Goal: Task Accomplishment & Management: Manage account settings

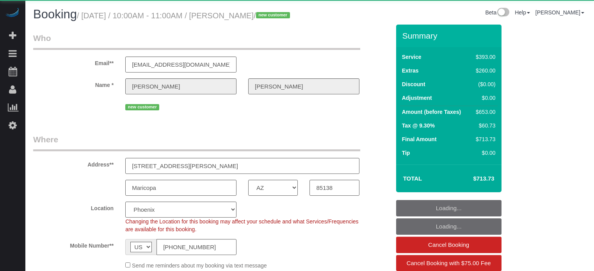
select select "AZ"
select select "spot1"
select select "number:9"
select select "object:821"
select select "spot18"
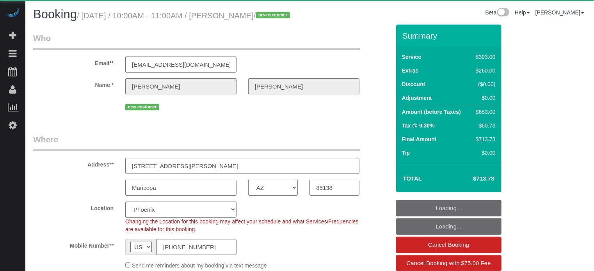
select select "6"
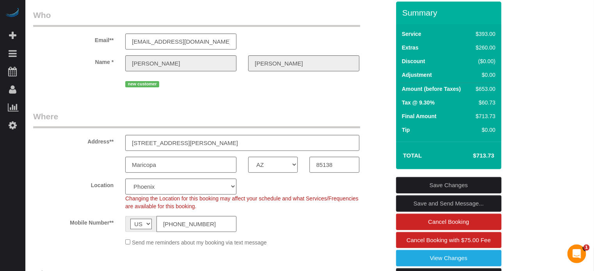
scroll to position [39, 0]
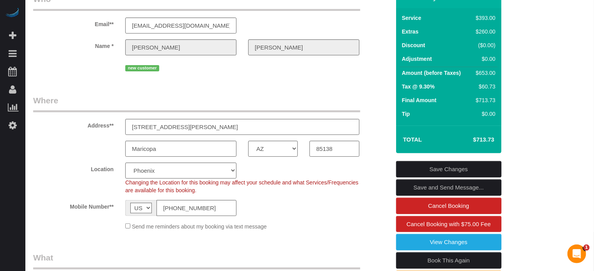
click at [45, 72] on sui-booking-customer "Email** [EMAIL_ADDRESS][DOMAIN_NAME] Name * [PERSON_NAME][GEOGRAPHIC_DATA] new …" at bounding box center [211, 33] width 357 height 80
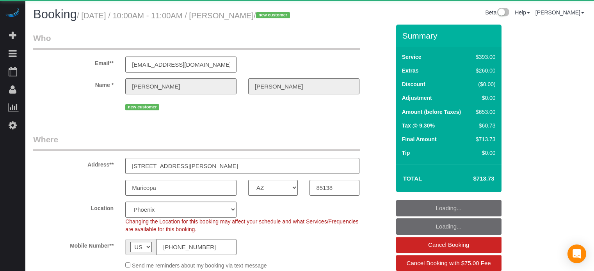
select select "AZ"
select select "spot1"
select select "number:9"
select select "object:821"
select select "spot18"
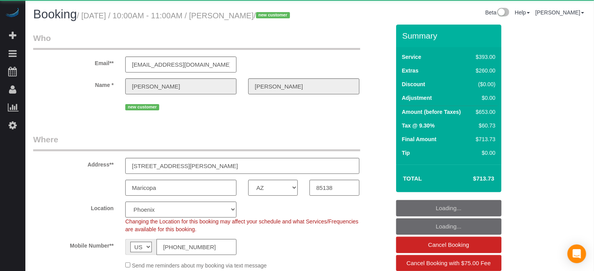
select select "6"
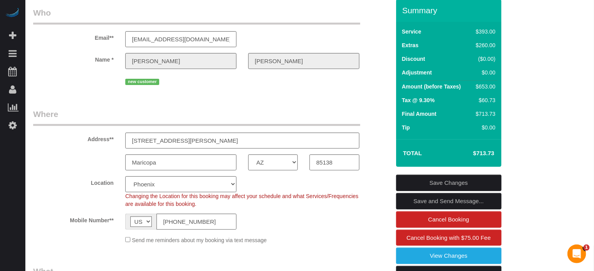
scroll to position [39, 0]
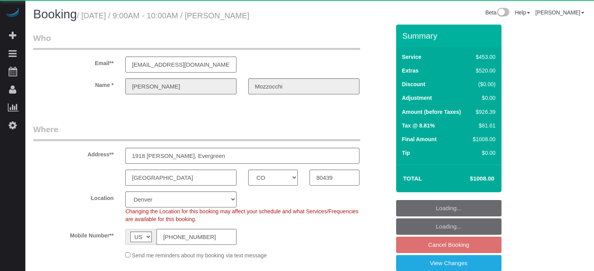
select select "CO"
select select "number:9"
select select "object:806"
select select "6"
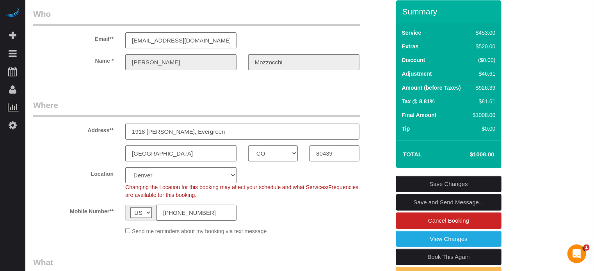
scroll to position [14, 0]
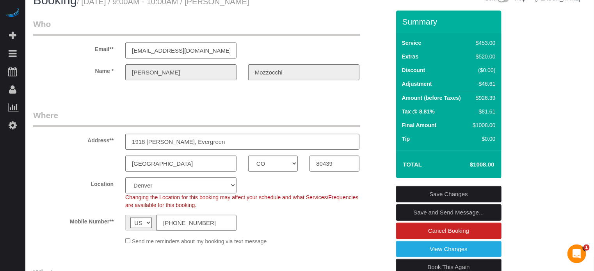
click at [44, 158] on div "Denver AK AL AR AZ CA CO CT DC DE FL GA HI IA ID IL IN KS KY LA MA MD ME MI MN …" at bounding box center [211, 164] width 369 height 16
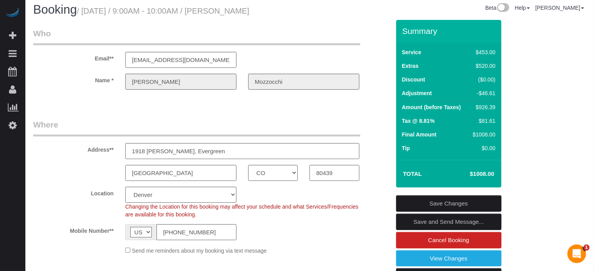
scroll to position [0, 0]
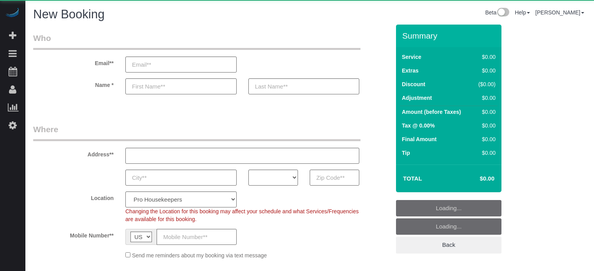
select select "number:9"
select select "object:611"
select select "4"
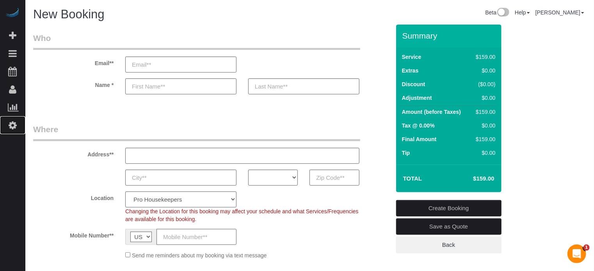
click at [18, 124] on link "Settings" at bounding box center [12, 125] width 25 height 18
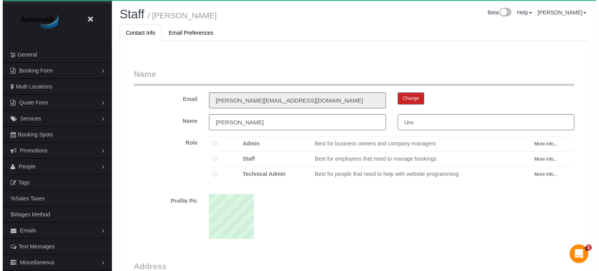
scroll to position [507, 594]
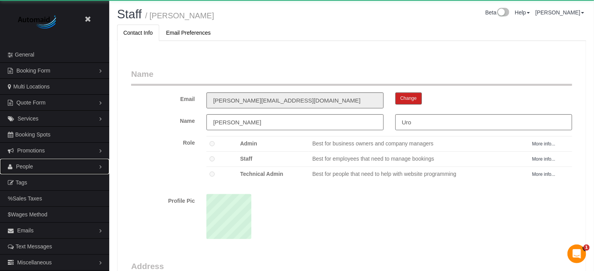
click at [33, 168] on link "People" at bounding box center [54, 167] width 109 height 16
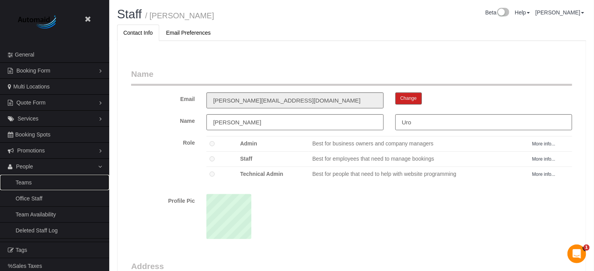
click at [30, 181] on link "Teams" at bounding box center [54, 183] width 109 height 16
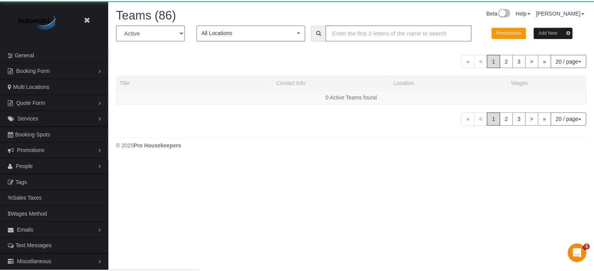
scroll to position [661, 594]
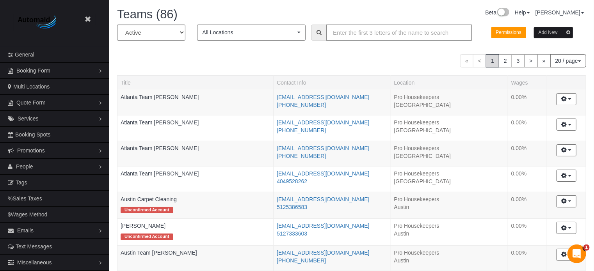
click at [351, 33] on input "text" at bounding box center [399, 33] width 146 height 16
type input "tomas"
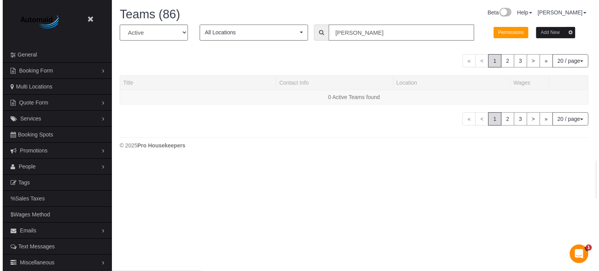
scroll to position [38862, 38424]
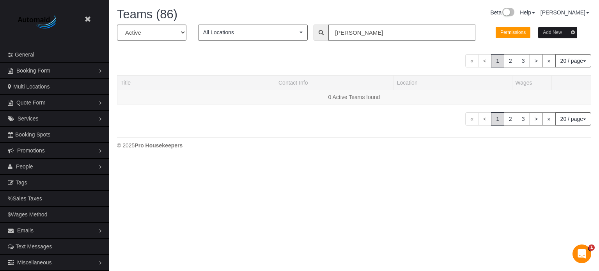
drag, startPoint x: 357, startPoint y: 30, endPoint x: 322, endPoint y: 34, distance: 35.6
click at [322, 34] on div "tomas" at bounding box center [395, 33] width 162 height 16
click at [165, 25] on select "All Active Archived" at bounding box center [151, 33] width 69 height 16
click at [117, 25] on select "All Active Archived" at bounding box center [151, 33] width 69 height 16
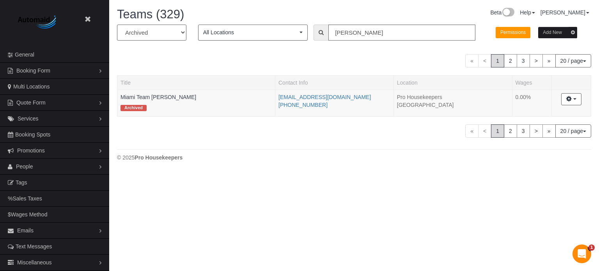
click at [146, 36] on select "All Active Archived" at bounding box center [151, 33] width 69 height 16
select select "string:all"
click at [117, 25] on select "All Active Archived" at bounding box center [151, 33] width 69 height 16
click at [540, 211] on body "Beta Close Settings General Booking Form Install Form Customize Form Fields Def…" at bounding box center [299, 135] width 599 height 271
click at [174, 68] on div "All Active Archived All Locations All Locations Active Locations Pro Housekeepe…" at bounding box center [354, 81] width 475 height 113
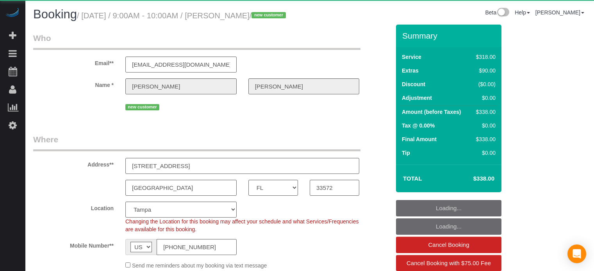
select select "FL"
select select "object:850"
select select "string:fspay-91a2c0dd-1f08-436f-a542-7b6c5c30f9e9"
select select "5"
select select "number:9"
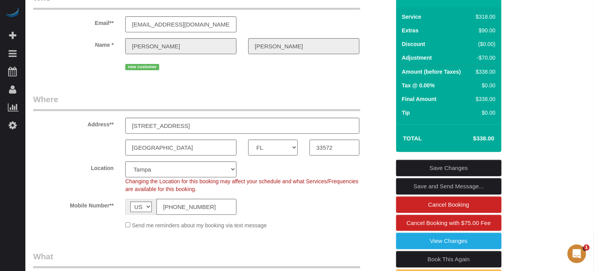
scroll to position [78, 0]
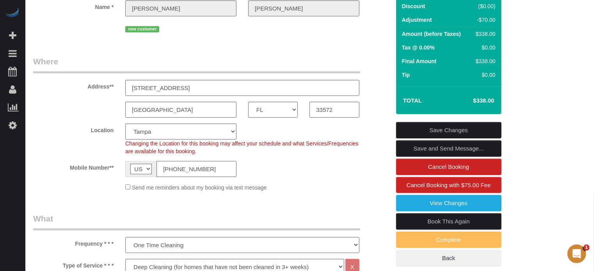
click at [193, 177] on input "(813) 403-7800" at bounding box center [196, 169] width 80 height 16
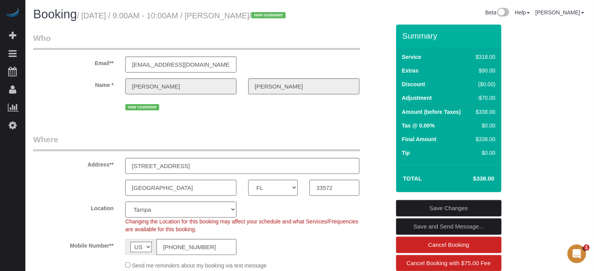
click at [24, 193] on div "Beta Add Booking Bookings Active Bookings Cancelled Bookings Quote Inquiries Do…" at bounding box center [12, 135] width 25 height 271
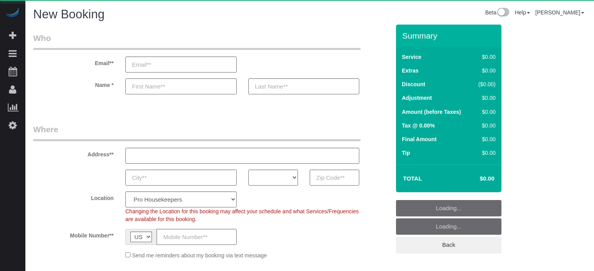
select select "number:9"
select select "object:1176"
select select "4"
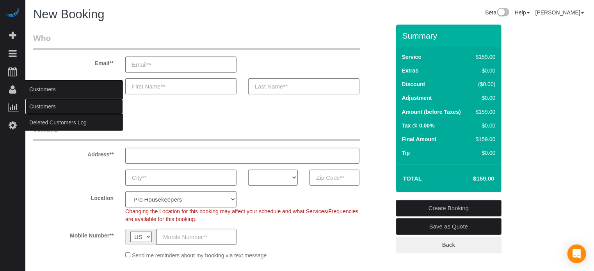
click at [47, 103] on link "Customers" at bounding box center [74, 107] width 98 height 16
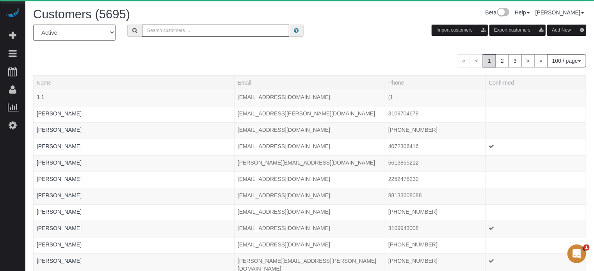
click at [164, 34] on input "text" at bounding box center [215, 31] width 147 height 12
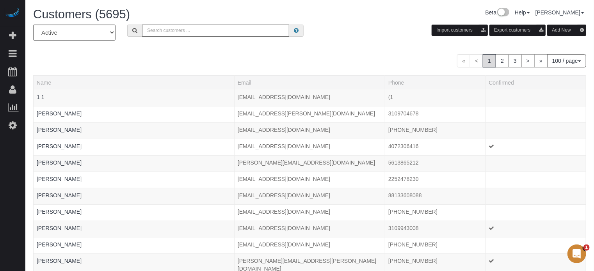
paste input "Sameroff"
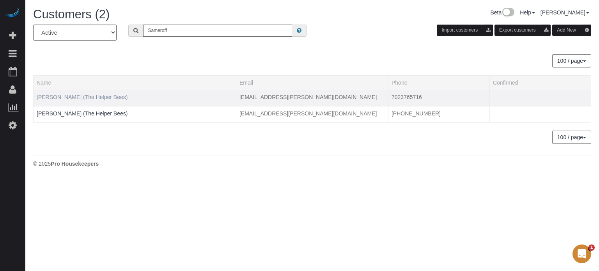
type input "Sameroff"
click at [70, 97] on link "Philip Sameroff (The Helper Bees)" at bounding box center [82, 97] width 91 height 6
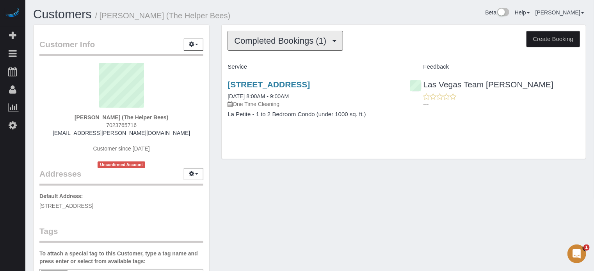
click at [274, 34] on button "Completed Bookings (1)" at bounding box center [286, 41] width 116 height 20
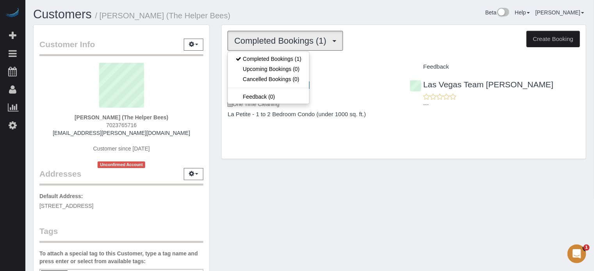
click at [272, 11] on h1 "Customers / Philip Sameroff (The Helper Bees)" at bounding box center [168, 14] width 271 height 13
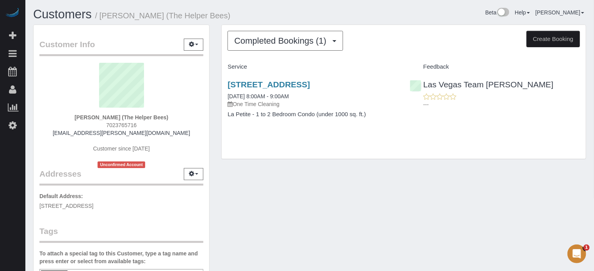
click at [114, 122] on span "7023765716" at bounding box center [121, 125] width 30 height 6
copy div "7023765716"
click at [576, 93] on div "---" at bounding box center [495, 101] width 170 height 16
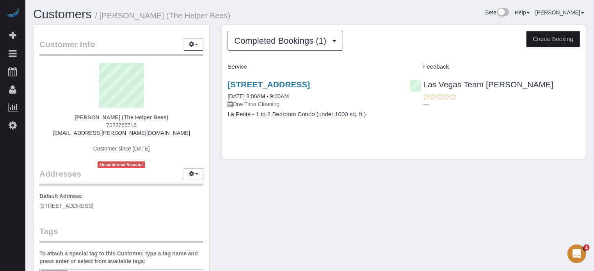
drag, startPoint x: 168, startPoint y: 117, endPoint x: 74, endPoint y: 115, distance: 94.1
click at [74, 115] on div "Philip Sameroff (The Helper Bees) 7023765716 rockit3@cox.net Customer since 202…" at bounding box center [121, 115] width 164 height 105
copy strong "Philip Sameroff (The Helper Bees)"
click at [45, 135] on div "Philip Sameroff (The Helper Bees) 7023765716 rockit3@cox.net Customer since 202…" at bounding box center [121, 115] width 164 height 105
click at [213, 117] on div "Customer Info Edit Contact Info Send Message Email Preferences Special Sales Ta…" at bounding box center [121, 217] width 188 height 385
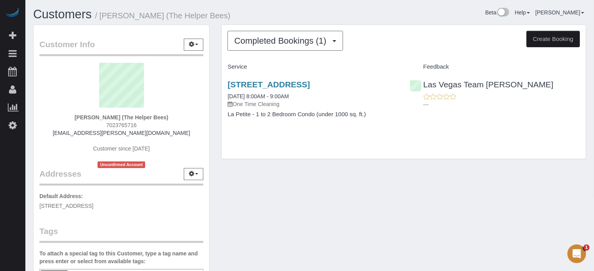
click at [214, 98] on div "Customer Info Edit Contact Info Send Message Email Preferences Special Sales Ta…" at bounding box center [121, 217] width 188 height 385
click at [246, 43] on span "Completed Bookings (1)" at bounding box center [282, 41] width 96 height 10
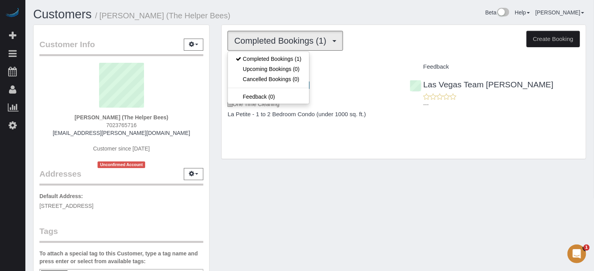
click at [217, 56] on div "Completed Bookings (1) Completed Bookings (1) Upcoming Bookings (0) Cancelled B…" at bounding box center [403, 96] width 377 height 142
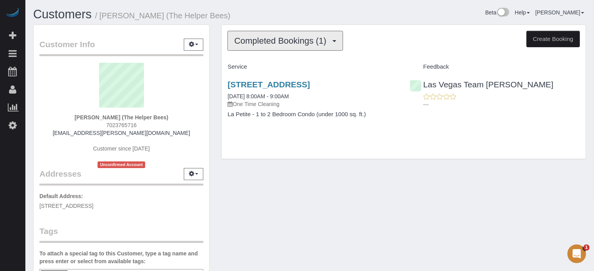
click at [244, 45] on span "Completed Bookings (1)" at bounding box center [282, 41] width 96 height 10
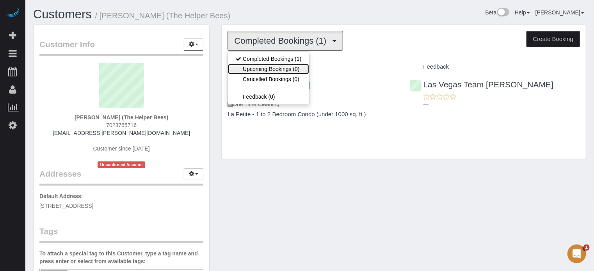
click at [241, 65] on link "Upcoming Bookings (0)" at bounding box center [268, 69] width 81 height 10
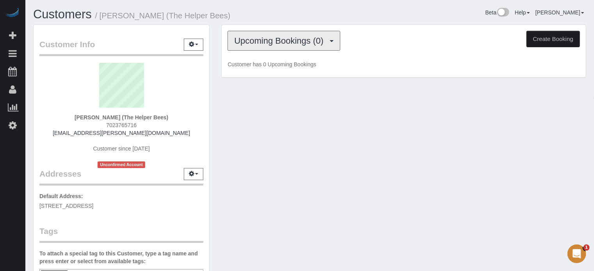
click at [237, 46] on button "Upcoming Bookings (0)" at bounding box center [284, 41] width 113 height 20
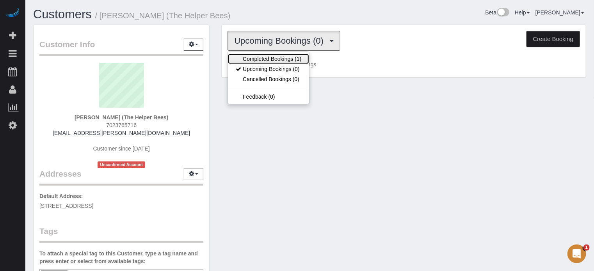
click at [244, 54] on link "Completed Bookings (1)" at bounding box center [268, 59] width 81 height 10
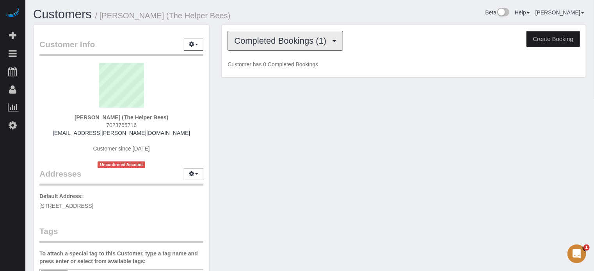
click at [247, 42] on span "Completed Bookings (1)" at bounding box center [282, 41] width 96 height 10
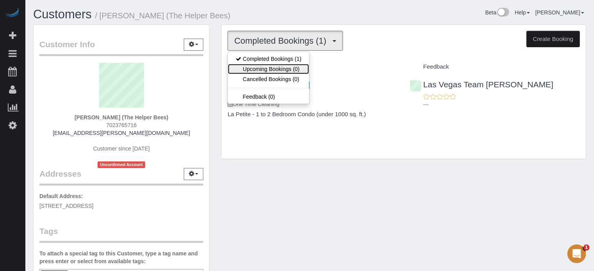
click at [255, 65] on link "Upcoming Bookings (0)" at bounding box center [268, 69] width 81 height 10
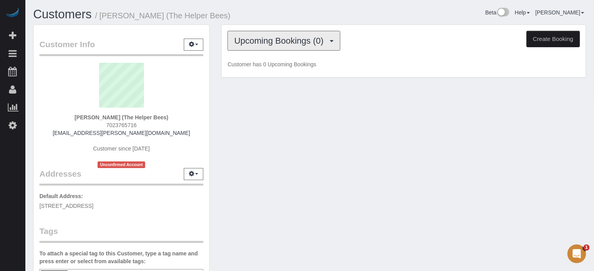
click at [254, 50] on button "Upcoming Bookings (0)" at bounding box center [284, 41] width 113 height 20
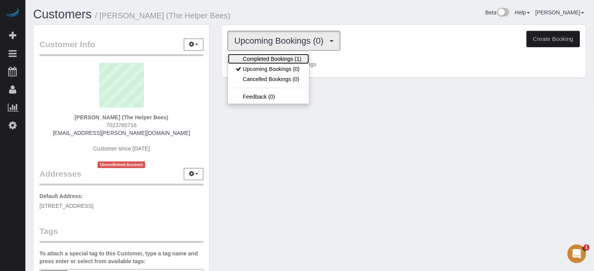
click at [251, 59] on link "Completed Bookings (1)" at bounding box center [268, 59] width 81 height 10
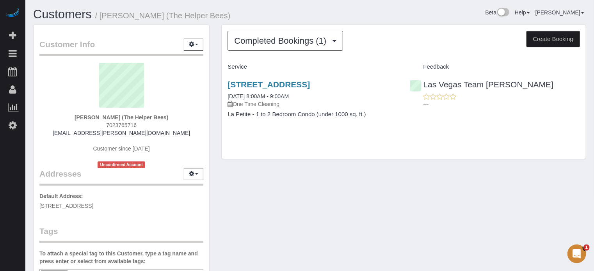
click at [217, 77] on div "Completed Bookings (1) Completed Bookings (1) Upcoming Bookings (0) Cancelled B…" at bounding box center [403, 96] width 377 height 142
click at [60, 82] on sui-profile-pic at bounding box center [121, 88] width 152 height 51
click at [194, 44] on icon "button" at bounding box center [191, 44] width 5 height 5
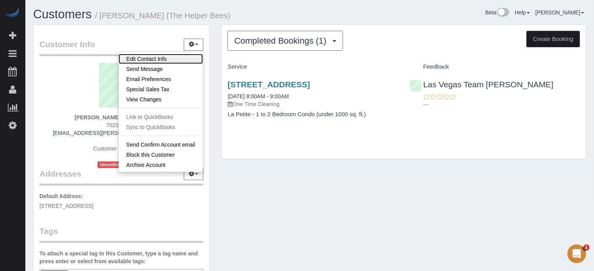
click at [135, 55] on link "Edit Contact Info" at bounding box center [161, 59] width 85 height 10
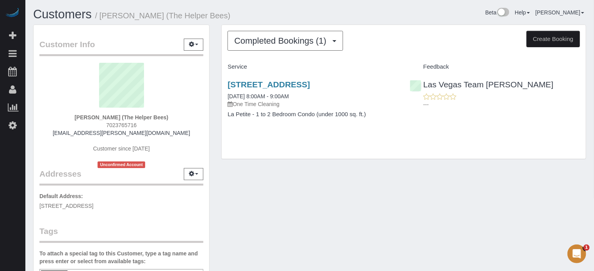
select select "NV"
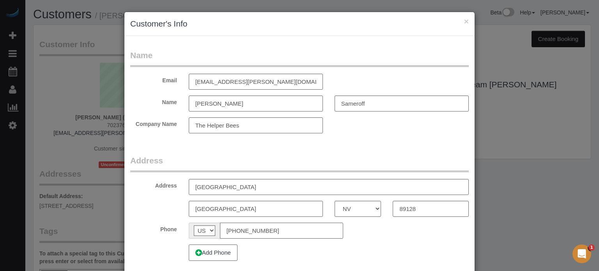
click at [258, 228] on input "(702) 376-5716" at bounding box center [281, 231] width 123 height 16
paste input "210-0708"
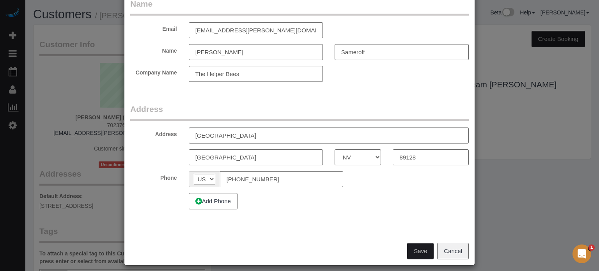
scroll to position [57, 0]
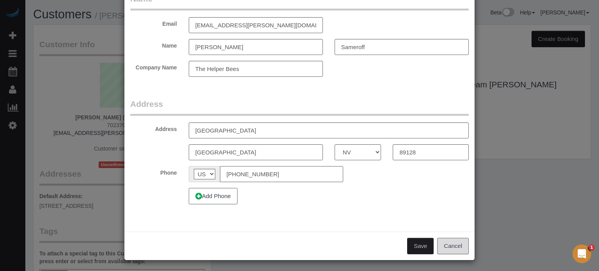
type input "(702) 210-0708"
click at [441, 245] on button "Cancel" at bounding box center [453, 246] width 32 height 16
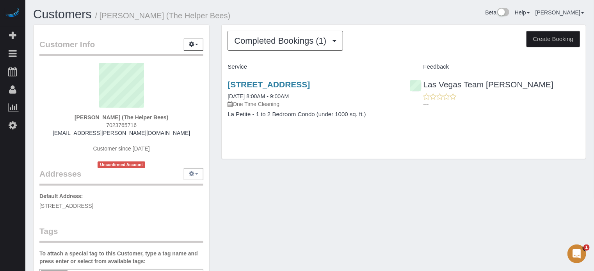
click at [188, 174] on button "button" at bounding box center [194, 174] width 20 height 12
click at [185, 145] on div "Philip Sameroff (The Helper Bees) 7023765716 rockit3@cox.net Customer since 202…" at bounding box center [121, 115] width 164 height 105
click at [192, 43] on icon "button" at bounding box center [191, 44] width 5 height 5
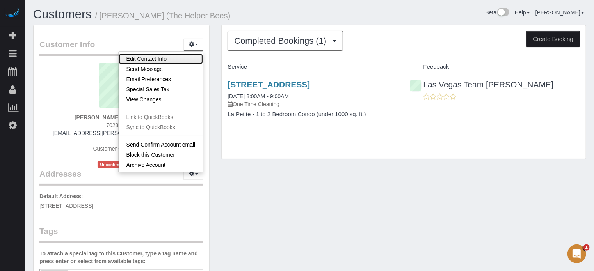
click at [192, 58] on link "Edit Contact Info" at bounding box center [161, 59] width 85 height 10
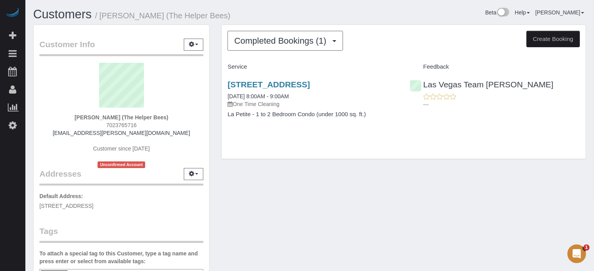
select select "NV"
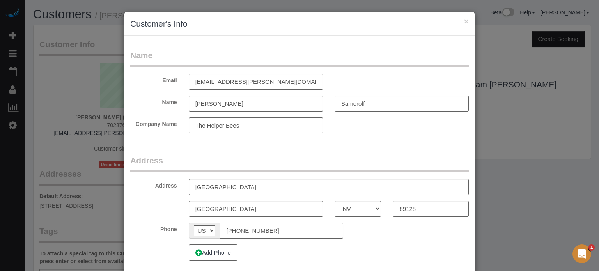
click at [271, 235] on input "(702) 376-5716" at bounding box center [281, 231] width 123 height 16
paste input "210-0708"
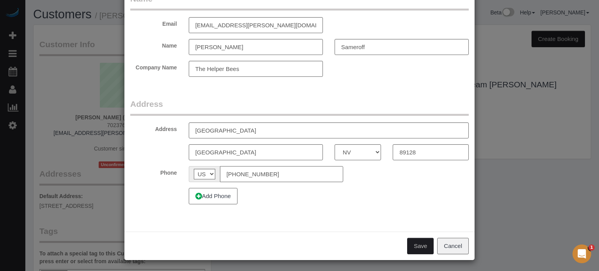
type input "(702) 210-0708"
click at [421, 242] on button "Save" at bounding box center [420, 246] width 27 height 16
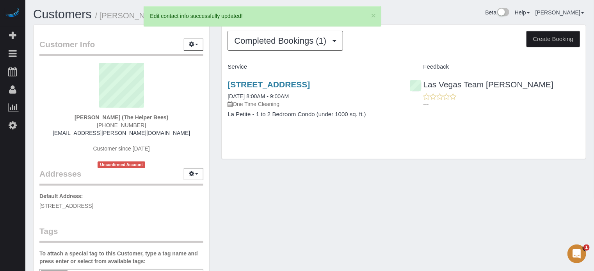
click at [219, 70] on div "Completed Bookings (1) Completed Bookings (1) Upcoming Bookings (0) Cancelled B…" at bounding box center [403, 96] width 377 height 142
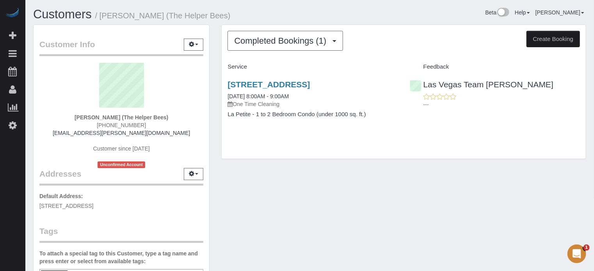
drag, startPoint x: 64, startPoint y: 145, endPoint x: 235, endPoint y: 21, distance: 211.0
click at [64, 145] on div "Philip Sameroff (The Helper Bees) (702) 210-0708 rockit3@cox.net Customer since…" at bounding box center [121, 115] width 164 height 105
click at [307, 20] on div "Customers / Philip Sameroff (The Helper Bees)" at bounding box center [168, 16] width 283 height 17
click at [584, 149] on div "Completed Bookings (1) Completed Bookings (1) Upcoming Bookings (0) Cancelled B…" at bounding box center [404, 92] width 364 height 134
click at [565, 113] on div "2500 Sunset Beach Ln, Las Vegas, NV 89128 03/01/2024 8:00AM - 9:00AM One Time C…" at bounding box center [404, 103] width 364 height 60
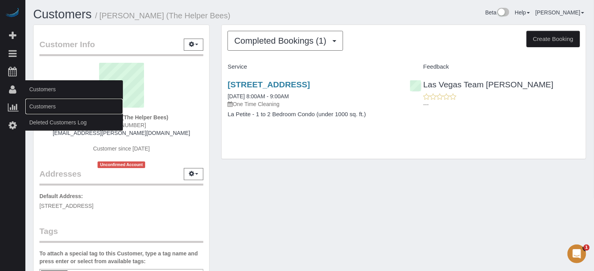
click at [37, 110] on link "Customers" at bounding box center [74, 107] width 98 height 16
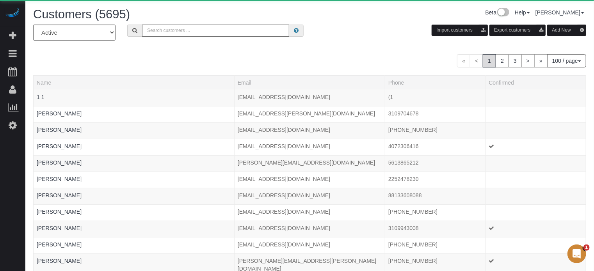
click at [221, 36] on input "text" at bounding box center [215, 31] width 147 height 12
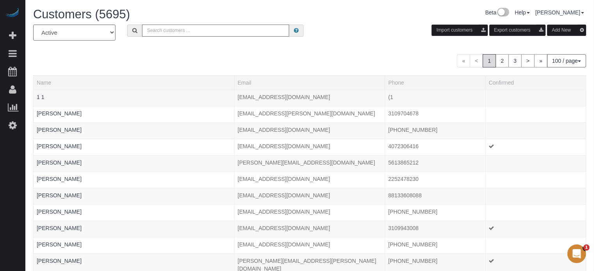
paste input "Timothy Raynor"
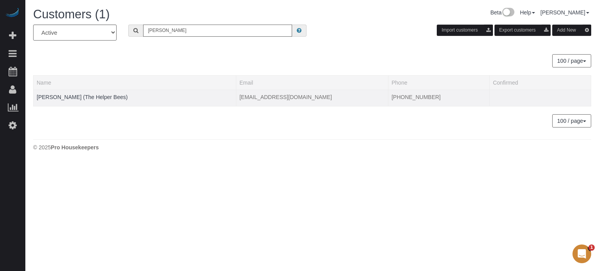
type input "Timothy Raynor"
click at [108, 94] on td "[PERSON_NAME] (The Helper Bees)" at bounding box center [135, 98] width 203 height 16
click at [109, 94] on link "[PERSON_NAME] (The Helper Bees)" at bounding box center [82, 97] width 91 height 6
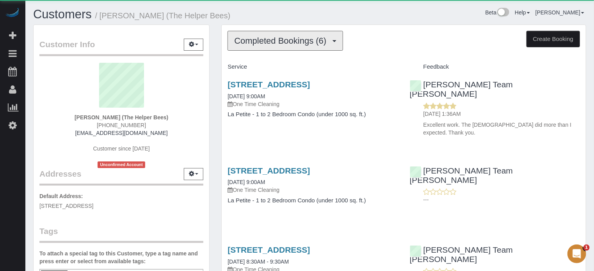
click at [270, 42] on span "Completed Bookings (6)" at bounding box center [282, 41] width 96 height 10
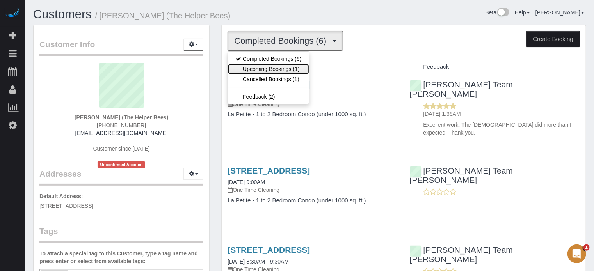
click at [265, 69] on link "Upcoming Bookings (1)" at bounding box center [268, 69] width 81 height 10
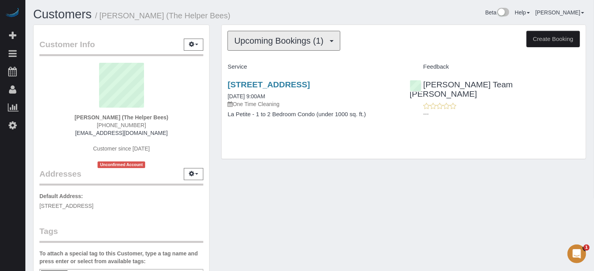
click at [272, 37] on span "Upcoming Bookings (1)" at bounding box center [280, 41] width 93 height 10
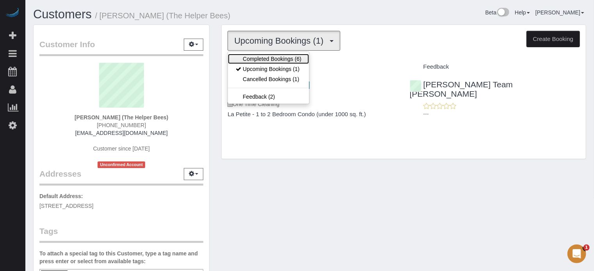
click at [281, 57] on link "Completed Bookings (6)" at bounding box center [268, 59] width 81 height 10
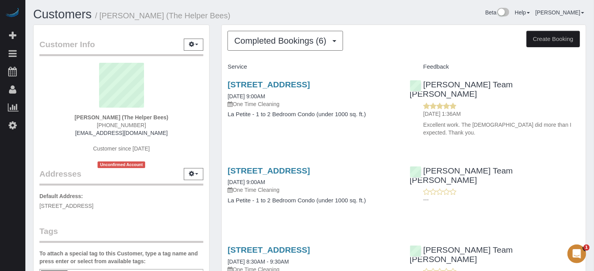
click at [576, 165] on div "Chandler Team Michelle ---" at bounding box center [495, 184] width 182 height 48
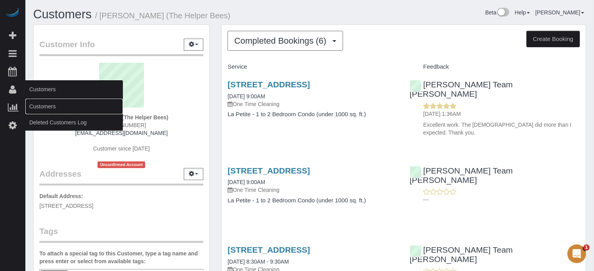
click at [39, 107] on link "Customers" at bounding box center [74, 107] width 98 height 16
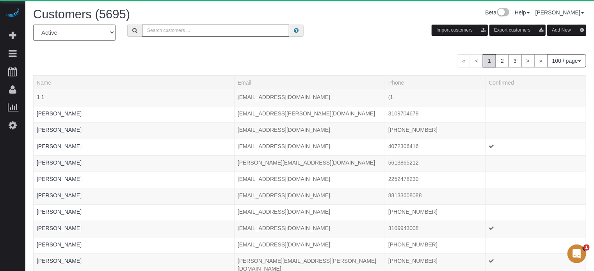
click at [164, 23] on div "Customers (5695)" at bounding box center [168, 16] width 283 height 17
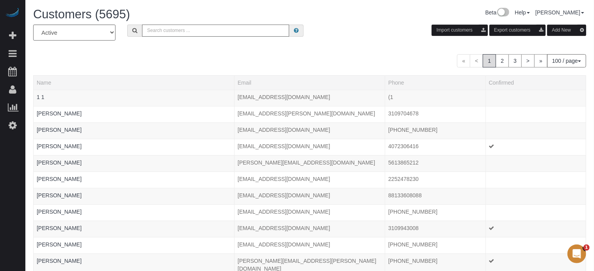
click at [165, 28] on input "text" at bounding box center [215, 31] width 147 height 12
paste input "Raghbir Dindral"
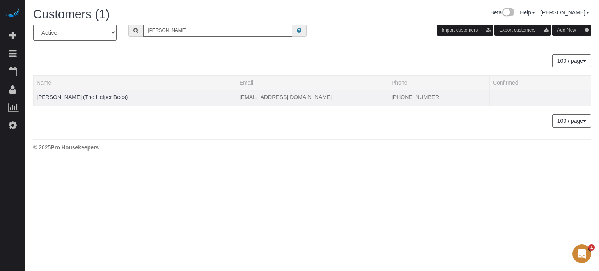
type input "Raghbir Dindral"
click at [109, 101] on div at bounding box center [135, 102] width 196 height 2
click at [109, 95] on link "Raghbir Dindral (The Helper Bees)" at bounding box center [82, 97] width 91 height 6
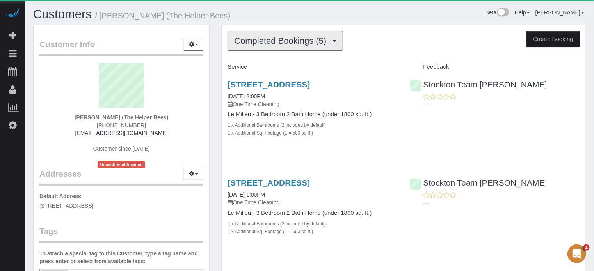
click at [273, 36] on span "Completed Bookings (5)" at bounding box center [282, 41] width 96 height 10
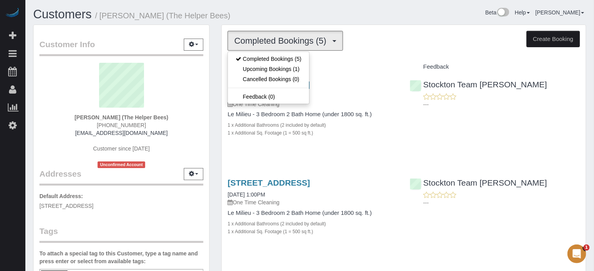
click at [273, 37] on span "Completed Bookings (5)" at bounding box center [282, 41] width 96 height 10
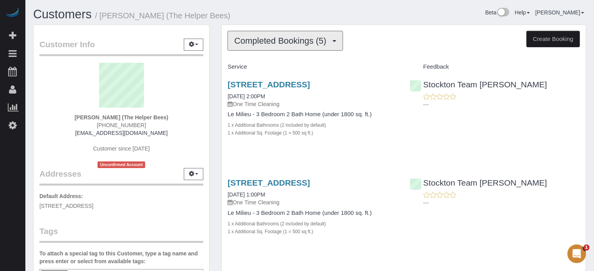
click at [273, 37] on span "Completed Bookings (5)" at bounding box center [282, 41] width 96 height 10
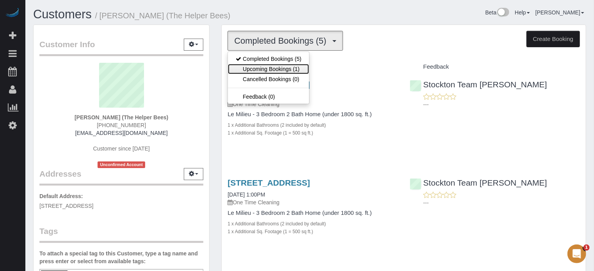
click at [274, 64] on link "Upcoming Bookings (1)" at bounding box center [268, 69] width 81 height 10
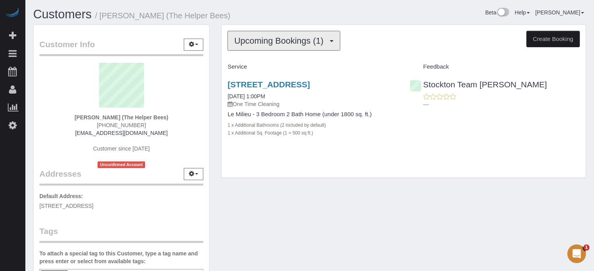
click at [300, 37] on span "Upcoming Bookings (1)" at bounding box center [280, 41] width 93 height 10
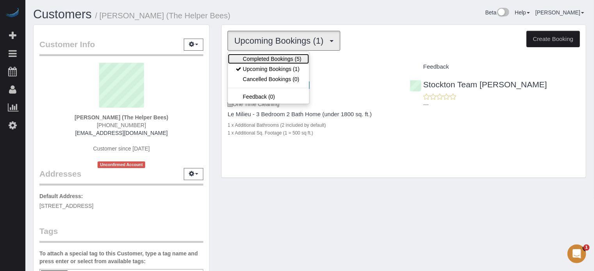
click at [283, 57] on link "Completed Bookings (5)" at bounding box center [268, 59] width 81 height 10
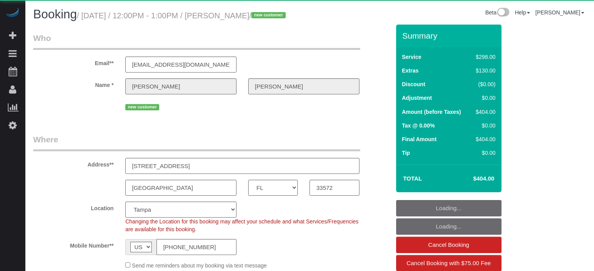
select select "FL"
select select "number:9"
select select "object:827"
select select "spot1"
select select "5"
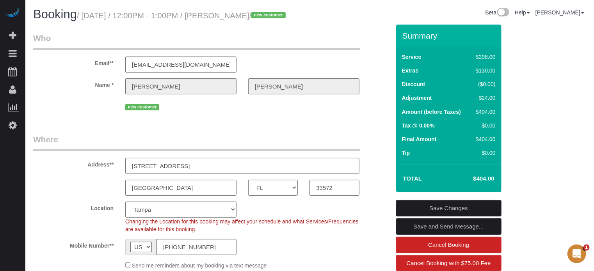
drag, startPoint x: 205, startPoint y: 77, endPoint x: 117, endPoint y: 78, distance: 87.8
click at [117, 73] on div "Email** mathoegag@macr2.com" at bounding box center [211, 52] width 369 height 40
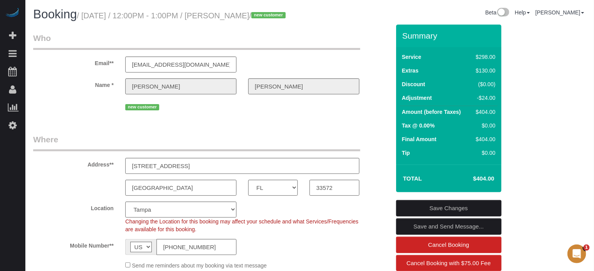
click at [384, 46] on div "Email** mathoegag@macr2.com" at bounding box center [211, 52] width 369 height 40
drag, startPoint x: 403, startPoint y: 47, endPoint x: 486, endPoint y: 194, distance: 168.6
click at [486, 192] on div "Summary Service $298.00 Extras $130.00 Discount ($0.00) Adjustment -$24.00 Amou…" at bounding box center [448, 109] width 105 height 168
click at [486, 182] on h4 "$404.00" at bounding box center [472, 179] width 44 height 7
drag, startPoint x: 485, startPoint y: 191, endPoint x: 402, endPoint y: 51, distance: 163.1
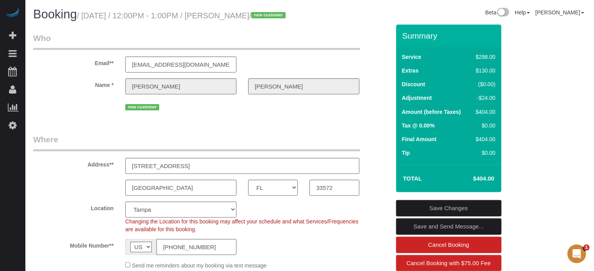
click at [402, 51] on div "Summary Service $298.00 Extras $130.00 Discount ($0.00) Adjustment -$24.00 Amou…" at bounding box center [448, 109] width 105 height 168
click at [402, 40] on h3 "Summary" at bounding box center [449, 35] width 95 height 9
drag, startPoint x: 403, startPoint y: 48, endPoint x: 485, endPoint y: 193, distance: 165.8
click at [485, 192] on div "Summary Service $298.00 Extras $130.00 Discount ($0.00) Adjustment -$24.00 Amou…" at bounding box center [448, 109] width 105 height 168
click at [485, 182] on h4 "$404.00" at bounding box center [472, 179] width 44 height 7
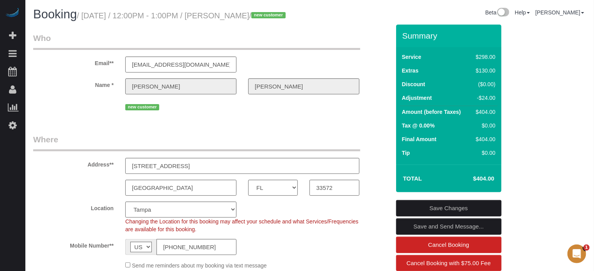
drag, startPoint x: 485, startPoint y: 191, endPoint x: 402, endPoint y: 50, distance: 163.9
click at [402, 50] on div "Summary Service $298.00 Extras $130.00 Discount ($0.00) Adjustment -$24.00 Amou…" at bounding box center [448, 109] width 105 height 168
click at [402, 40] on h3 "Summary" at bounding box center [449, 35] width 95 height 9
drag, startPoint x: 402, startPoint y: 48, endPoint x: 485, endPoint y: 191, distance: 165.3
click at [485, 191] on div "Summary Service $298.00 Extras $130.00 Discount ($0.00) Adjustment -$24.00 Amou…" at bounding box center [448, 109] width 105 height 168
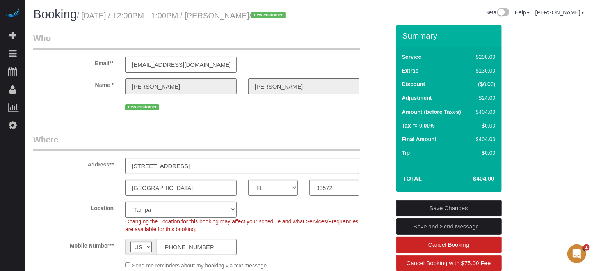
click at [485, 182] on h4 "$404.00" at bounding box center [472, 179] width 44 height 7
drag, startPoint x: 485, startPoint y: 192, endPoint x: 405, endPoint y: 48, distance: 164.9
click at [405, 48] on div "Summary Service $298.00 Extras $130.00 Discount ($0.00) Adjustment -$24.00 Amou…" at bounding box center [448, 109] width 105 height 168
click at [405, 40] on h3 "Summary" at bounding box center [449, 35] width 95 height 9
drag, startPoint x: 404, startPoint y: 48, endPoint x: 485, endPoint y: 194, distance: 167.5
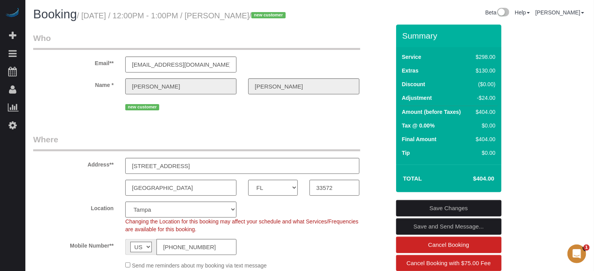
click at [485, 192] on div "Summary Service $298.00 Extras $130.00 Discount ($0.00) Adjustment -$24.00 Amou…" at bounding box center [448, 109] width 105 height 168
click at [485, 182] on h4 "$404.00" at bounding box center [472, 179] width 44 height 7
drag, startPoint x: 485, startPoint y: 192, endPoint x: 400, endPoint y: 48, distance: 167.1
click at [400, 48] on div "Summary Service $298.00 Extras $130.00 Discount ($0.00) Adjustment -$24.00 Amou…" at bounding box center [448, 109] width 105 height 168
click at [411, 48] on div "Summary" at bounding box center [448, 39] width 105 height 16
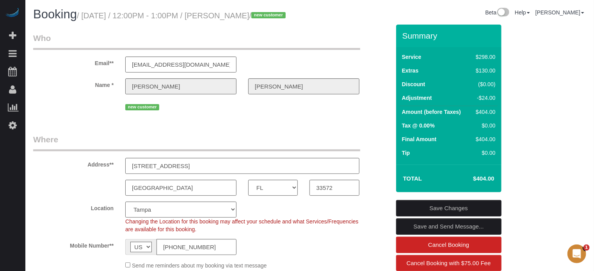
drag, startPoint x: 403, startPoint y: 50, endPoint x: 485, endPoint y: 190, distance: 162.1
click at [485, 190] on div "Summary Service $298.00 Extras $130.00 Discount ($0.00) Adjustment -$24.00 Amou…" at bounding box center [448, 109] width 105 height 168
click at [485, 182] on h4 "$404.00" at bounding box center [472, 179] width 44 height 7
click at [388, 111] on sui-booking-customer "Email** mathoegag@macr2.com Name * Jonathan Williams new customer" at bounding box center [211, 72] width 357 height 80
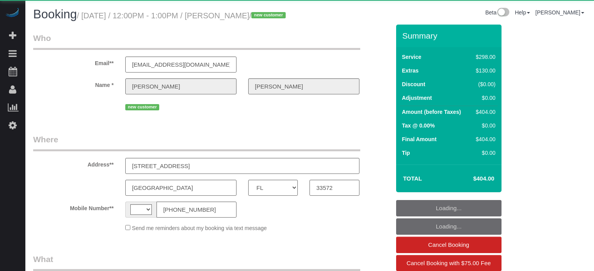
select select "FL"
select select "string:[GEOGRAPHIC_DATA]"
select select "object:587"
select select "spot1"
select select "number:9"
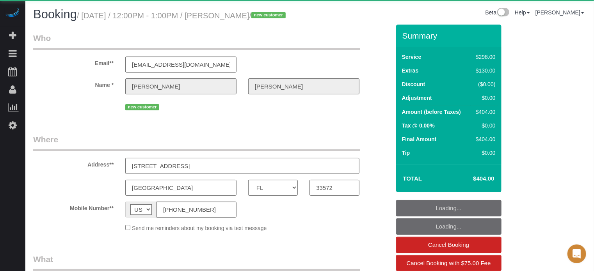
select select "object:827"
select select "spot18"
select select "5"
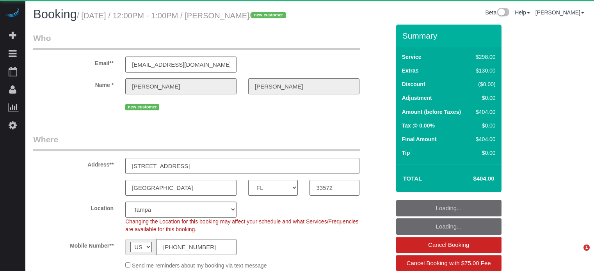
select select "FL"
select select "spot1"
select select "number:9"
select select "object:698"
select select "spot18"
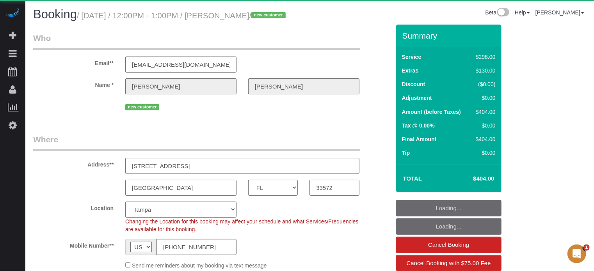
select select "5"
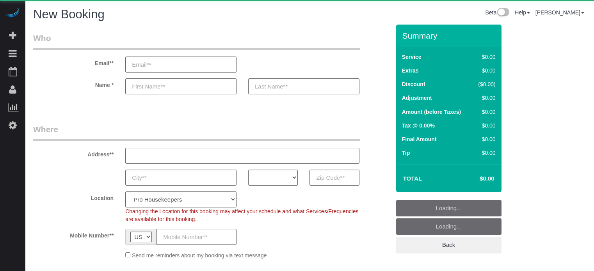
select select "4"
select select "number:9"
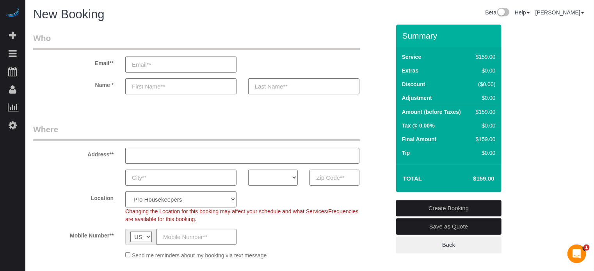
click at [322, 178] on input "text" at bounding box center [334, 178] width 50 height 16
click at [325, 182] on input "text" at bounding box center [334, 178] width 50 height 16
paste input "10025"
type input "10025"
click at [287, 181] on select "AK AL AR AZ CA CO CT DC DE FL GA HI IA ID IL IN KS KY LA MA MD ME MI MN MO MS M…" at bounding box center [273, 178] width 50 height 16
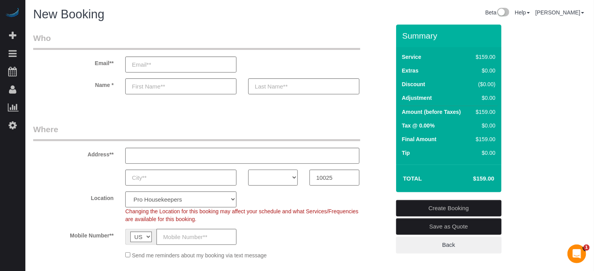
select select "NY"
click at [248, 170] on select "AK AL AR AZ CA CO CT DC DE [GEOGRAPHIC_DATA] [GEOGRAPHIC_DATA] HI IA ID IL IN K…" at bounding box center [273, 178] width 50 height 16
click at [221, 201] on select "Pro Housekeepers [GEOGRAPHIC_DATA] [GEOGRAPHIC_DATA] [GEOGRAPHIC_DATA] [GEOGRAP…" at bounding box center [180, 200] width 111 height 16
select select "6"
click at [125, 192] on select "Pro Housekeepers [GEOGRAPHIC_DATA] [GEOGRAPHIC_DATA] [GEOGRAPHIC_DATA] [GEOGRAP…" at bounding box center [180, 200] width 111 height 16
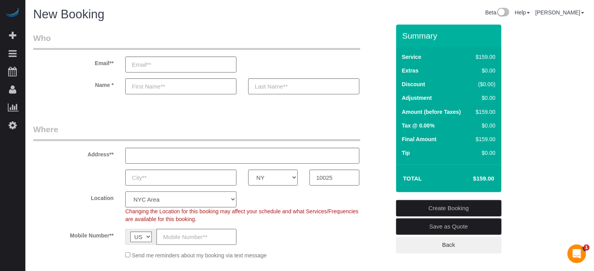
select select "object:1185"
select select "204"
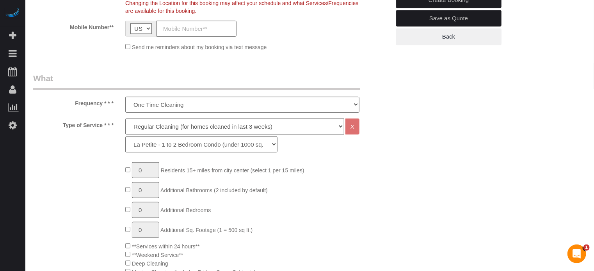
scroll to position [273, 0]
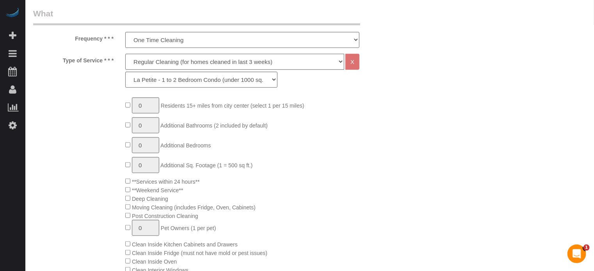
click at [159, 68] on select "Deep Cleaning (for homes that have not been cleaned in 3+ weeks) Spruce Regular…" at bounding box center [234, 62] width 219 height 16
select select "5"
click at [125, 54] on select "Deep Cleaning (for homes that have not been cleaned in 3+ weeks) Spruce Regular…" at bounding box center [234, 62] width 219 height 16
select select "210"
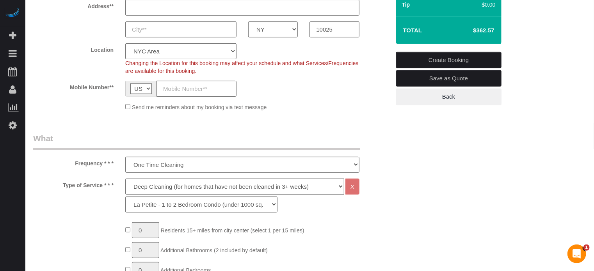
scroll to position [117, 0]
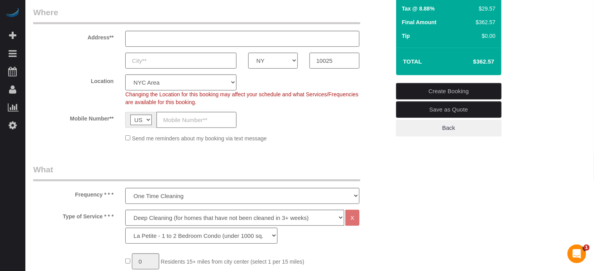
click at [375, 118] on div "Mobile Number** AF AL DZ AD AO AI AQ AG AR AM AW AU AT AZ BS BH BD BB BY BE BZ …" at bounding box center [211, 120] width 369 height 16
click at [375, 142] on div "Send me reminders about my booking via text message" at bounding box center [211, 138] width 369 height 9
click at [378, 139] on div "Send me reminders about my booking via text message" at bounding box center [211, 138] width 369 height 9
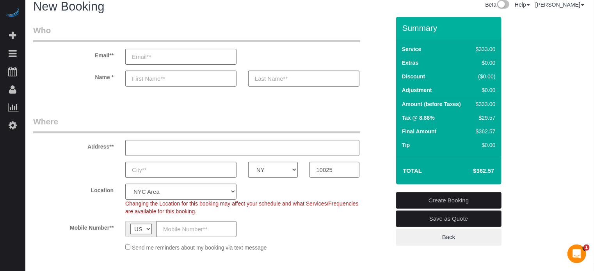
scroll to position [0, 0]
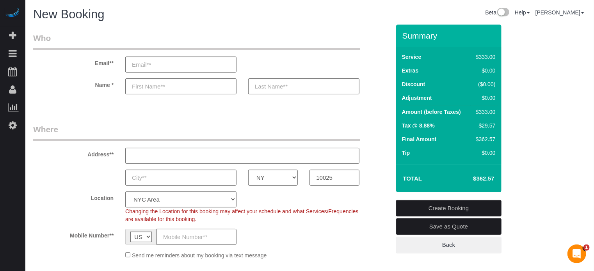
click at [380, 51] on div "Email**" at bounding box center [211, 52] width 369 height 40
click at [43, 101] on fieldset "Who Email** Name *" at bounding box center [211, 70] width 357 height 76
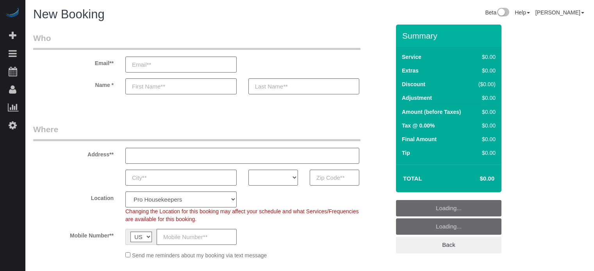
select select "4"
select select "number:9"
select select "4"
select select "number:9"
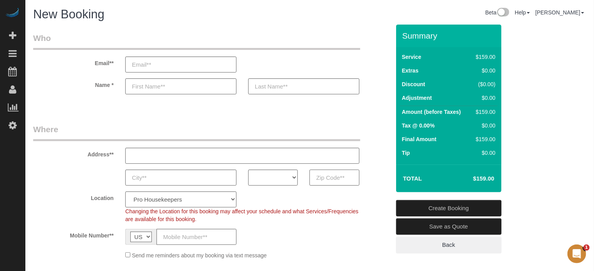
paste input "10940"
type input "10940"
click at [289, 182] on select "AK AL AR AZ CA CO CT DC DE [GEOGRAPHIC_DATA] [GEOGRAPHIC_DATA] HI IA ID IL IN K…" at bounding box center [273, 178] width 50 height 16
select select "NY"
click at [248, 170] on select "AK AL AR AZ CA CO CT DC DE [GEOGRAPHIC_DATA] [GEOGRAPHIC_DATA] HI IA ID IL IN K…" at bounding box center [273, 178] width 50 height 16
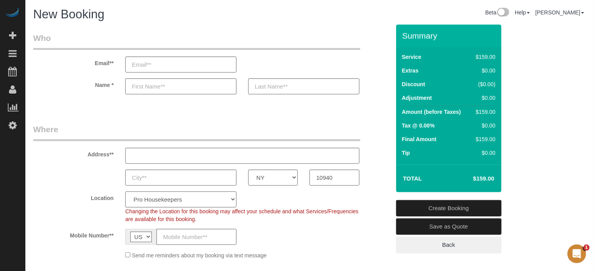
click at [214, 200] on select "Pro Housekeepers [GEOGRAPHIC_DATA] [GEOGRAPHIC_DATA] [GEOGRAPHIC_DATA] [GEOGRAP…" at bounding box center [180, 200] width 111 height 16
select select "6"
click at [125, 192] on select "Pro Housekeepers [GEOGRAPHIC_DATA] [GEOGRAPHIC_DATA] [GEOGRAPHIC_DATA] [GEOGRAP…" at bounding box center [180, 200] width 111 height 16
select select "object:1185"
select select "204"
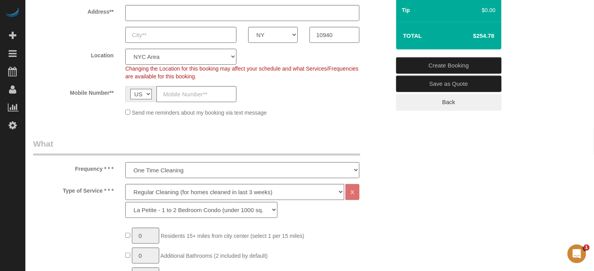
scroll to position [156, 0]
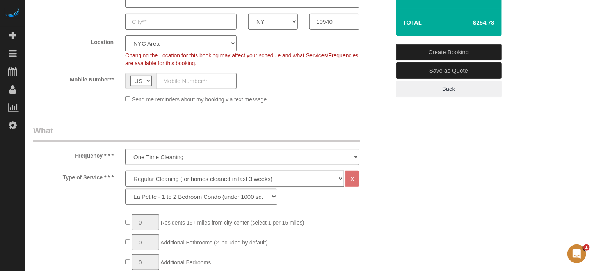
click at [149, 183] on select "Deep Cleaning (for homes that have not been cleaned in 3+ weeks) Spruce Regular…" at bounding box center [234, 179] width 219 height 16
select select "5"
click at [125, 171] on select "Deep Cleaning (for homes that have not been cleaned in 3+ weeks) Spruce Regular…" at bounding box center [234, 179] width 219 height 16
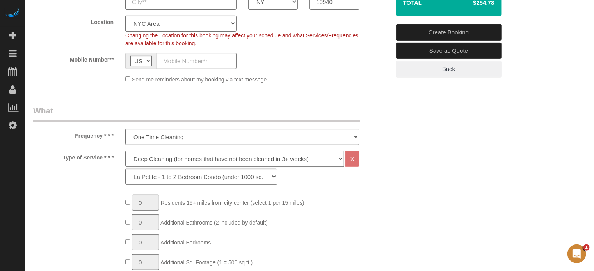
scroll to position [195, 0]
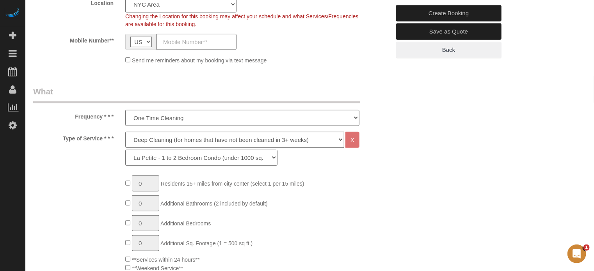
click at [153, 154] on select "La Petite - 1 to 2 Bedroom Condo (under 1000 sq. ft.) La Petite II - 2 Bedroom …" at bounding box center [201, 158] width 152 height 16
select select "212"
click at [125, 150] on select "La Petite - 1 to 2 Bedroom Condo (under 1000 sq. ft.) La Petite II - 2 Bedroom …" at bounding box center [201, 158] width 152 height 16
type input "1"
click at [151, 187] on input "1" at bounding box center [145, 184] width 27 height 16
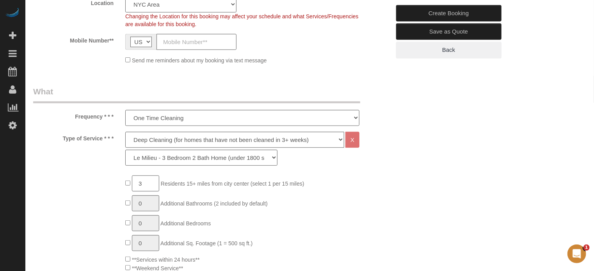
type input "3"
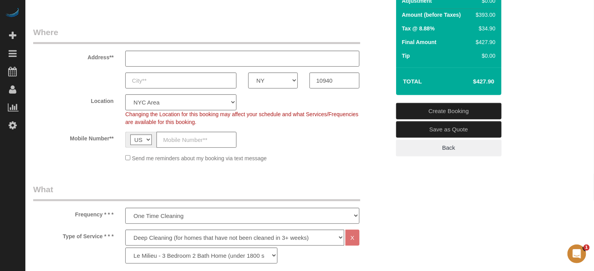
scroll to position [78, 0]
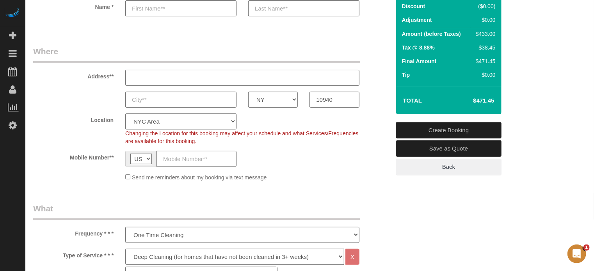
click at [483, 101] on h4 "$471.45" at bounding box center [472, 101] width 44 height 7
copy div "$471.45 Create Booking Save as Quote Back"
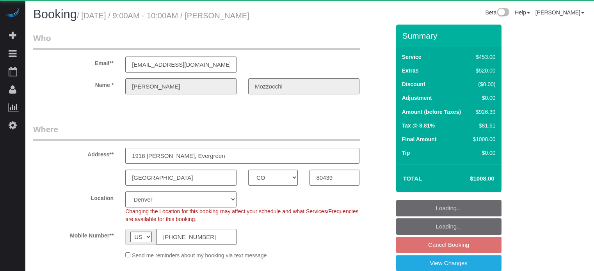
select select "CO"
select select "number:9"
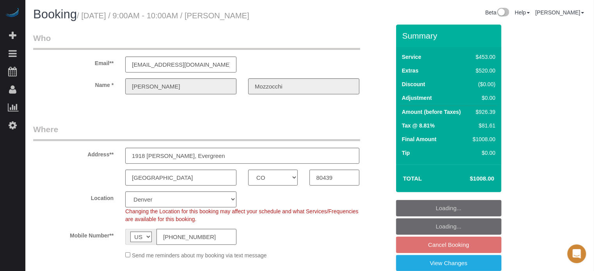
select select "object:677"
select select "6"
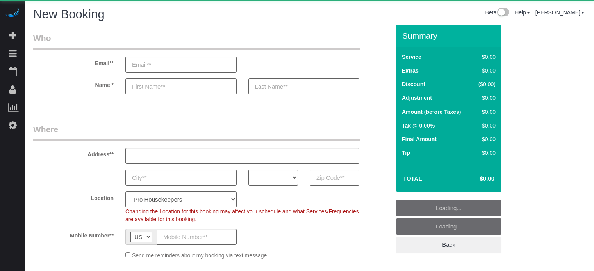
select select "number:9"
select select "object:1047"
select select "4"
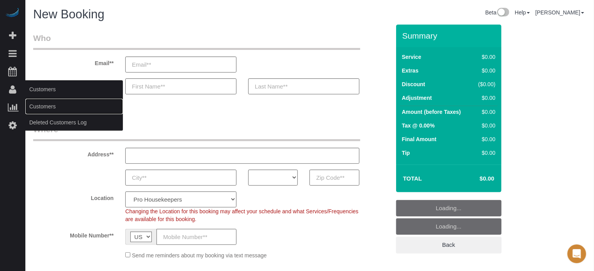
click at [36, 105] on link "Customers" at bounding box center [74, 107] width 98 height 16
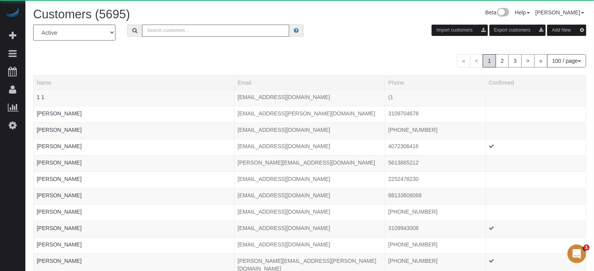
click at [181, 32] on input "text" at bounding box center [215, 31] width 147 height 12
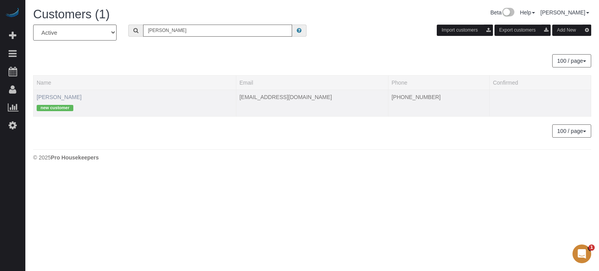
type input "ann ru"
click at [56, 98] on link "[PERSON_NAME]" at bounding box center [59, 97] width 45 height 6
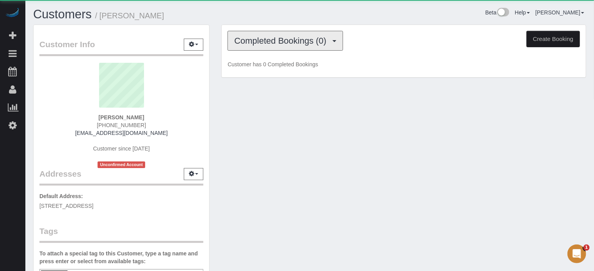
click at [261, 45] on span "Completed Bookings (0)" at bounding box center [282, 41] width 96 height 10
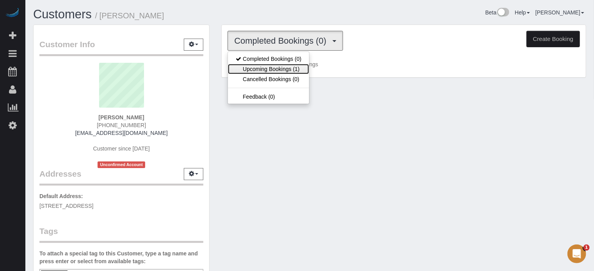
click at [259, 66] on link "Upcoming Bookings (1)" at bounding box center [268, 69] width 81 height 10
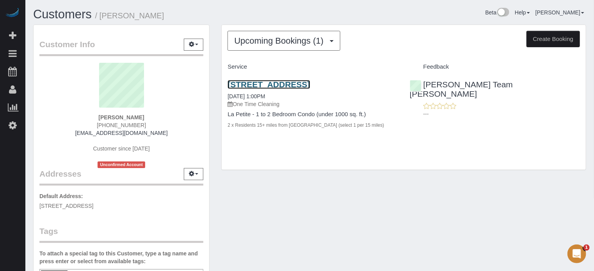
click at [272, 82] on link "[STREET_ADDRESS]" at bounding box center [269, 84] width 82 height 9
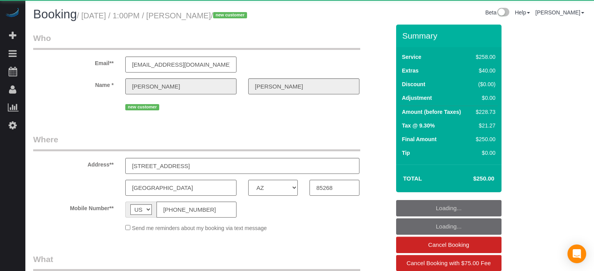
select select "AZ"
select select "object:830"
select select "5"
select select "number:9"
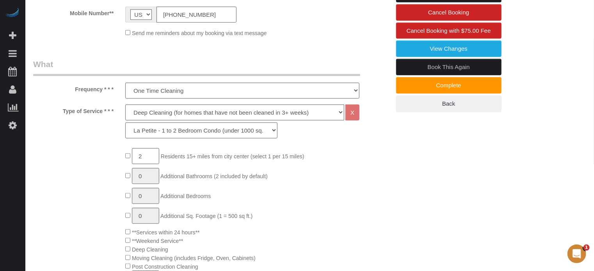
scroll to position [151, 0]
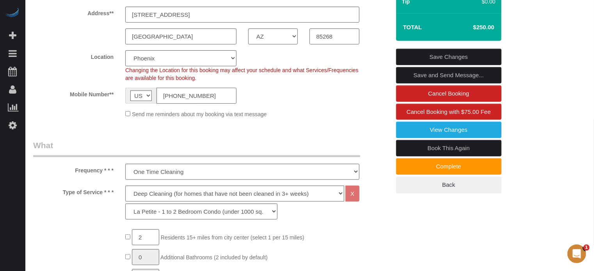
click at [215, 92] on input "[PHONE_NUMBER]" at bounding box center [196, 96] width 80 height 16
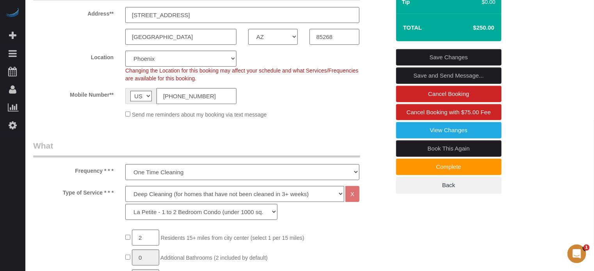
scroll to position [0, 0]
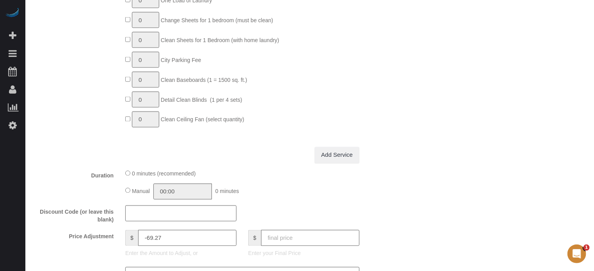
scroll to position [890, 0]
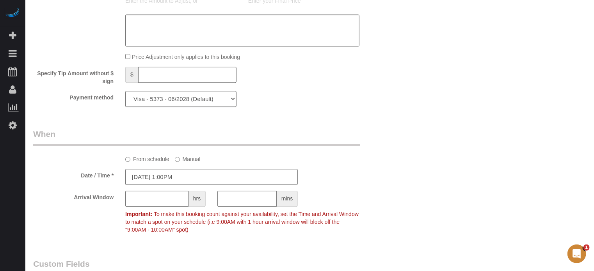
click at [225, 103] on select "Visa - 5373 - 06/2028 (Default) Add Credit Card ─────────────── Cash Check Payp…" at bounding box center [180, 99] width 111 height 16
click at [125, 94] on select "Visa - 5373 - 06/2028 (Default) Add Credit Card ─────────────── Cash Check Payp…" at bounding box center [180, 99] width 111 height 16
click at [288, 107] on div "Payment method Visa - 5373 - 06/2028 (Default) Add Credit Card ─────────────── …" at bounding box center [211, 99] width 369 height 16
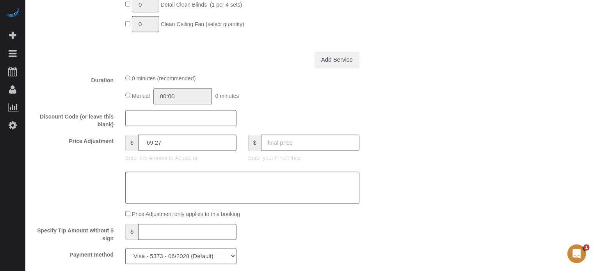
scroll to position [801, 0]
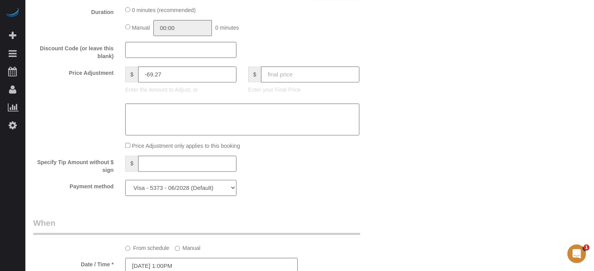
click at [196, 196] on select "Visa - 5373 - 06/2028 (Default) Add Credit Card ─────────────── Cash Check Payp…" at bounding box center [180, 188] width 111 height 16
select select "string:fspay"
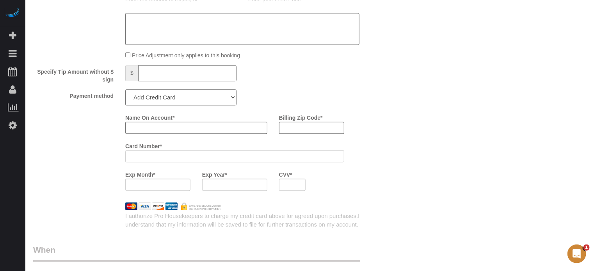
scroll to position [879, 0]
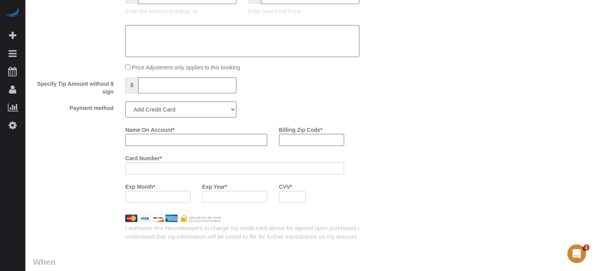
click at [164, 142] on input "Name On Account *" at bounding box center [196, 140] width 142 height 12
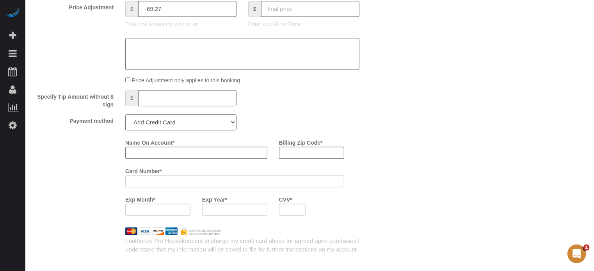
scroll to position [866, 0]
click at [197, 154] on input "Name On Account *" at bounding box center [196, 153] width 142 height 12
click at [288, 156] on input "Billing Zip Code *" at bounding box center [311, 153] width 65 height 12
click at [196, 154] on input "Miria" at bounding box center [196, 153] width 142 height 12
type input "Miria Simon"
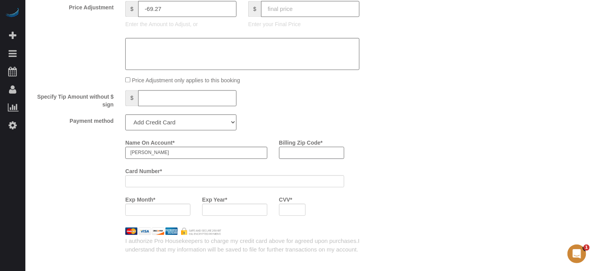
click at [295, 155] on input "Billing Zip Code *" at bounding box center [311, 153] width 65 height 12
type input "60803"
click at [215, 157] on input "Miria Simon" at bounding box center [196, 153] width 142 height 12
click at [373, 144] on div "Name On Account * Miria Simon Billing Zip Code * 60803 Card Number * Exp Month …" at bounding box center [257, 178] width 276 height 85
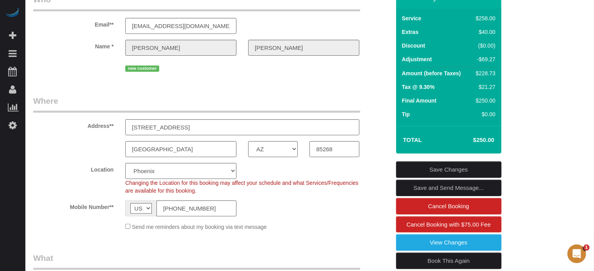
scroll to position [0, 0]
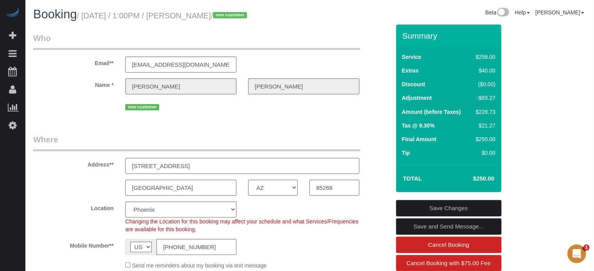
click at [437, 204] on link "Save Changes" at bounding box center [448, 208] width 105 height 16
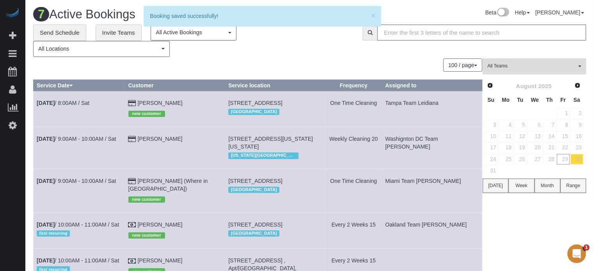
click at [234, 70] on div "100 / page 10 / page 20 / page 30 / page 40 / page 50 / page 100 / page" at bounding box center [257, 65] width 449 height 13
click at [131, 69] on div "100 / page 10 / page 20 / page 30 / page 40 / page 50 / page 100 / page" at bounding box center [257, 65] width 449 height 13
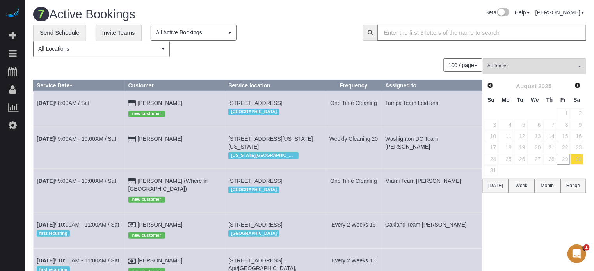
click at [194, 67] on div "100 / page 10 / page 20 / page 30 / page 40 / page 50 / page 100 / page" at bounding box center [257, 65] width 449 height 13
drag, startPoint x: 588, startPoint y: 218, endPoint x: 483, endPoint y: 190, distance: 109.3
click at [588, 218] on div "**********" at bounding box center [309, 215] width 565 height 381
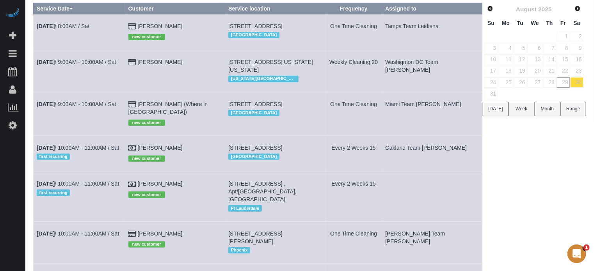
scroll to position [117, 0]
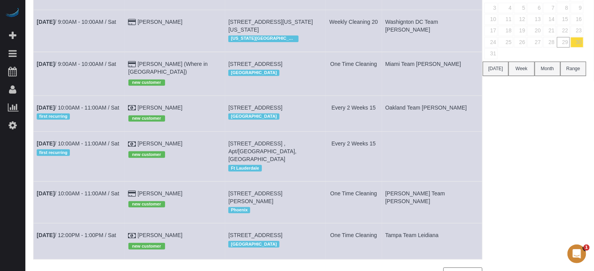
click at [563, 196] on div "All Teams Remove Team Filters Atlanta Team Andrea Atlanta Team Eliane Atlanta T…" at bounding box center [534, 114] width 103 height 347
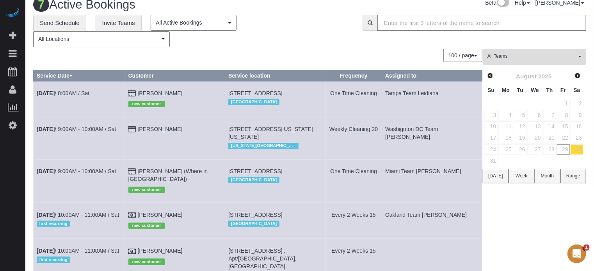
scroll to position [0, 0]
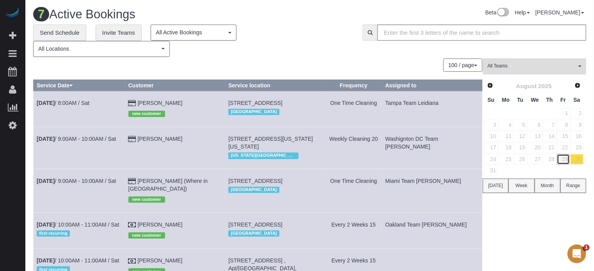
click at [563, 158] on link "29" at bounding box center [563, 159] width 13 height 11
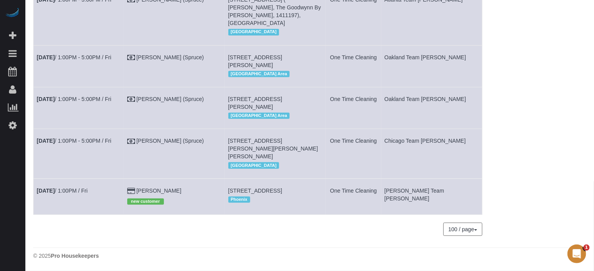
scroll to position [1672, 0]
click at [180, 188] on link "[PERSON_NAME]" at bounding box center [159, 191] width 45 height 6
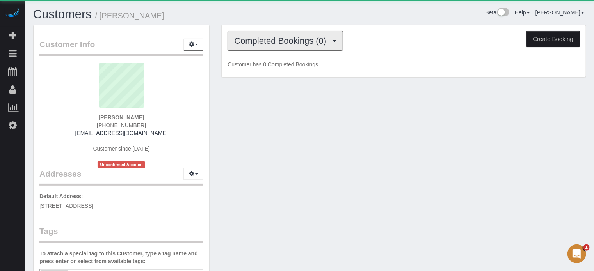
click at [267, 38] on span "Completed Bookings (0)" at bounding box center [282, 41] width 96 height 10
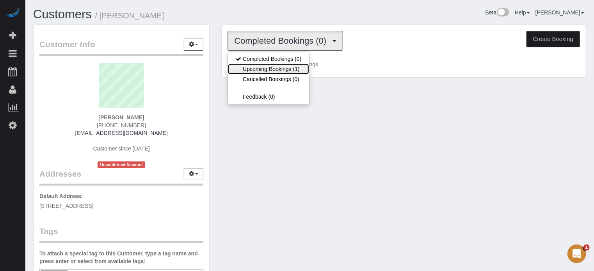
click at [273, 67] on link "Upcoming Bookings (1)" at bounding box center [268, 69] width 81 height 10
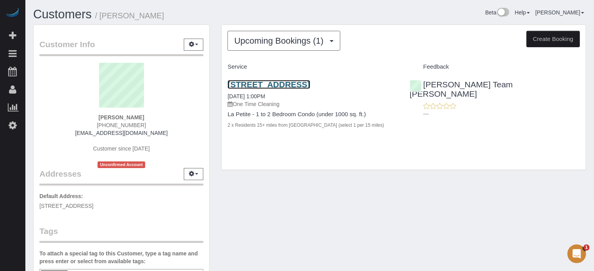
click at [271, 82] on link "15603 E Palisades Blvd, Fountain Hills, AZ 85268" at bounding box center [269, 84] width 82 height 9
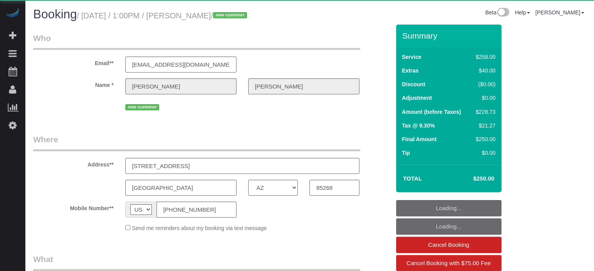
select select "AZ"
select select "string:fspay-e9bced24-8a12-47ab-b363-722a11a6dbb8"
select select "number:9"
select select "object:830"
select select "5"
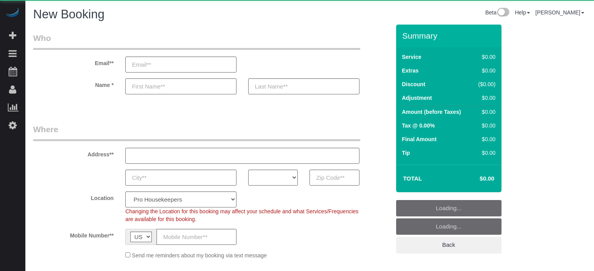
select select "4"
select select "number:9"
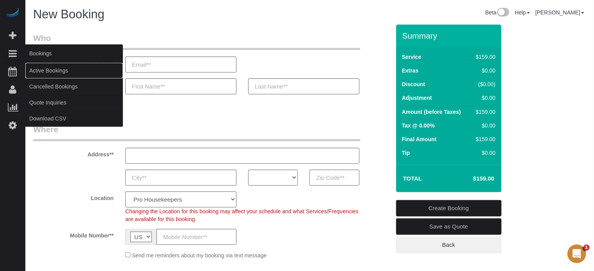
click at [44, 70] on link "Active Bookings" at bounding box center [74, 71] width 98 height 16
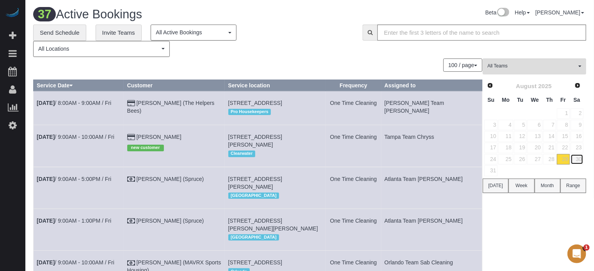
click at [579, 156] on link "30" at bounding box center [577, 159] width 13 height 11
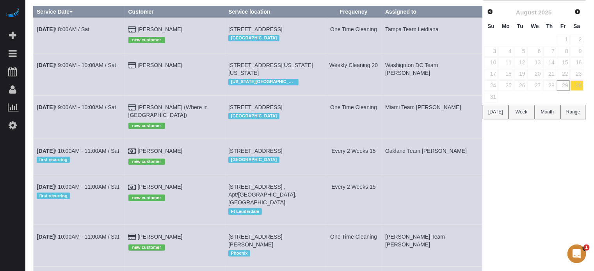
scroll to position [78, 0]
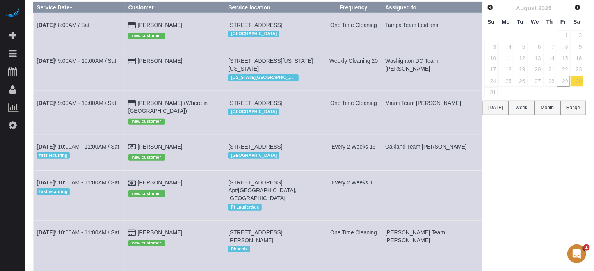
click at [535, 176] on div "All Teams Remove Team Filters Atlanta Team Andrea Atlanta Team Eliane Atlanta T…" at bounding box center [534, 153] width 103 height 347
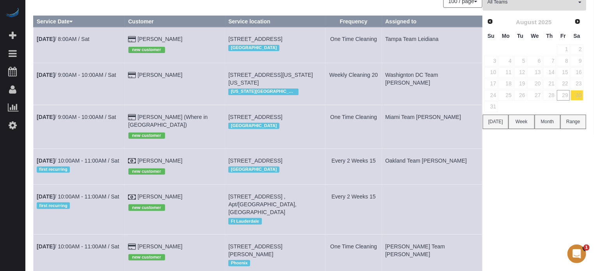
scroll to position [62, 0]
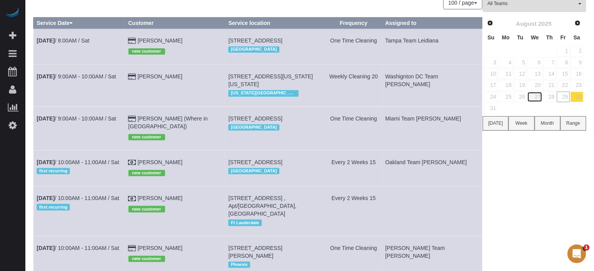
click at [536, 93] on link "27" at bounding box center [534, 97] width 15 height 11
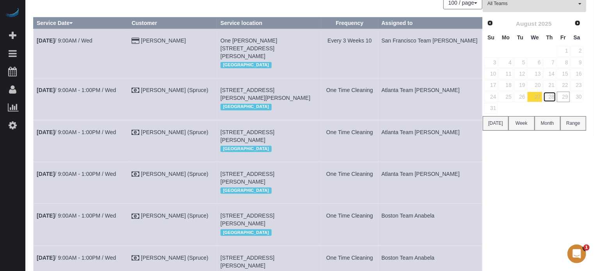
click at [549, 96] on link "28" at bounding box center [549, 97] width 13 height 11
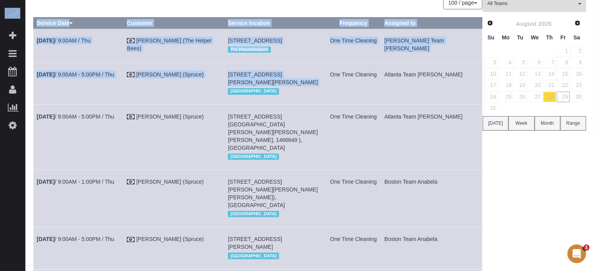
drag, startPoint x: 245, startPoint y: 109, endPoint x: 264, endPoint y: -47, distance: 157.2
click at [264, 0] on html "Beta Add Booking Bookings Active Bookings Cancelled Bookings Quote Inquiries Do…" at bounding box center [297, 73] width 594 height 271
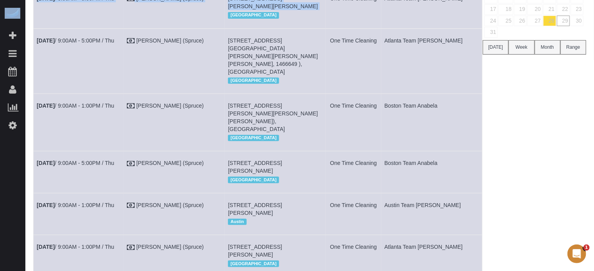
scroll to position [209, 0]
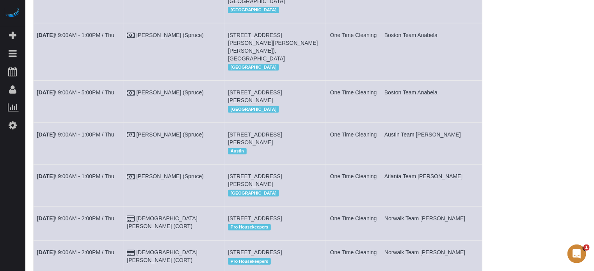
click at [210, 101] on td "Brandie Louck (Spruce)" at bounding box center [174, 102] width 101 height 42
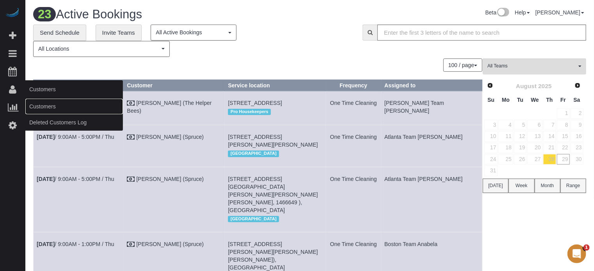
click at [40, 104] on link "Customers" at bounding box center [74, 107] width 98 height 16
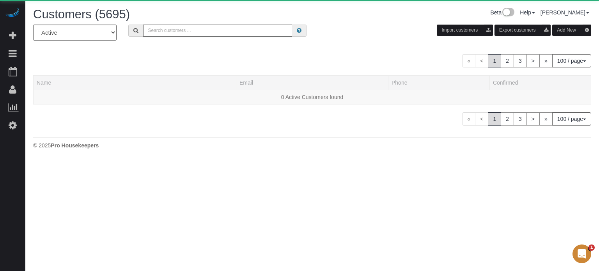
click at [202, 29] on input "text" at bounding box center [217, 31] width 149 height 12
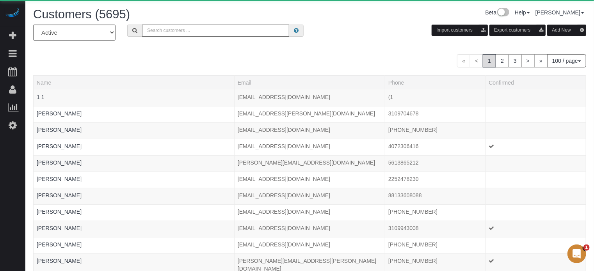
paste input "Dawn Yoon"
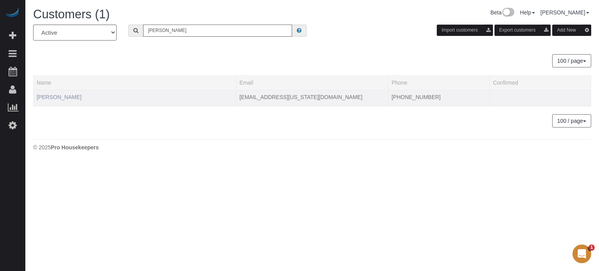
type input "Dawn Yoon"
click at [48, 98] on link "Dawn Yoon" at bounding box center [59, 97] width 45 height 6
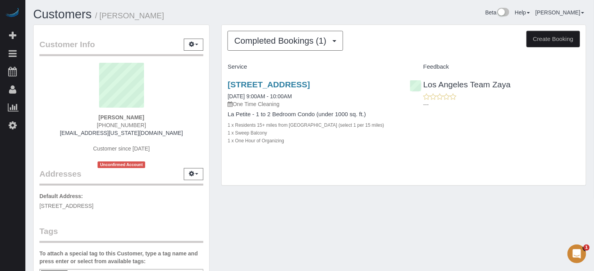
click at [116, 124] on span "(808) 292-9995" at bounding box center [121, 125] width 49 height 6
copy div "(808) 292-9995"
click at [48, 144] on div "Dawn Yoon (808) 292-9995 dawnsstore@hawaii.rr.com Customer since 2025 Unconfirm…" at bounding box center [121, 115] width 164 height 105
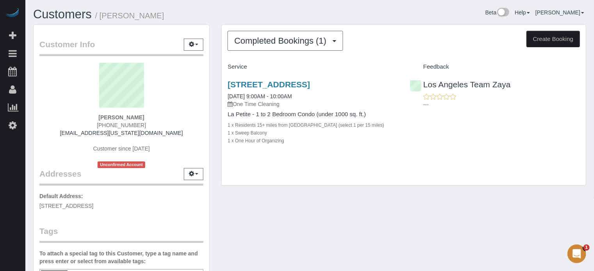
click at [120, 126] on span "(808) 292-9995" at bounding box center [121, 125] width 49 height 6
copy div "(808) 292-9995"
click at [578, 160] on div "650 S Garfield Ave, Apt 46, Monterey Park, CA 91754 08/26/2025 9:00AM - 10:00AM…" at bounding box center [404, 116] width 364 height 87
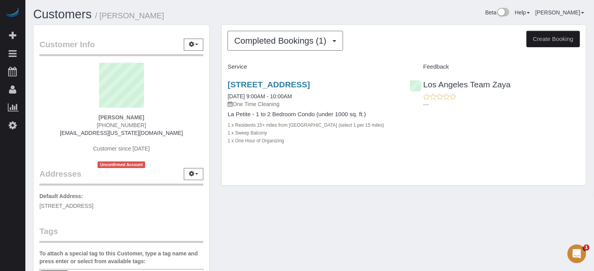
click at [68, 118] on div "Dawn Yoon (808) 292-9995 dawnsstore@hawaii.rr.com Customer since 2025 Unconfirm…" at bounding box center [121, 115] width 164 height 105
click at [211, 101] on div "Customer Info Edit Contact Info Send Message Email Preferences Special Sales Ta…" at bounding box center [121, 217] width 188 height 385
click at [46, 112] on sui-profile-pic at bounding box center [121, 88] width 152 height 51
click at [44, 106] on div "Dawn Yoon (808) 292-9995 dawnsstore@hawaii.rr.com Customer since 2025 Unconfirm…" at bounding box center [121, 115] width 164 height 105
click at [110, 114] on strong "[PERSON_NAME]" at bounding box center [121, 117] width 46 height 6
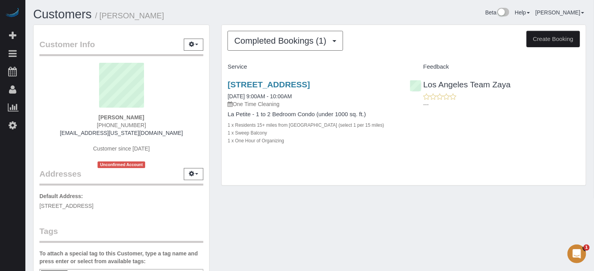
click at [110, 114] on strong "[PERSON_NAME]" at bounding box center [121, 117] width 46 height 6
copy strong "Dawn"
click at [56, 105] on sui-profile-pic at bounding box center [121, 88] width 152 height 51
drag, startPoint x: 273, startPoint y: 93, endPoint x: 225, endPoint y: 87, distance: 48.8
click at [225, 87] on div "650 S Garfield Ave, Apt 46, Monterey Park, CA 91754 08/26/2025 9:00AM - 10:00AM…" at bounding box center [313, 116] width 182 height 87
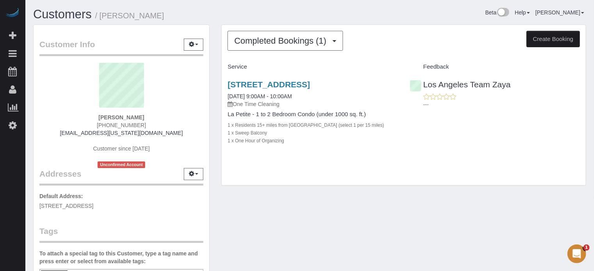
copy link "650 S Garfield Ave, Apt 46, Monterey Park, CA 91754"
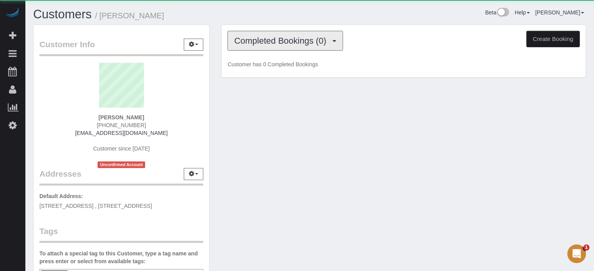
click at [246, 40] on span "Completed Bookings (0)" at bounding box center [282, 41] width 96 height 10
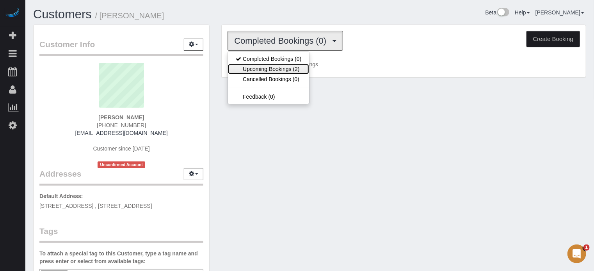
click at [266, 67] on link "Upcoming Bookings (2)" at bounding box center [268, 69] width 81 height 10
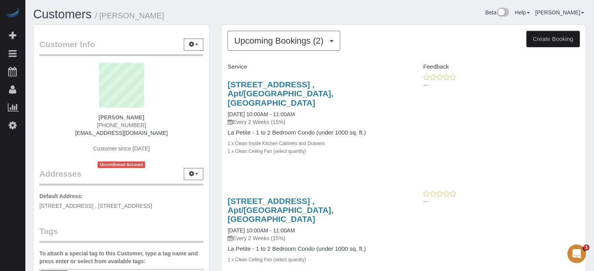
click at [114, 124] on span "[PHONE_NUMBER]" at bounding box center [121, 125] width 49 height 6
copy div "[PHONE_NUMBER]"
click at [582, 109] on div "[STREET_ADDRESS] , Apt/[GEOGRAPHIC_DATA], [GEOGRAPHIC_DATA] [DATE] 10:00AM - 11…" at bounding box center [404, 121] width 364 height 97
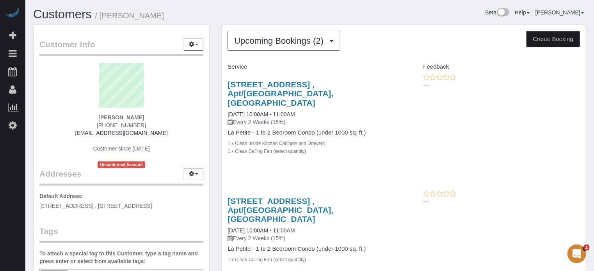
click at [594, 153] on div "Customers / [PERSON_NAME] Beta Help Help Docs Take a Tour Contact Support [PERS…" at bounding box center [309, 217] width 569 height 435
click at [578, 191] on div "---" at bounding box center [495, 198] width 170 height 16
click at [565, 158] on div "[STREET_ADDRESS] , Apt/[GEOGRAPHIC_DATA], [GEOGRAPHIC_DATA] [DATE] 10:00AM - 11…" at bounding box center [404, 121] width 364 height 97
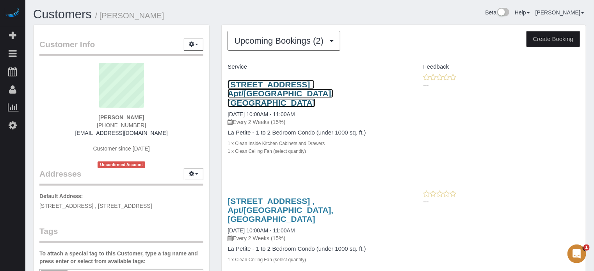
click at [260, 90] on link "[STREET_ADDRESS] , Apt/[GEOGRAPHIC_DATA], [GEOGRAPHIC_DATA]" at bounding box center [281, 93] width 106 height 27
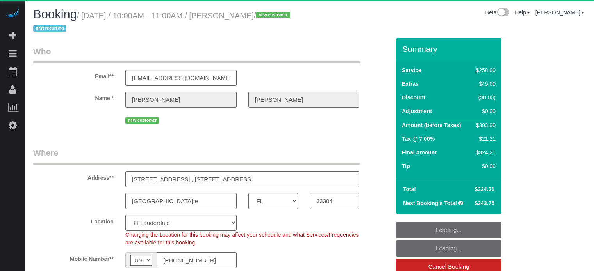
select select "FL"
select select "number:9"
select select "object:677"
select select "spot1"
select select "5"
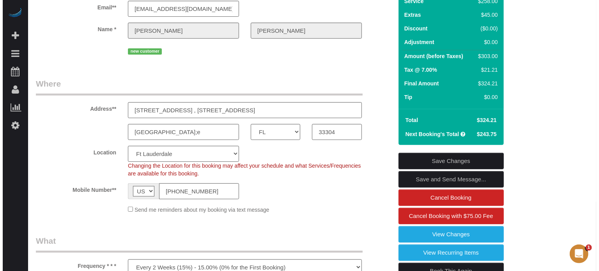
scroll to position [78, 0]
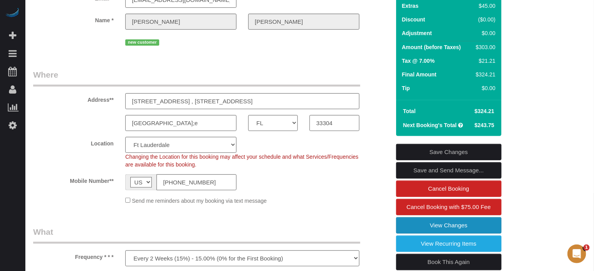
click at [406, 228] on link "View Changes" at bounding box center [448, 225] width 105 height 16
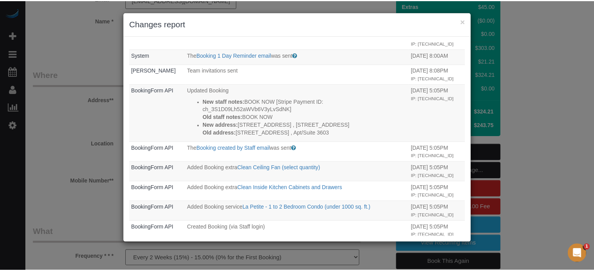
scroll to position [0, 0]
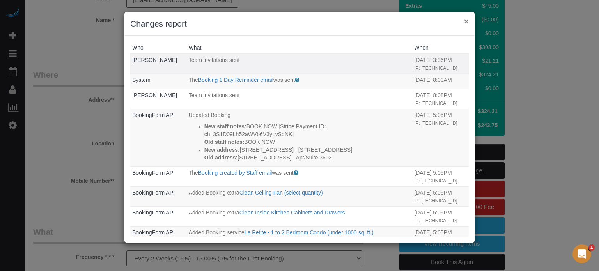
drag, startPoint x: 466, startPoint y: 22, endPoint x: 457, endPoint y: 33, distance: 14.4
click at [466, 22] on button "×" at bounding box center [466, 21] width 5 height 8
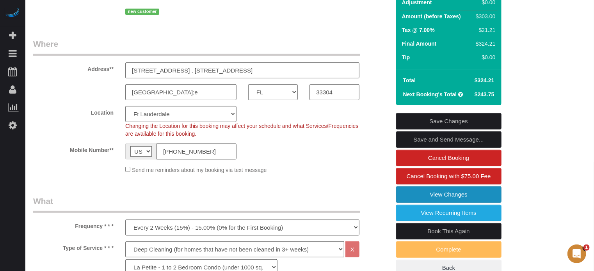
scroll to position [117, 0]
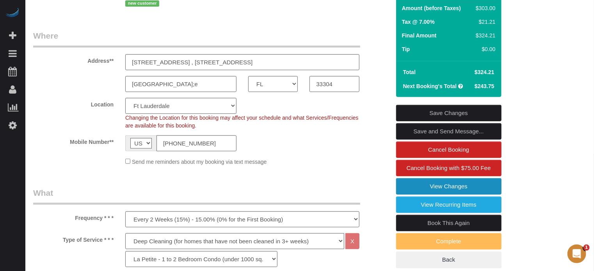
click at [404, 184] on link "View Changes" at bounding box center [448, 186] width 105 height 16
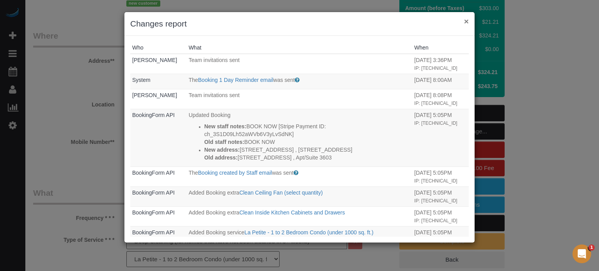
click at [467, 20] on button "×" at bounding box center [466, 21] width 5 height 8
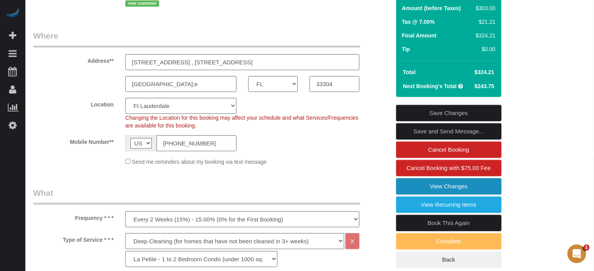
scroll to position [0, 0]
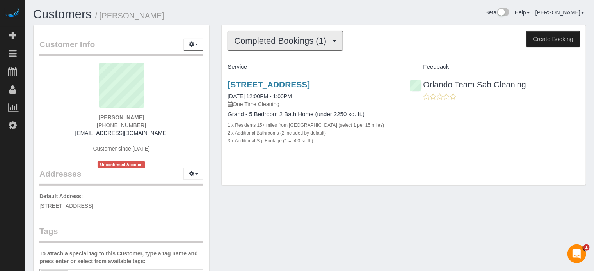
click at [270, 44] on span "Completed Bookings (1)" at bounding box center [282, 41] width 96 height 10
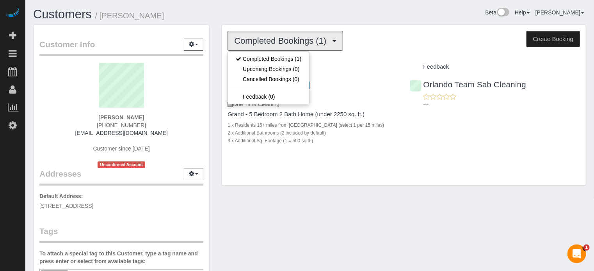
click at [306, 18] on div "Customers / [PERSON_NAME]" at bounding box center [168, 16] width 283 height 17
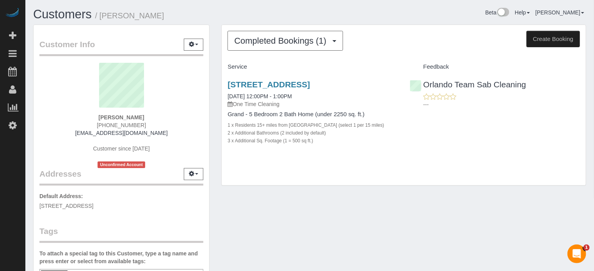
click at [128, 125] on span "[PHONE_NUMBER]" at bounding box center [121, 125] width 49 height 6
click at [128, 125] on span "(607) 765-4321" at bounding box center [121, 125] width 49 height 6
copy div "(607) 765-4321"
click at [218, 111] on div "Completed Bookings (1) Completed Bookings (1) Upcoming Bookings (0) Cancelled B…" at bounding box center [403, 109] width 377 height 169
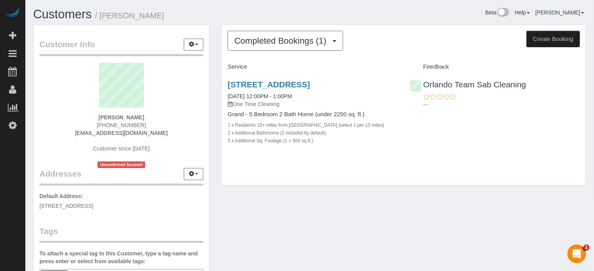
click at [215, 114] on div "Completed Bookings (1) Completed Bookings (1) Upcoming Bookings (0) Cancelled B…" at bounding box center [403, 109] width 377 height 169
click at [579, 152] on div "9227 Bayway Dr, 32819, FL 32819 08/27/2025 12:00PM - 1:00PM One Time Cleaning G…" at bounding box center [404, 116] width 364 height 87
click at [213, 47] on div "Customer Info Edit Contact Info Send Message Email Preferences Special Sales Ta…" at bounding box center [121, 217] width 188 height 385
click at [214, 84] on div "Customer Info Edit Contact Info Send Message Email Preferences Special Sales Ta…" at bounding box center [121, 217] width 188 height 385
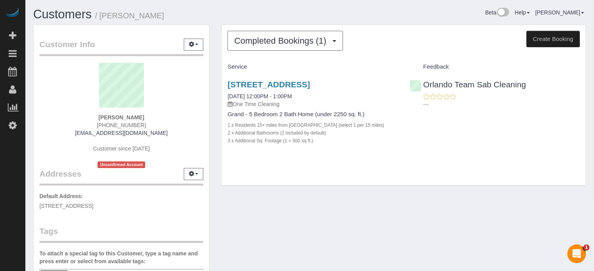
click at [217, 80] on div "Completed Bookings (1) Completed Bookings (1) Upcoming Bookings (0) Cancelled B…" at bounding box center [403, 109] width 377 height 169
click at [112, 117] on strong "[PERSON_NAME]" at bounding box center [121, 117] width 46 height 6
copy strong "Donna"
click at [584, 193] on div "Completed Bookings (1) Completed Bookings (1) Upcoming Bookings (0) Cancelled B…" at bounding box center [403, 109] width 377 height 169
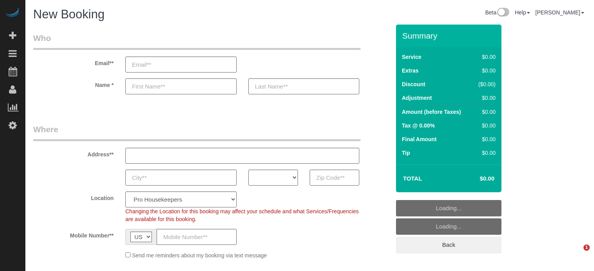
select select "4"
select select "number:9"
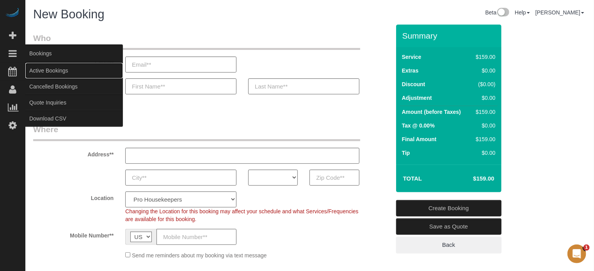
click at [55, 69] on link "Active Bookings" at bounding box center [74, 71] width 98 height 16
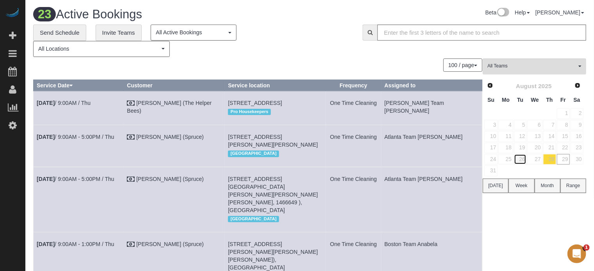
click at [526, 158] on link "26" at bounding box center [520, 159] width 13 height 11
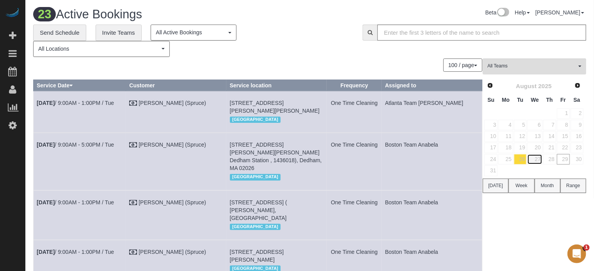
click at [534, 156] on link "27" at bounding box center [534, 159] width 15 height 11
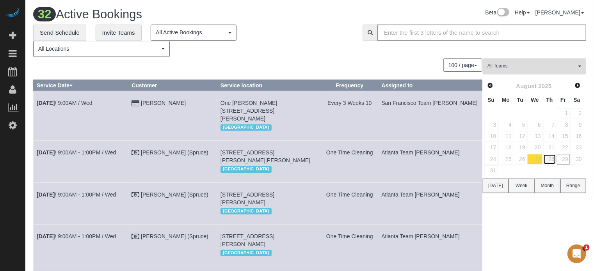
click at [551, 158] on link "28" at bounding box center [549, 159] width 13 height 11
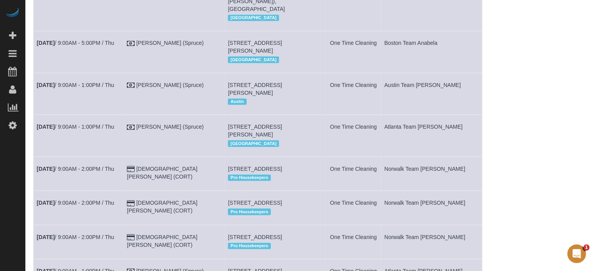
scroll to position [21, 0]
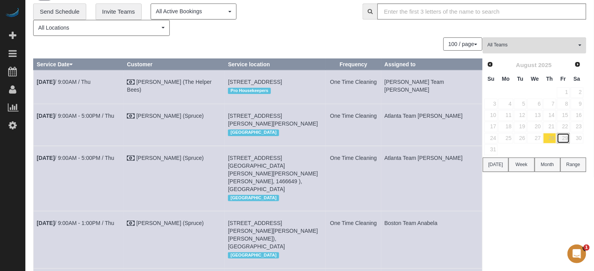
click at [567, 139] on link "29" at bounding box center [563, 138] width 13 height 11
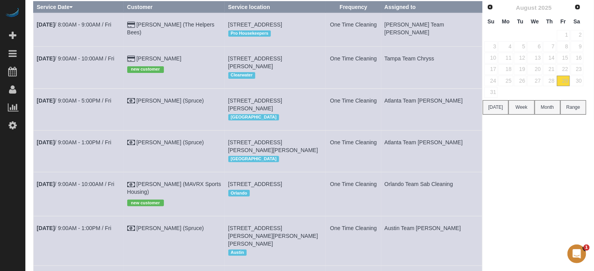
scroll to position [83, 0]
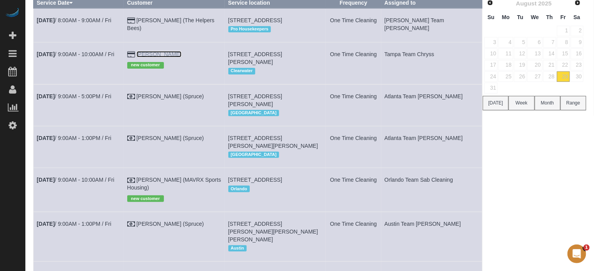
click at [173, 57] on link "Heather Henderson" at bounding box center [159, 54] width 45 height 6
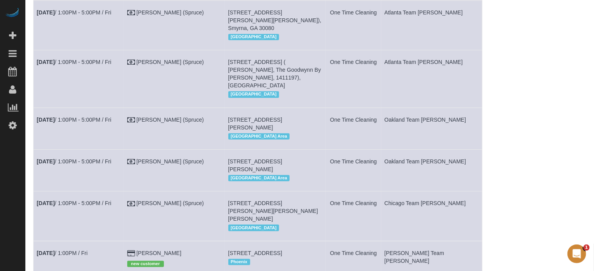
scroll to position [1672, 0]
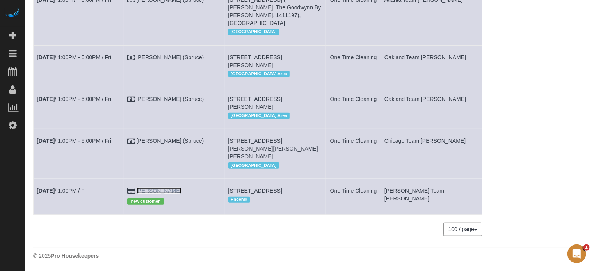
click at [167, 188] on link "Ann Rutkowski" at bounding box center [159, 191] width 45 height 6
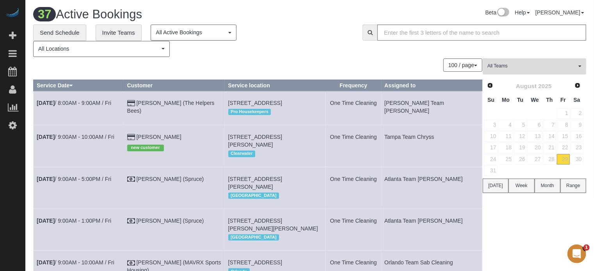
scroll to position [71, 0]
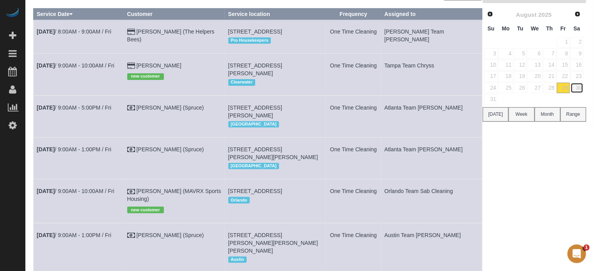
click at [582, 88] on link "30" at bounding box center [577, 88] width 13 height 11
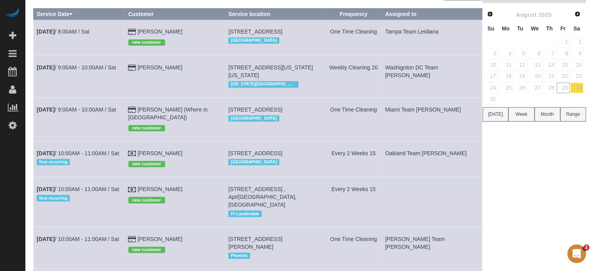
scroll to position [0, 0]
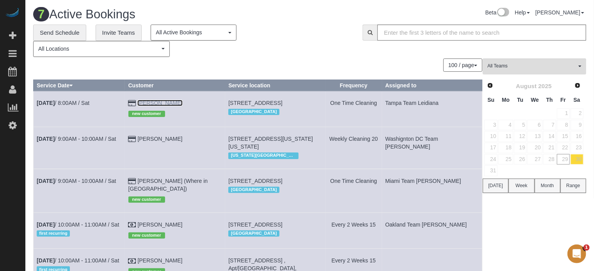
click at [170, 104] on link "[PERSON_NAME]" at bounding box center [159, 103] width 45 height 6
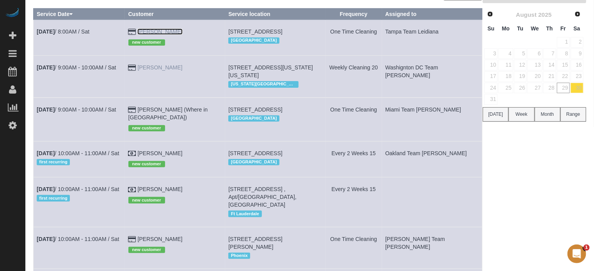
scroll to position [72, 0]
click at [179, 115] on link "Sofia Giraldo (Where in Miami)" at bounding box center [168, 113] width 80 height 14
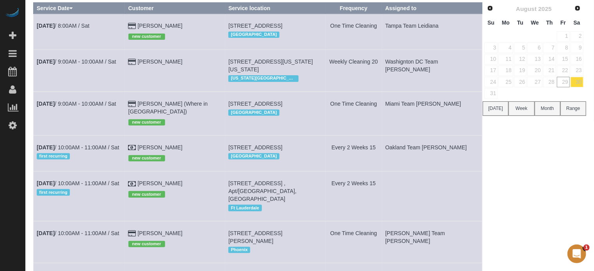
scroll to position [80, 0]
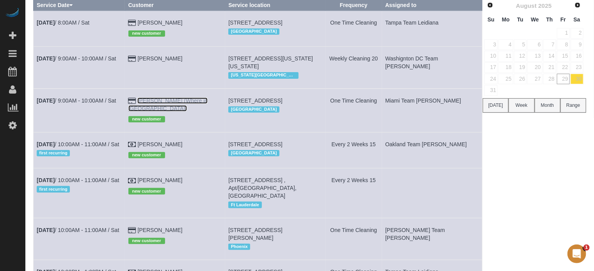
click at [184, 105] on link "Sofia Giraldo (Where in Miami)" at bounding box center [168, 105] width 80 height 14
click at [164, 148] on link "Zachary Ziegler" at bounding box center [159, 144] width 45 height 6
click at [171, 183] on link "[PERSON_NAME]" at bounding box center [159, 180] width 45 height 6
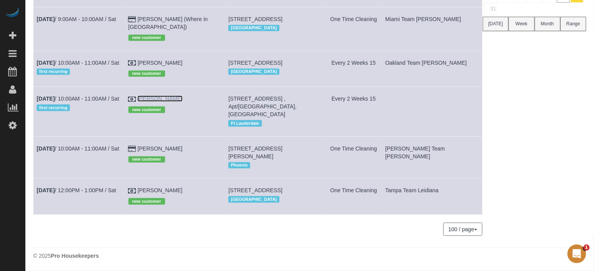
scroll to position [166, 0]
click at [156, 152] on link "Trevor Karoub" at bounding box center [159, 149] width 45 height 6
click at [170, 194] on link "Jonathan Williams" at bounding box center [159, 190] width 45 height 6
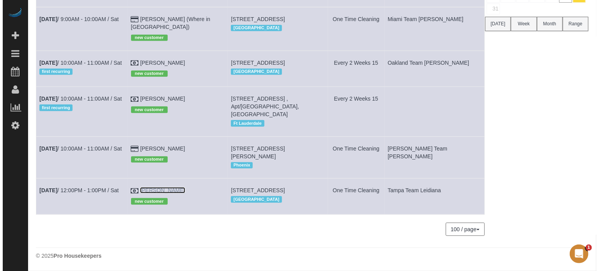
scroll to position [0, 0]
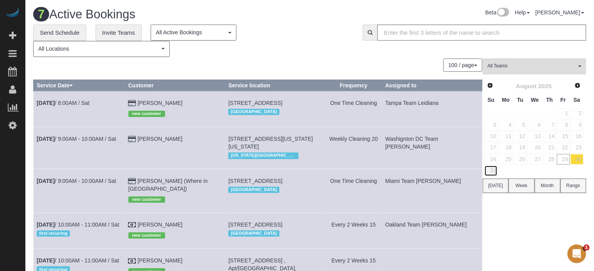
click at [495, 168] on link "31" at bounding box center [490, 170] width 13 height 11
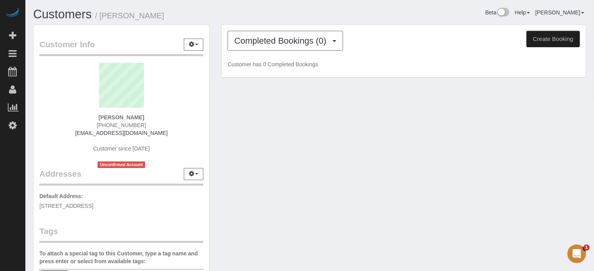
click at [124, 114] on strong "Ann Rutkowski" at bounding box center [121, 117] width 46 height 6
click at [280, 45] on button "Completed Bookings (0)" at bounding box center [286, 41] width 116 height 20
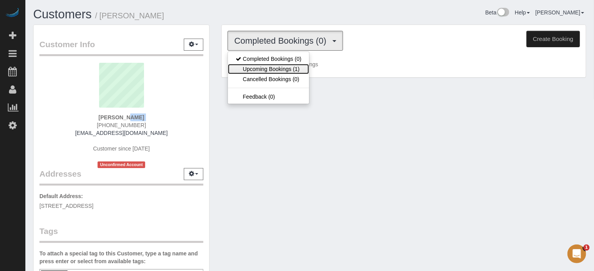
click at [261, 71] on link "Upcoming Bookings (1)" at bounding box center [268, 69] width 81 height 10
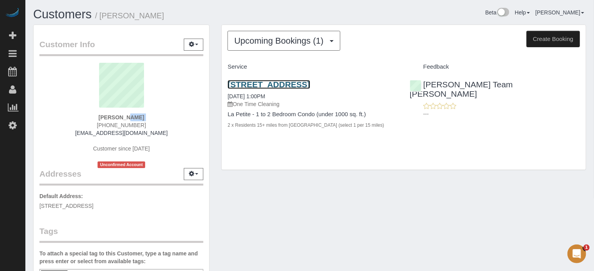
click at [246, 84] on link "15603 E Palisades Blvd, Fountain Hills, AZ 85268" at bounding box center [269, 84] width 82 height 9
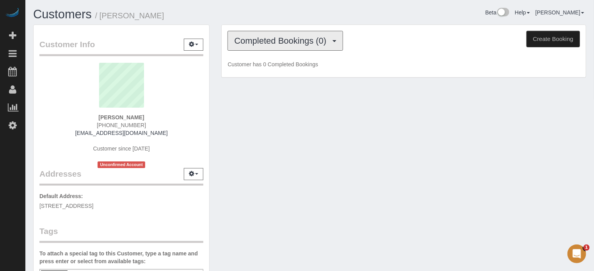
click at [261, 46] on button "Completed Bookings (0)" at bounding box center [286, 41] width 116 height 20
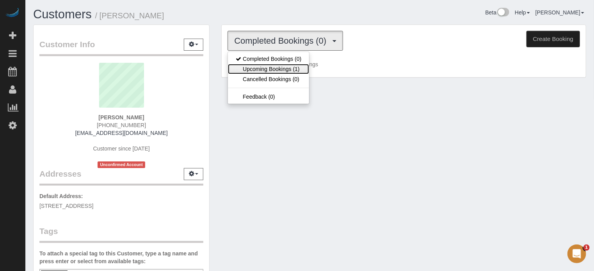
click at [258, 68] on link "Upcoming Bookings (1)" at bounding box center [268, 69] width 81 height 10
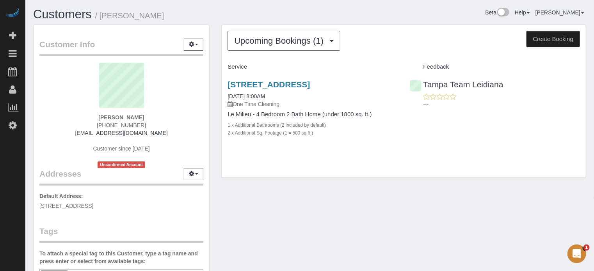
click at [126, 117] on strong "[PERSON_NAME]" at bounding box center [121, 117] width 46 height 6
copy div "[PERSON_NAME]"
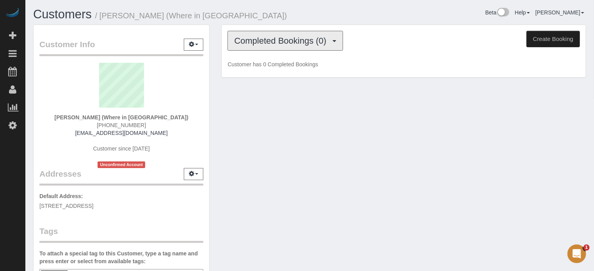
click at [289, 44] on span "Completed Bookings (0)" at bounding box center [282, 41] width 96 height 10
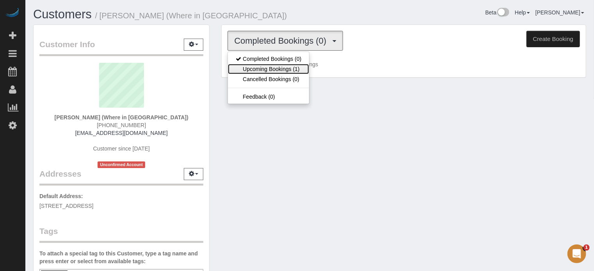
click at [276, 66] on link "Upcoming Bookings (1)" at bounding box center [268, 69] width 81 height 10
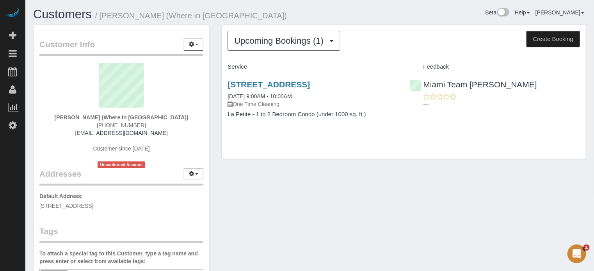
click at [145, 118] on strong "Sofia Giraldo (Where in Miami)" at bounding box center [122, 117] width 134 height 6
copy div "Sofia Giraldo (Where in Miami)"
click at [578, 133] on div "330 86th St, Miami Beach, Unit 4 Fl, Miami, FL 33141 08/30/2025 9:00AM - 10:00A…" at bounding box center [404, 103] width 364 height 60
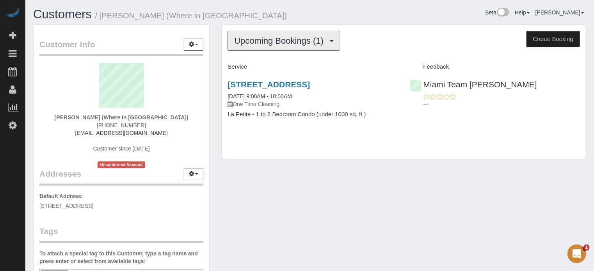
click at [236, 46] on button "Upcoming Bookings (1)" at bounding box center [284, 41] width 113 height 20
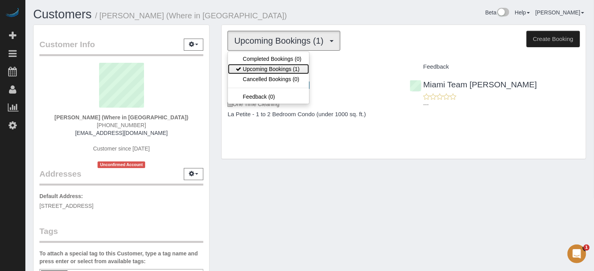
click at [268, 70] on link "Upcoming Bookings (1)" at bounding box center [268, 69] width 81 height 10
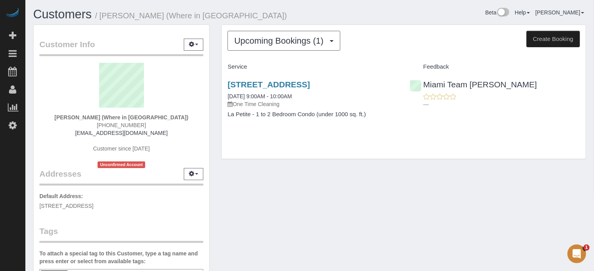
click at [112, 121] on div "Sofia Giraldo (Where in Miami) (786) 231-4808 sales@sofiagiraldo.com Customer s…" at bounding box center [121, 115] width 164 height 105
click at [105, 117] on strong "Sofia Giraldo (Where in Miami)" at bounding box center [122, 117] width 134 height 6
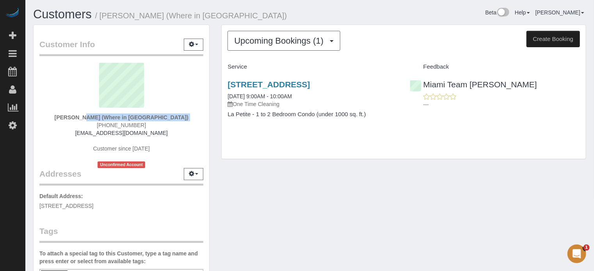
copy div "Sofia Giraldo (Where in Miami)"
click at [245, 87] on link "330 86th St, Miami Beach, Unit 4 Fl, Miami, FL 33141" at bounding box center [269, 84] width 82 height 9
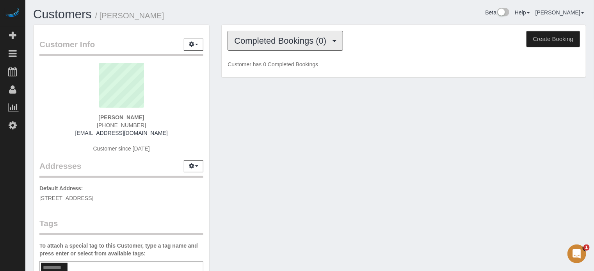
click at [265, 43] on span "Completed Bookings (0)" at bounding box center [282, 41] width 96 height 10
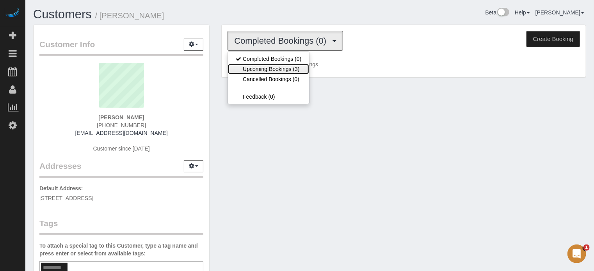
click at [279, 68] on link "Upcoming Bookings (3)" at bounding box center [268, 69] width 81 height 10
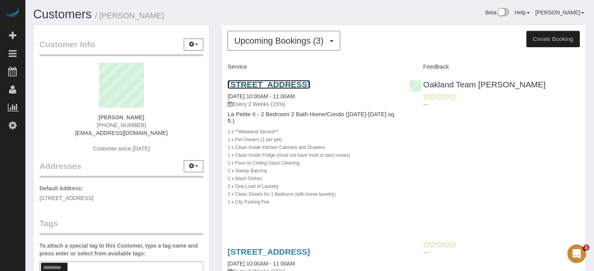
click at [262, 89] on link "500 Folsom St, Apt/Suite 4103, San Francisco, Ca 94105, San Francisco, CA 94105" at bounding box center [269, 84] width 82 height 9
click at [125, 117] on strong "Zachary Ziegler" at bounding box center [121, 117] width 46 height 6
copy div "Zachary Ziegler"
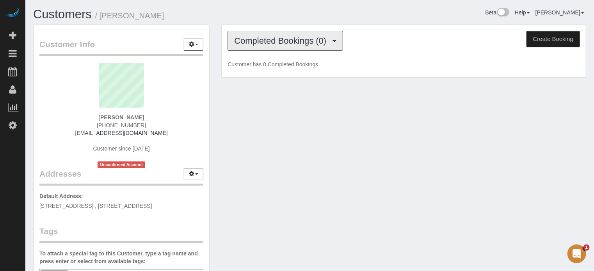
click at [250, 46] on button "Completed Bookings (0)" at bounding box center [286, 41] width 116 height 20
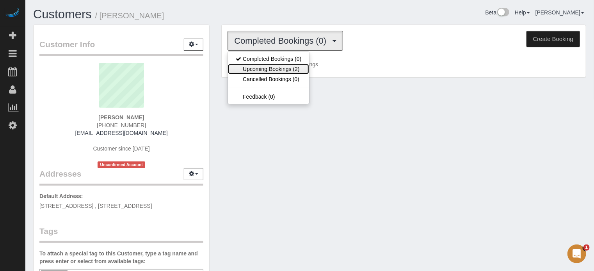
click at [268, 72] on link "Upcoming Bookings (2)" at bounding box center [268, 69] width 81 height 10
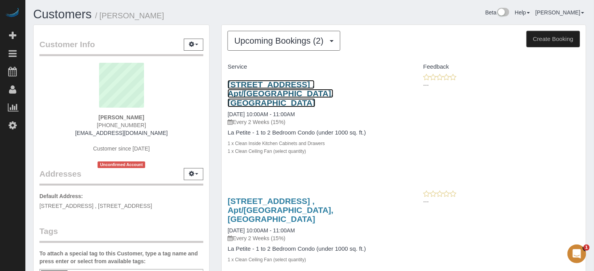
click at [256, 92] on link "[STREET_ADDRESS] , Apt/[GEOGRAPHIC_DATA], [GEOGRAPHIC_DATA]" at bounding box center [281, 93] width 106 height 27
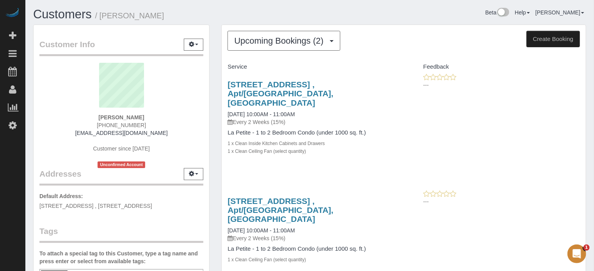
click at [130, 113] on div "[PERSON_NAME] [PHONE_NUMBER] [EMAIL_ADDRESS][DOMAIN_NAME] Customer since [DATE]…" at bounding box center [121, 115] width 164 height 105
click at [116, 117] on strong "[PERSON_NAME]" at bounding box center [121, 117] width 46 height 6
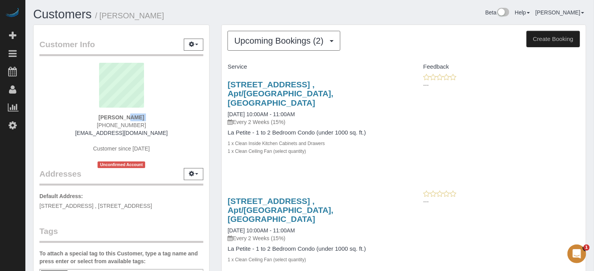
copy div "[PERSON_NAME]"
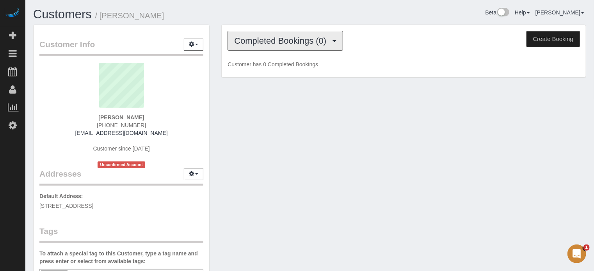
click at [277, 37] on span "Completed Bookings (0)" at bounding box center [282, 41] width 96 height 10
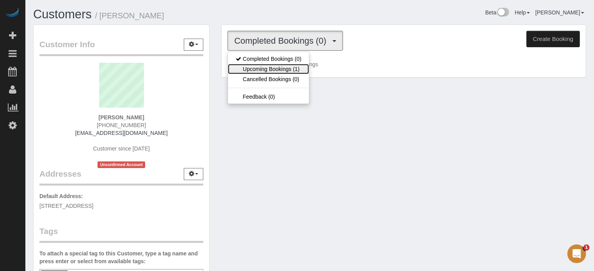
click at [284, 65] on link "Upcoming Bookings (1)" at bounding box center [268, 69] width 81 height 10
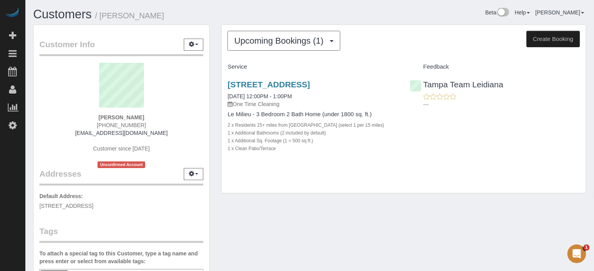
click at [126, 119] on strong "[PERSON_NAME]" at bounding box center [121, 117] width 46 height 6
copy div "[PERSON_NAME]"
click at [260, 85] on link "[STREET_ADDRESS]" at bounding box center [269, 84] width 82 height 9
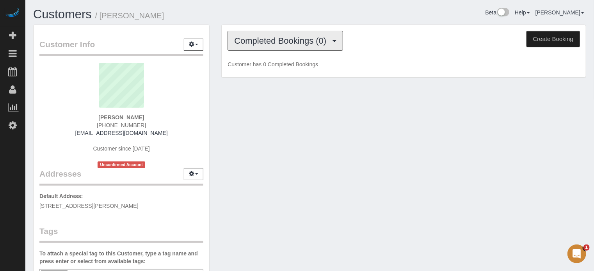
click at [283, 39] on span "Completed Bookings (0)" at bounding box center [282, 41] width 96 height 10
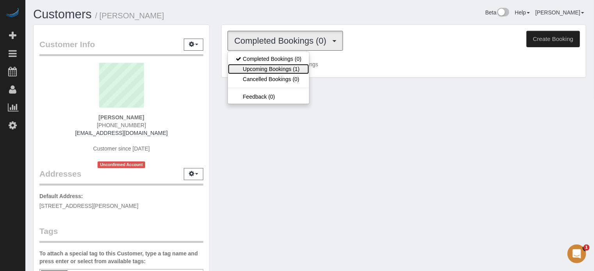
click at [284, 66] on link "Upcoming Bookings (1)" at bounding box center [268, 69] width 81 height 10
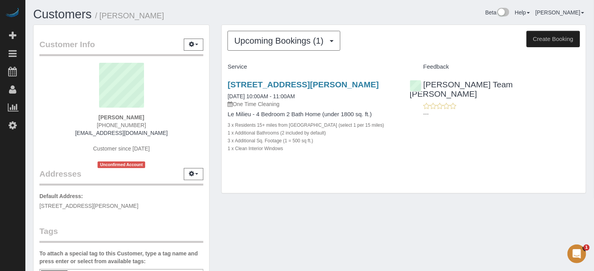
click at [132, 116] on strong "[PERSON_NAME]" at bounding box center [121, 117] width 46 height 6
copy div "[PERSON_NAME]"
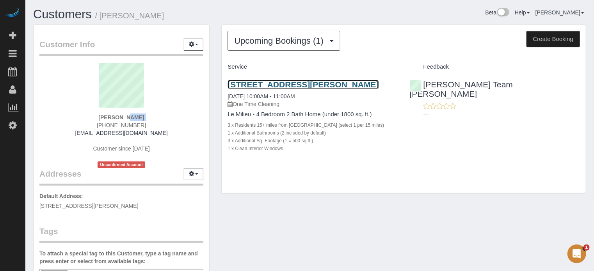
click at [278, 84] on link "[STREET_ADDRESS][PERSON_NAME]" at bounding box center [303, 84] width 151 height 9
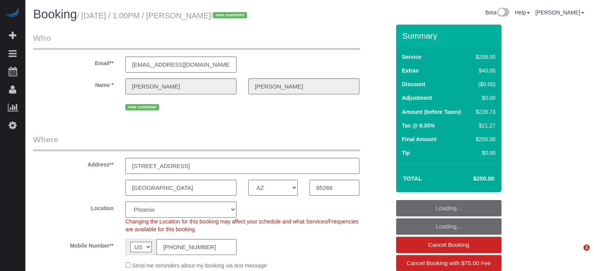
select select "AZ"
select select "5"
select select "number:9"
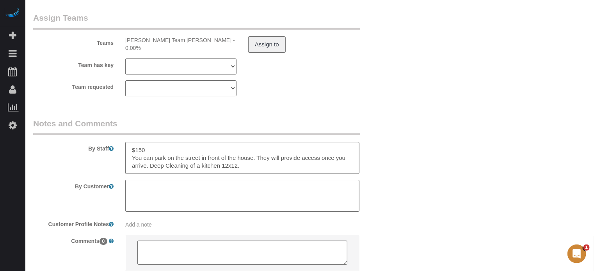
scroll to position [1369, 0]
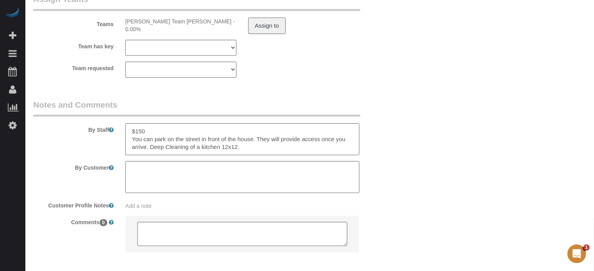
click at [228, 110] on legend "Notes and Comments" at bounding box center [196, 108] width 327 height 18
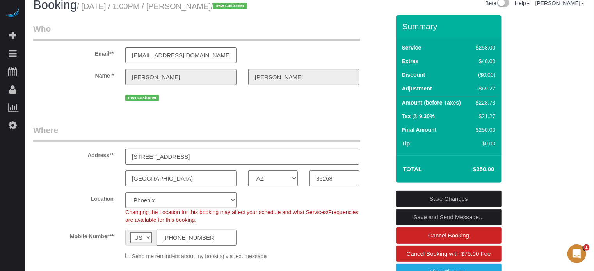
scroll to position [0, 0]
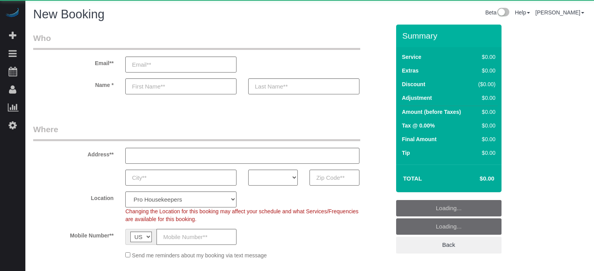
select select "4"
select select "number:9"
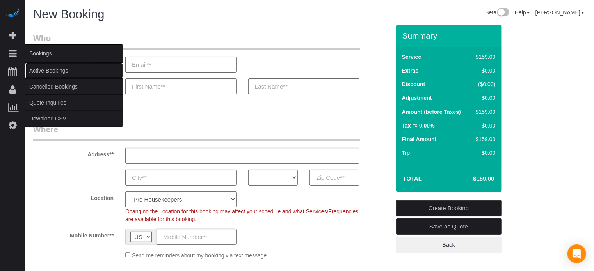
click at [48, 68] on link "Active Bookings" at bounding box center [74, 71] width 98 height 16
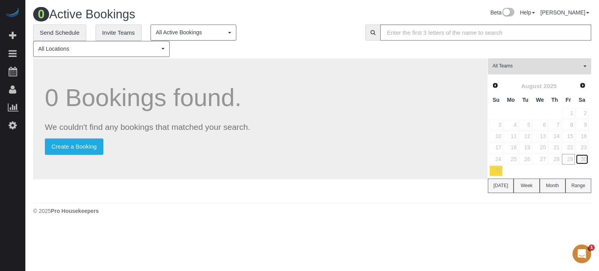
click at [584, 160] on link "30" at bounding box center [582, 159] width 13 height 11
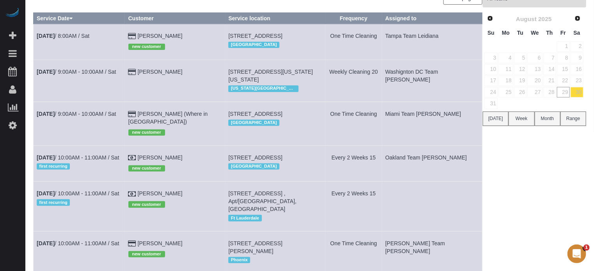
scroll to position [67, 0]
click at [579, 172] on div "All Teams Remove Team Filters Atlanta Team Andrea Atlanta Team Eliane Atlanta T…" at bounding box center [534, 164] width 103 height 347
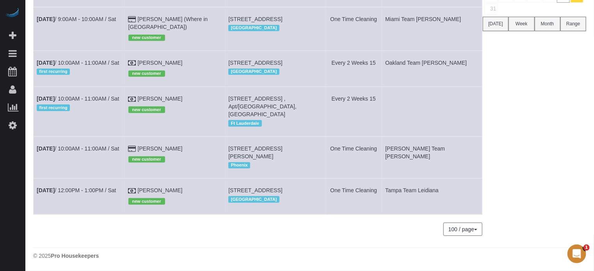
scroll to position [184, 0]
click at [164, 146] on link "Trevor Karoub" at bounding box center [159, 149] width 45 height 6
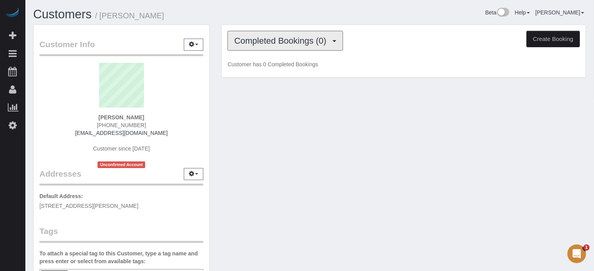
click at [302, 47] on button "Completed Bookings (0)" at bounding box center [286, 41] width 116 height 20
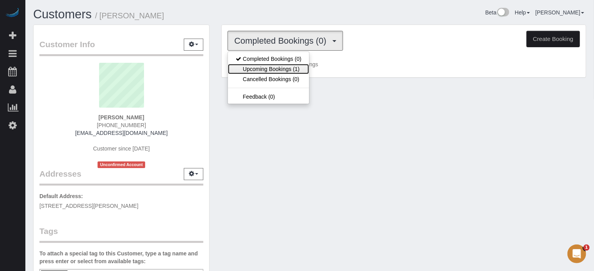
click at [286, 64] on link "Upcoming Bookings (1)" at bounding box center [268, 69] width 81 height 10
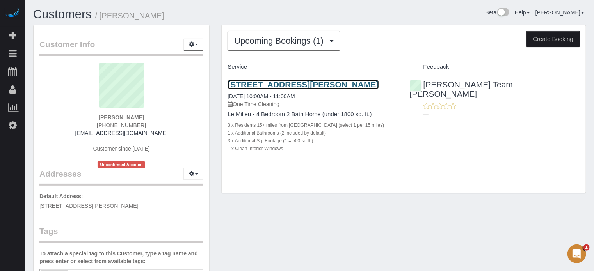
click at [258, 83] on link "20652 N Donithan Way, Maricopa, AZ 85138" at bounding box center [303, 84] width 151 height 9
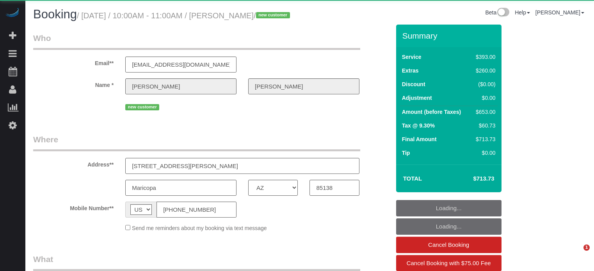
select select "AZ"
select select "object:821"
select select "6"
select select "spot1"
select select "number:9"
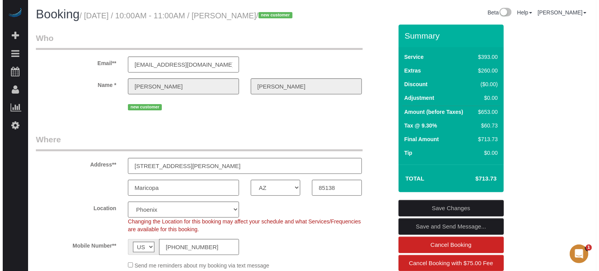
scroll to position [123, 0]
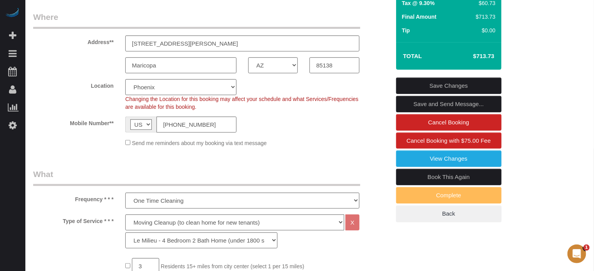
click at [483, 112] on link "Save and Send Message..." at bounding box center [448, 104] width 105 height 16
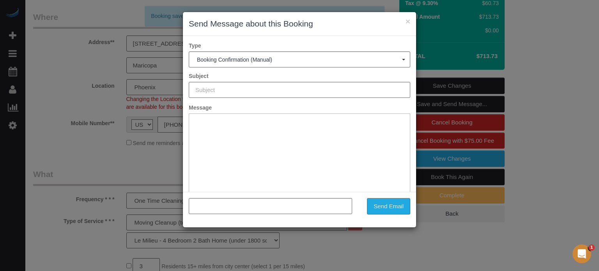
type input "Booking Confirmed!"
type input ""Trevor Karoub" <karoub86@gmail.com>"
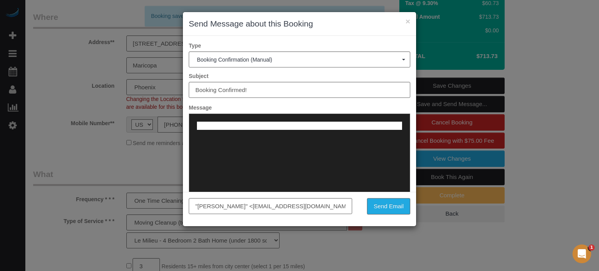
scroll to position [0, 0]
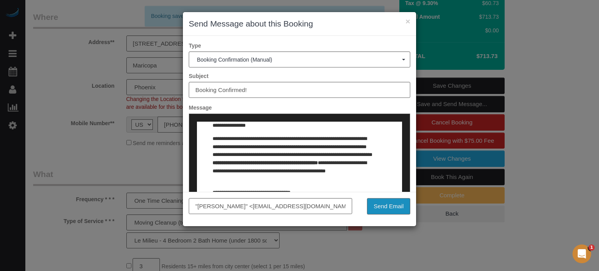
click at [383, 204] on button "Send Email" at bounding box center [388, 206] width 43 height 16
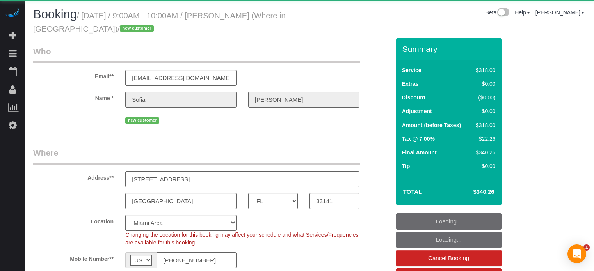
select select "FL"
select select "5"
select select "spot1"
select select "number:9"
select select "object:826"
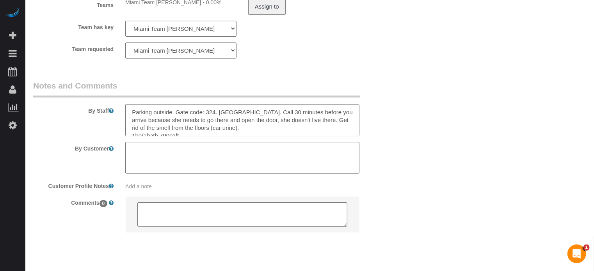
scroll to position [3, 0]
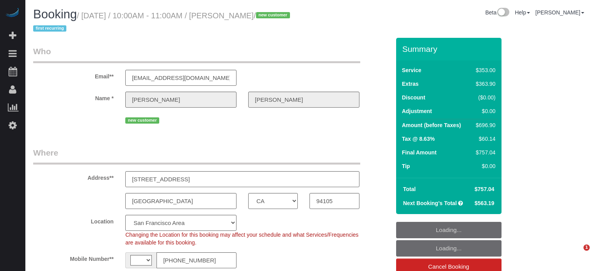
select select "CA"
select select "string:cash"
select select "string:[GEOGRAPHIC_DATA]"
select select "object:827"
select select "5"
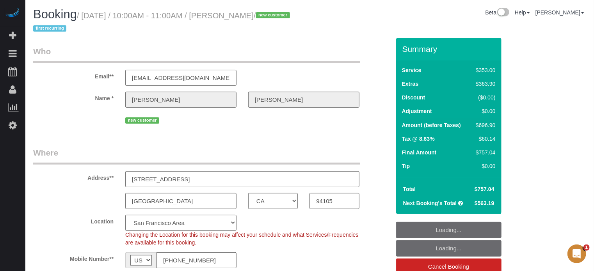
select select "spot1"
select select "number:9"
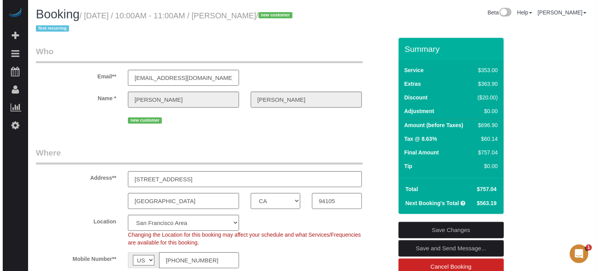
scroll to position [146, 0]
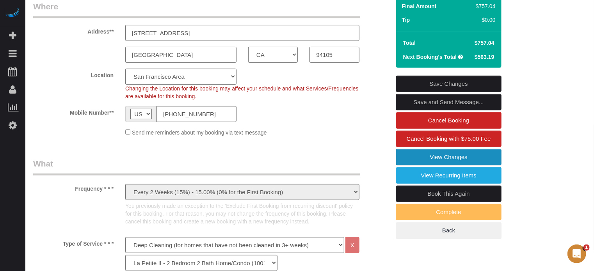
click at [454, 156] on link "View Changes" at bounding box center [448, 157] width 105 height 16
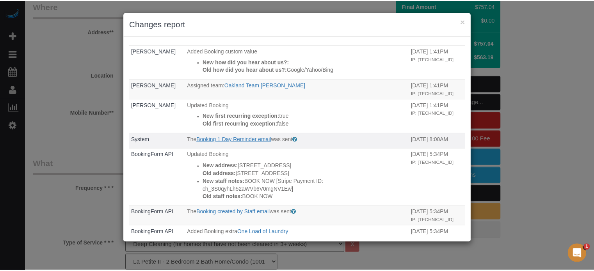
scroll to position [0, 0]
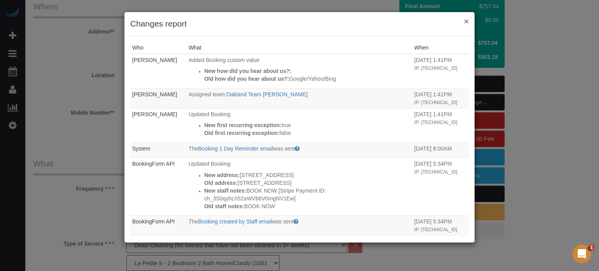
click at [467, 20] on button "×" at bounding box center [466, 21] width 5 height 8
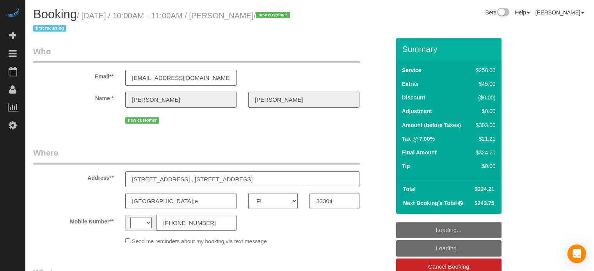
select select "FL"
select select "string:[GEOGRAPHIC_DATA]"
select select "object:586"
select select "5"
select select "spot1"
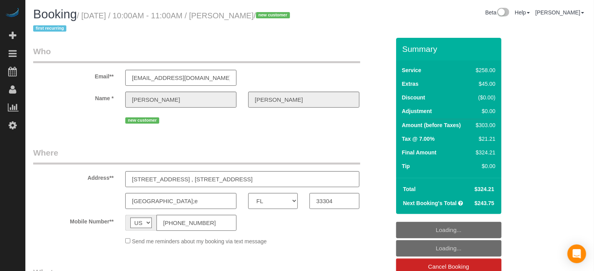
select select "number:9"
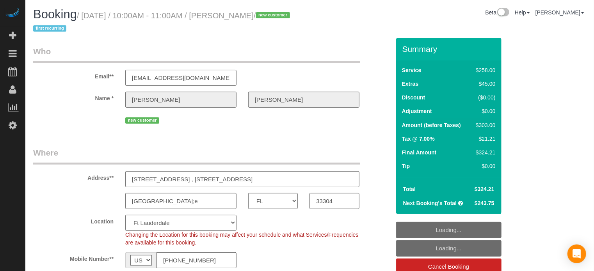
select select "object:808"
select select "spot18"
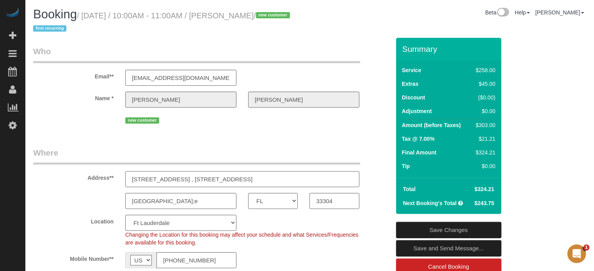
click at [299, 181] on input "1600 E Sunsrise Blvd. , Apt/Suite 3603, Fort Lauderdale;E, FL 33304" at bounding box center [242, 179] width 234 height 16
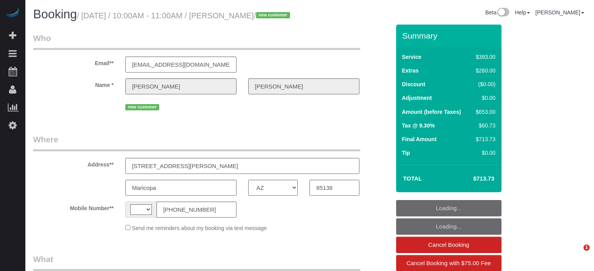
select select "AZ"
select select "string:[GEOGRAPHIC_DATA]"
select select "object:601"
select select "string:fspay-5dcb9b62-4518-4769-b117-54d8e9048f32"
select select "6"
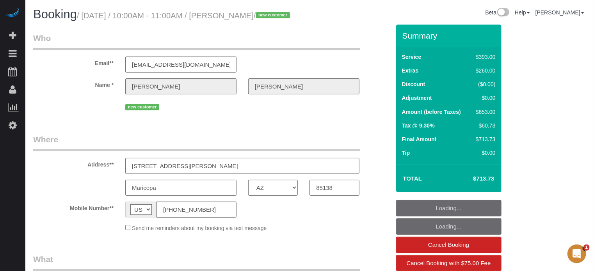
select select "spot1"
select select "number:9"
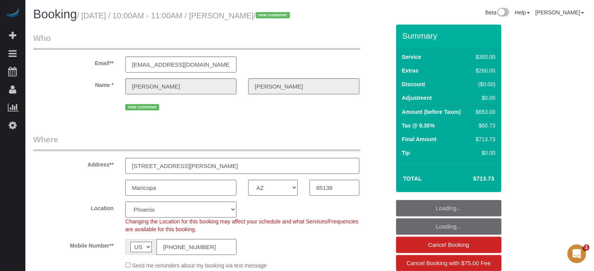
select select "object:821"
select select "spot18"
select select "FL"
select select "number:9"
select select "object:827"
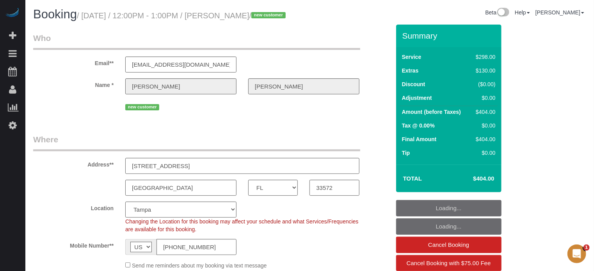
select select "5"
select select "spot1"
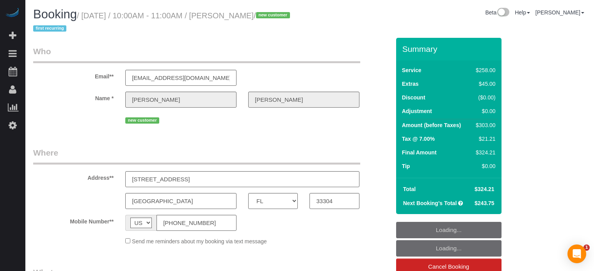
select select "FL"
select select "5"
select select "spot1"
select select "number:9"
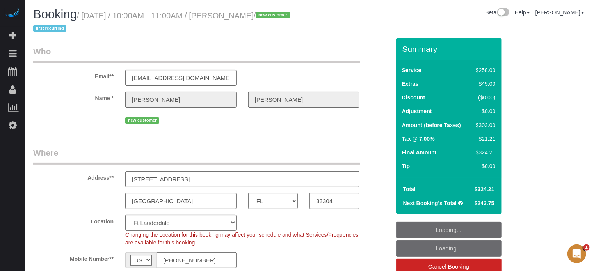
select select "object:808"
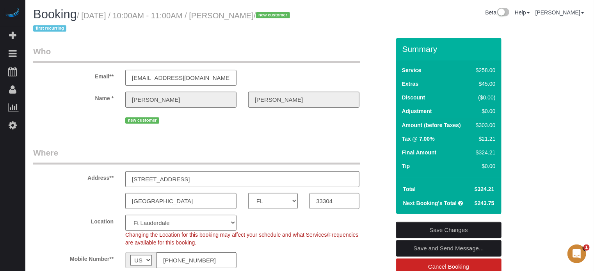
click at [57, 100] on label "Name *" at bounding box center [73, 97] width 92 height 11
click at [71, 131] on fieldset "Who Email** kristinmariani2@gmail.com Name * Kristin Mariani new customer" at bounding box center [211, 89] width 357 height 86
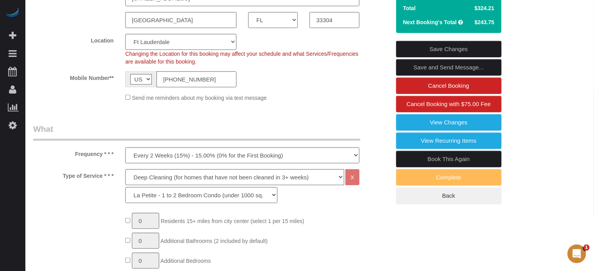
scroll to position [109, 0]
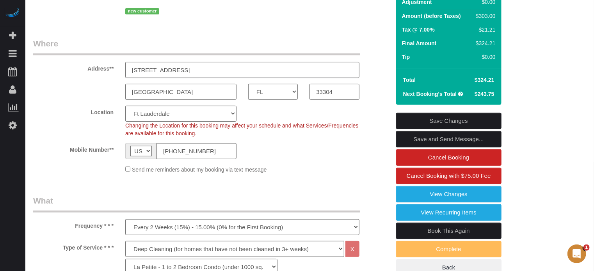
drag, startPoint x: 233, startPoint y: 72, endPoint x: 125, endPoint y: 69, distance: 107.8
click at [125, 69] on input "1600 E Sunsrise Blvd., Apt/Suite 3603" at bounding box center [242, 70] width 234 height 16
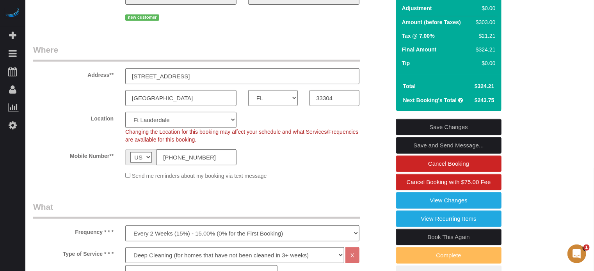
scroll to position [98, 0]
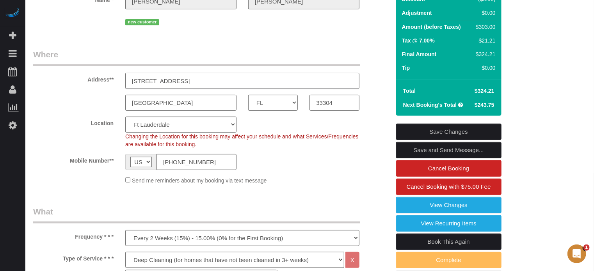
click at [176, 85] on input "1600 E Sunsrise Blvd., Apt/Suite 3603" at bounding box center [242, 81] width 234 height 16
drag, startPoint x: 188, startPoint y: 80, endPoint x: 122, endPoint y: 79, distance: 66.0
click at [122, 79] on div "1600 E Sunsrise Blvd., Apt/Suite 3603" at bounding box center [242, 81] width 246 height 16
click at [377, 109] on div "Fort Lauderdale AK AL AR AZ CA CO CT DC DE FL GA HI IA ID IL IN KS KY LA MA MD …" at bounding box center [211, 103] width 369 height 16
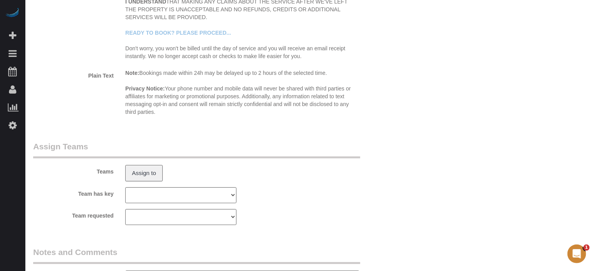
scroll to position [1200, 0]
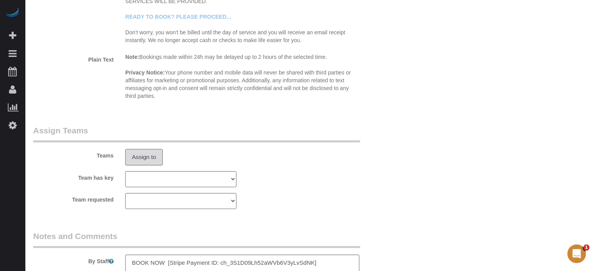
click at [146, 154] on button "Assign to" at bounding box center [143, 157] width 37 height 16
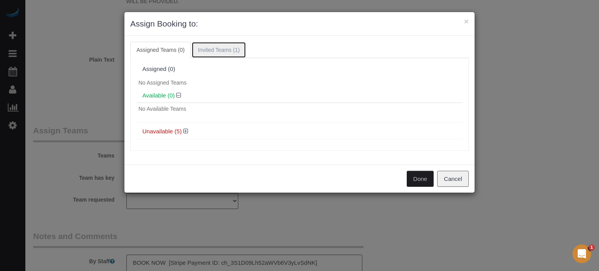
click at [214, 47] on link "Invited Teams (1)" at bounding box center [219, 50] width 54 height 16
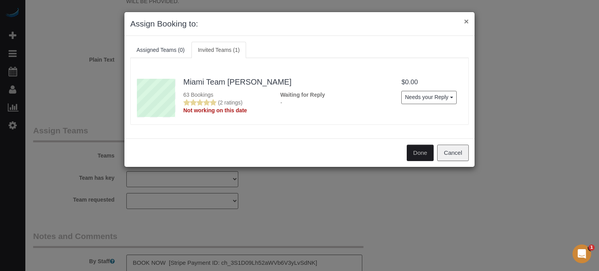
click at [466, 21] on button "×" at bounding box center [466, 21] width 5 height 8
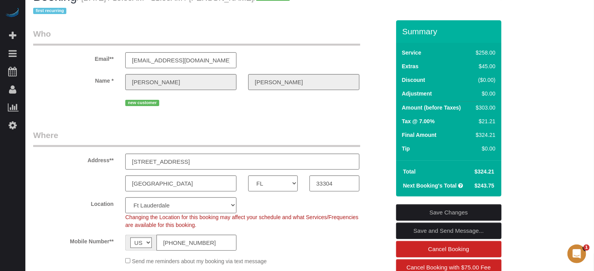
scroll to position [0, 0]
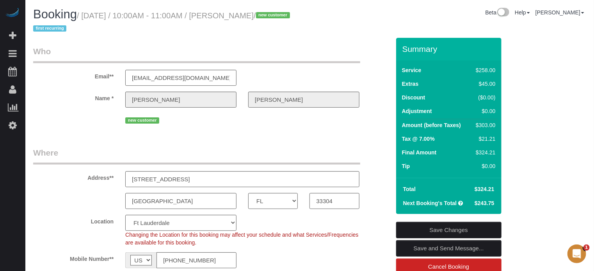
click at [376, 76] on div "Email** kristinmariani2@gmail.com" at bounding box center [211, 66] width 369 height 40
click at [172, 148] on legend "Where" at bounding box center [196, 156] width 327 height 18
click at [116, 131] on fieldset "Who Email** kristinmariani2@gmail.com Name * Kristin Mariani new customer" at bounding box center [211, 89] width 357 height 86
click at [52, 123] on div "new customer" at bounding box center [211, 120] width 369 height 12
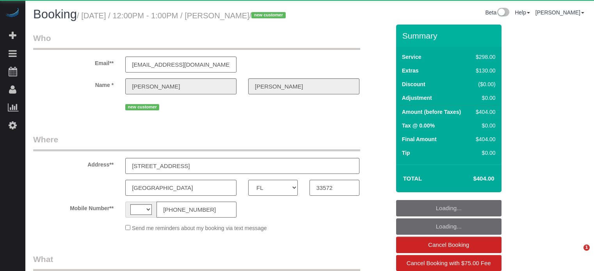
select select "FL"
select select "string:[GEOGRAPHIC_DATA]"
select select "object:827"
select select "5"
select select "spot1"
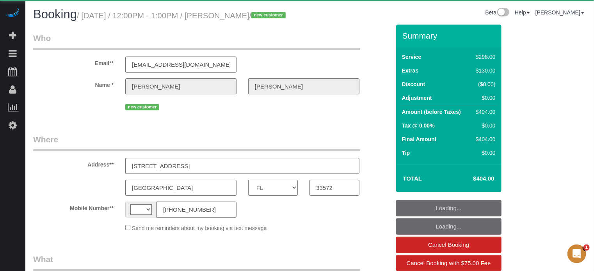
select select "number:9"
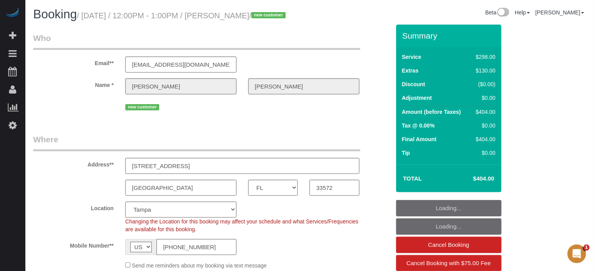
select select "spot18"
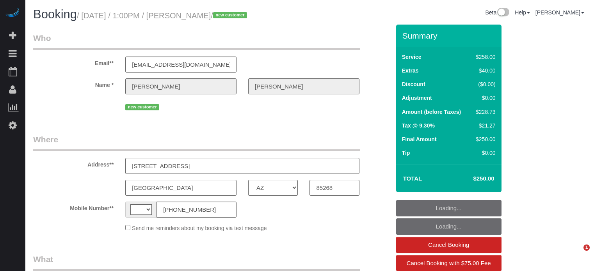
select select "AZ"
select select "string:[GEOGRAPHIC_DATA]"
select select "object:830"
select select "string:fspay-df97af98-84c0-4fe1-825c-3cef69286f58"
select select "5"
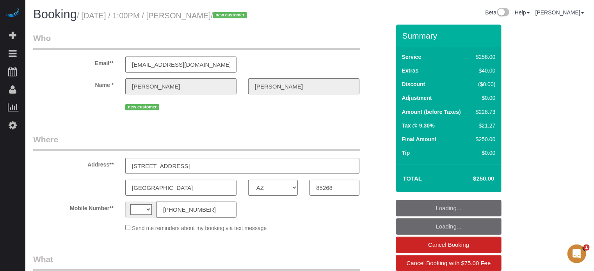
select select "number:9"
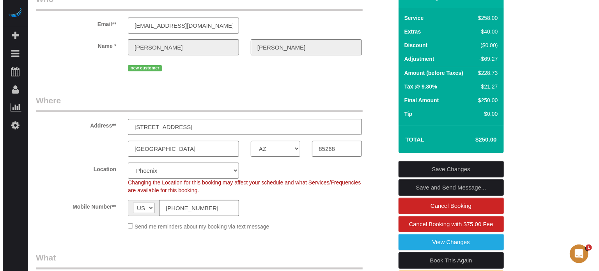
scroll to position [78, 0]
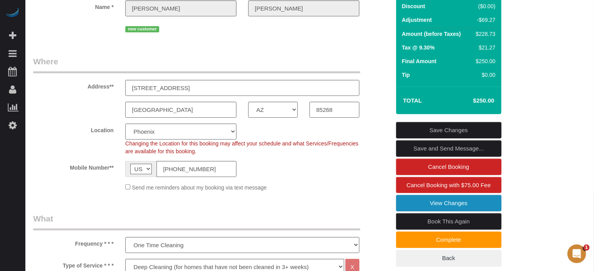
click at [416, 208] on link "View Changes" at bounding box center [448, 203] width 105 height 16
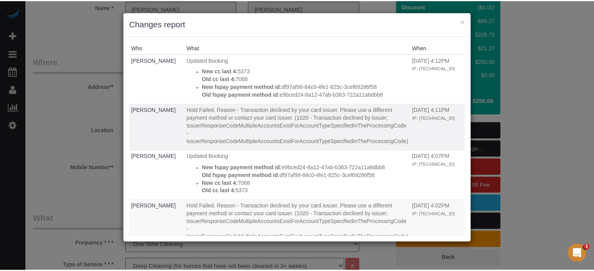
scroll to position [0, 0]
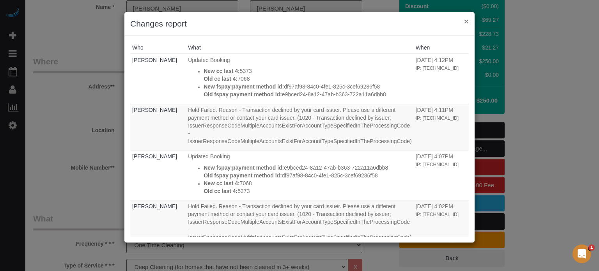
click at [466, 22] on button "×" at bounding box center [466, 21] width 5 height 8
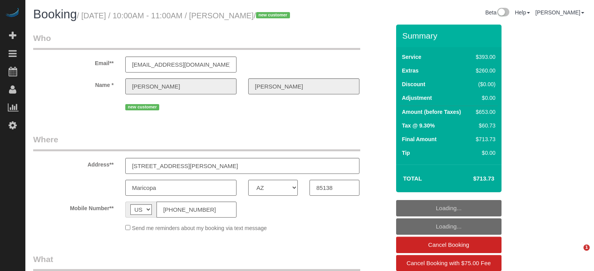
select select "AZ"
select select "spot1"
select select "number:9"
select select "object:821"
select select "6"
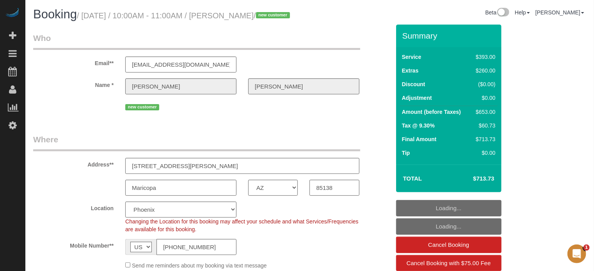
select select "spot18"
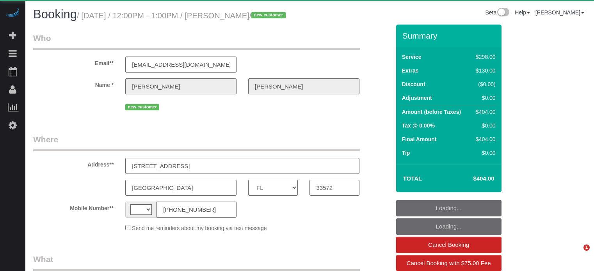
select select "FL"
select select "string:[GEOGRAPHIC_DATA]"
select select "object:638"
select select "spot1"
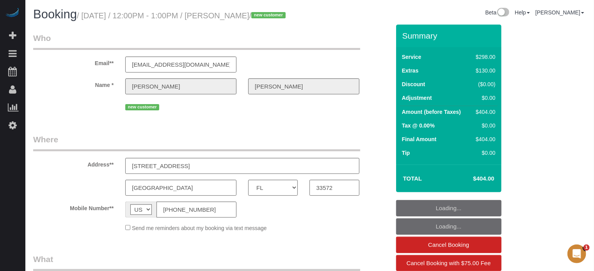
select select
select select "object:827"
select select "spot18"
select select "5"
select select "number:9"
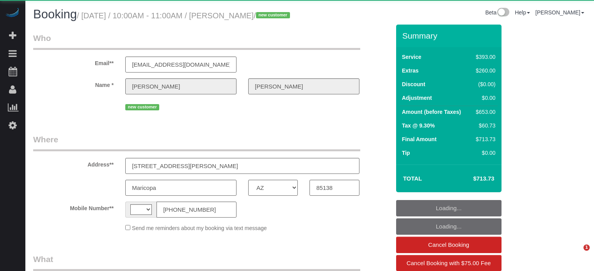
select select "AZ"
select select "string:[GEOGRAPHIC_DATA]"
select select "object:647"
select select "string:fspay-5dcb9b62-4518-4769-b117-54d8e9048f32"
select select "number:9"
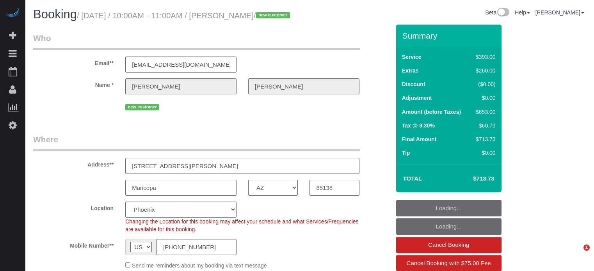
select select "AZ"
select select "spot1"
select select "number:9"
select select "object:821"
select select "6"
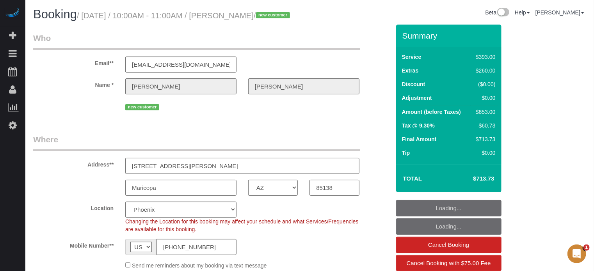
select select "spot18"
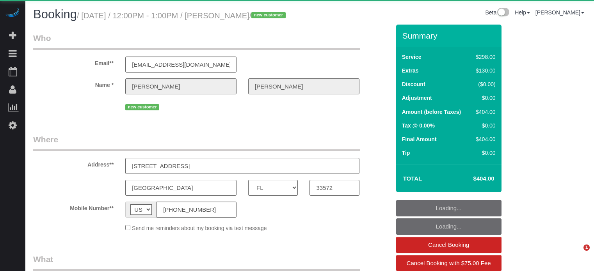
select select "FL"
select select "object:689"
select select "5"
select select "spot1"
select select "number:9"
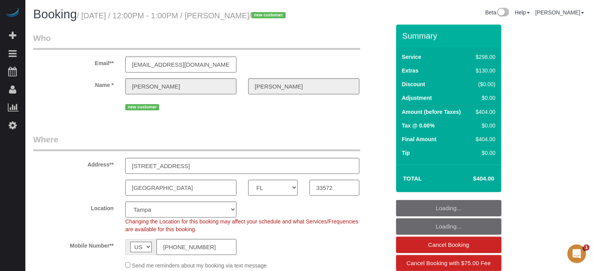
select select "object:827"
select select "spot18"
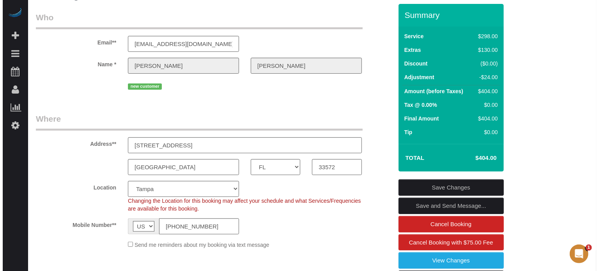
scroll to position [39, 0]
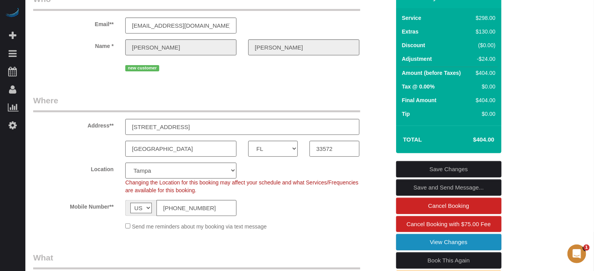
click at [423, 251] on link "View Changes" at bounding box center [448, 242] width 105 height 16
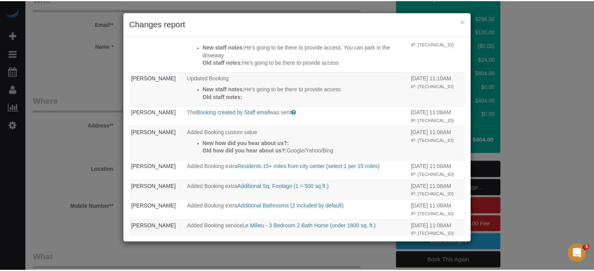
scroll to position [290, 0]
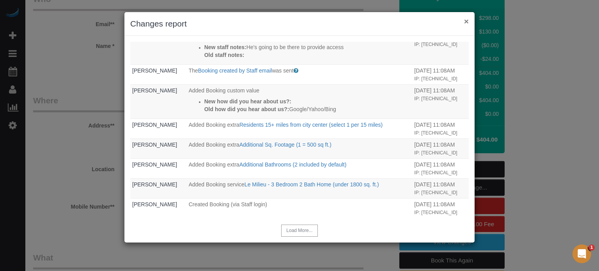
click at [465, 22] on button "×" at bounding box center [466, 21] width 5 height 8
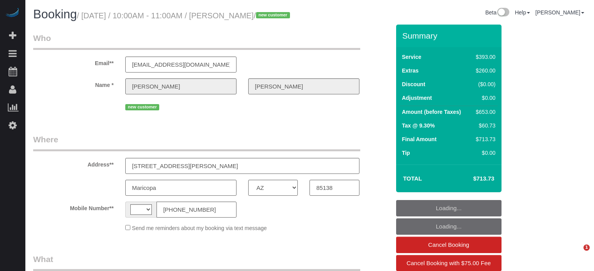
select select "AZ"
select select "string:[GEOGRAPHIC_DATA]"
select select "object:821"
select select "6"
select select "spot1"
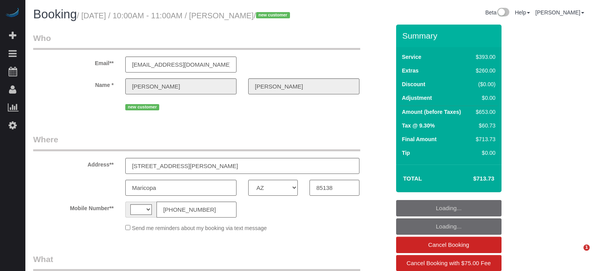
select select "number:9"
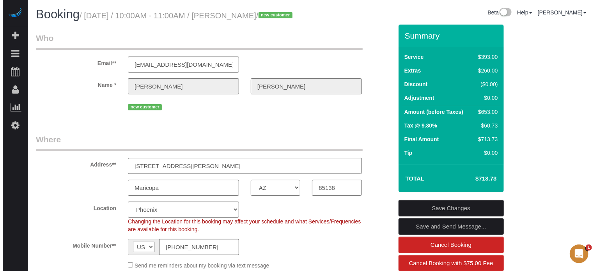
scroll to position [117, 0]
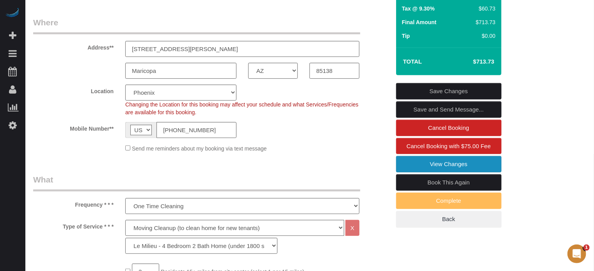
click at [418, 172] on link "View Changes" at bounding box center [448, 164] width 105 height 16
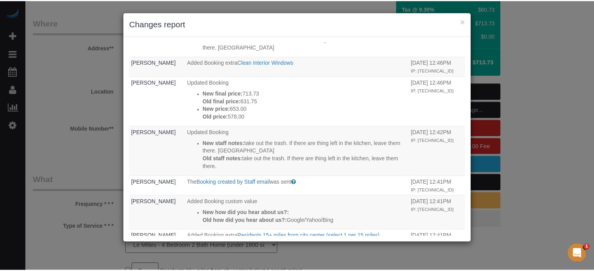
scroll to position [368, 0]
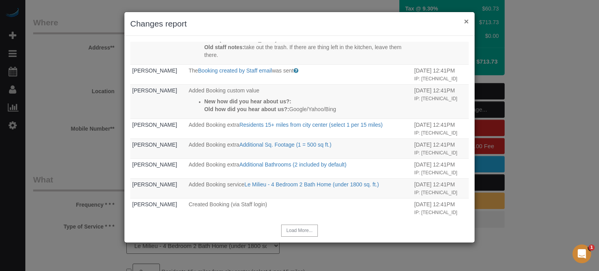
click at [467, 22] on button "×" at bounding box center [466, 21] width 5 height 8
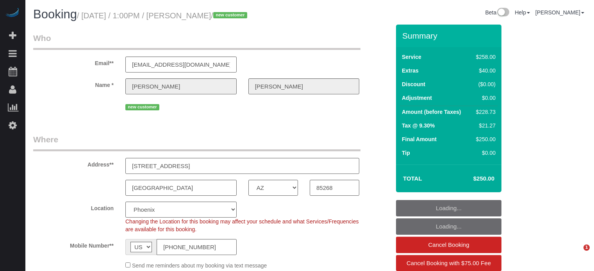
select select "AZ"
select select "5"
select select "number:9"
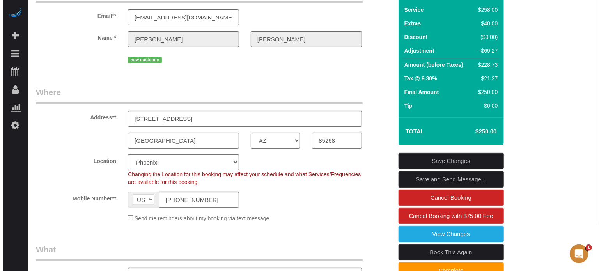
scroll to position [117, 0]
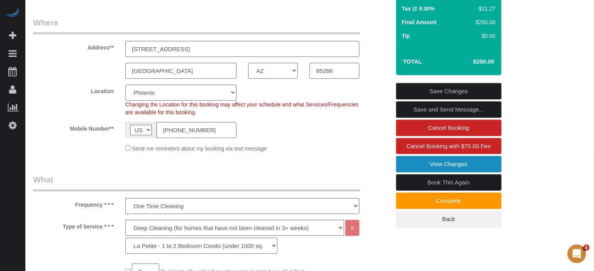
click at [432, 162] on link "View Changes" at bounding box center [448, 164] width 105 height 16
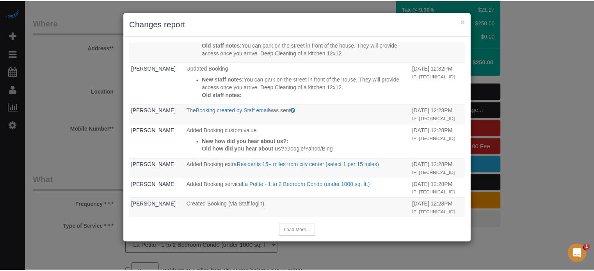
scroll to position [290, 0]
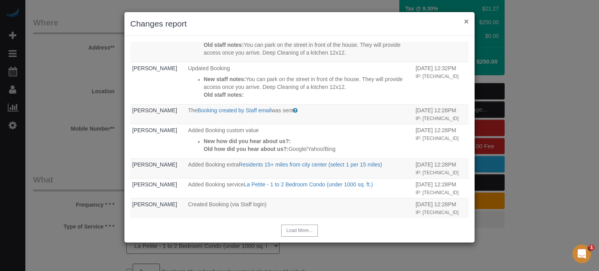
click at [466, 21] on button "×" at bounding box center [466, 21] width 5 height 8
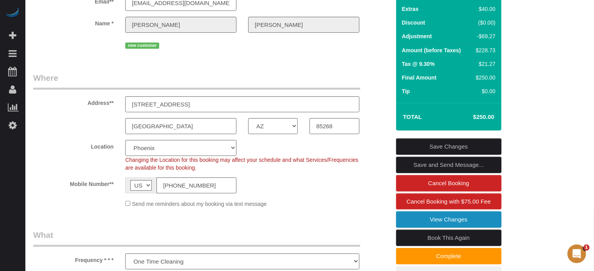
scroll to position [0, 0]
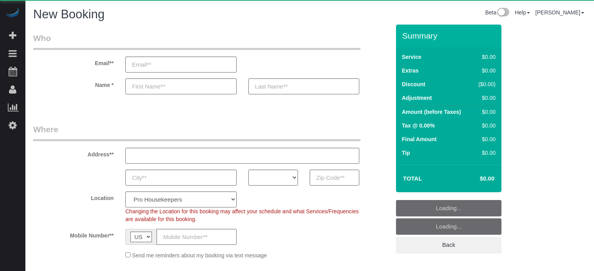
select select "4"
select select "number:9"
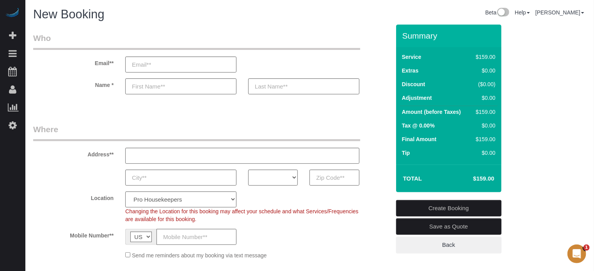
drag, startPoint x: 578, startPoint y: 141, endPoint x: 546, endPoint y: 127, distance: 35.5
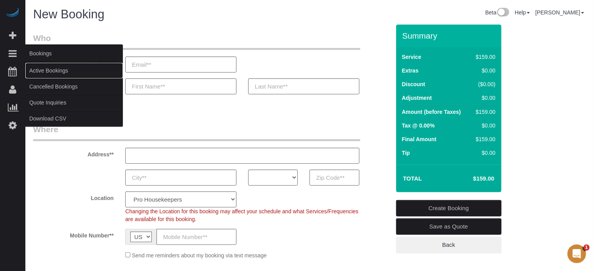
click at [45, 69] on link "Active Bookings" at bounding box center [74, 71] width 98 height 16
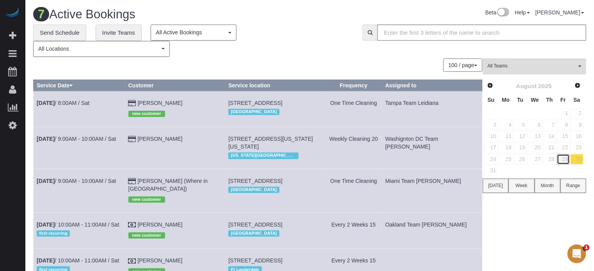
click at [563, 157] on link "29" at bounding box center [563, 159] width 13 height 11
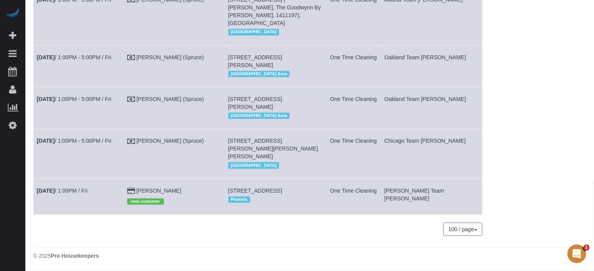
scroll to position [1672, 0]
click at [171, 188] on link "Ann Rutkowski" at bounding box center [159, 191] width 45 height 6
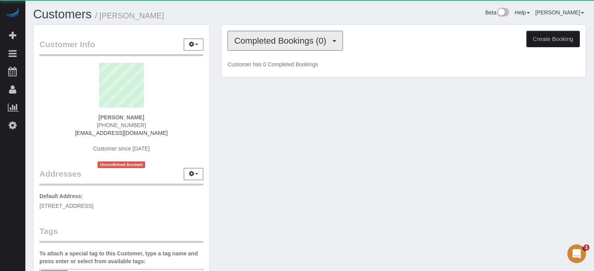
click at [247, 34] on button "Completed Bookings (0)" at bounding box center [286, 41] width 116 height 20
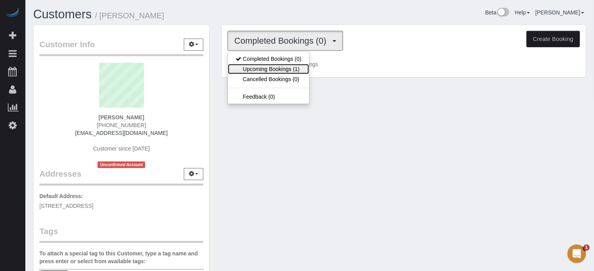
click at [284, 68] on link "Upcoming Bookings (1)" at bounding box center [268, 69] width 81 height 10
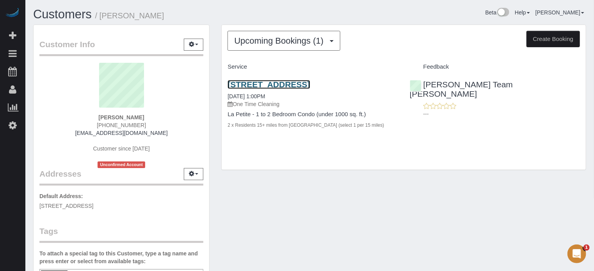
click at [295, 81] on link "15603 E Palisades Blvd, Fountain Hills, AZ 85268" at bounding box center [269, 84] width 82 height 9
click at [579, 144] on div "15603 E Palisades Blvd, Fountain Hills, AZ 85268 08/29/2025 1:00PM One Time Cle…" at bounding box center [404, 108] width 364 height 71
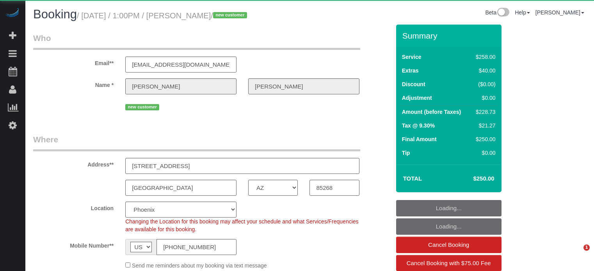
select select "AZ"
select select "number:9"
select select "object:701"
select select "5"
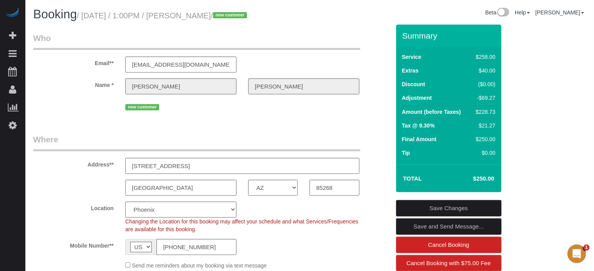
drag, startPoint x: 148, startPoint y: 17, endPoint x: 174, endPoint y: 18, distance: 26.6
click at [174, 18] on small "/ August 29, 2025 / 1:00PM / Ann Rutkowski / new customer" at bounding box center [163, 15] width 172 height 9
drag, startPoint x: 149, startPoint y: 18, endPoint x: 173, endPoint y: 18, distance: 24.2
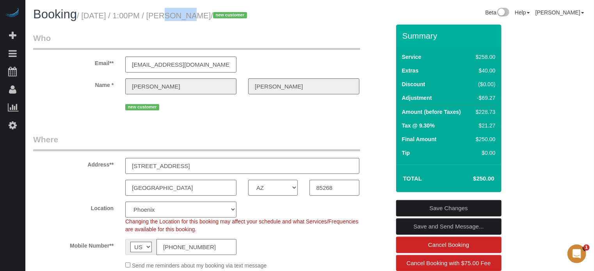
click at [173, 18] on small "/ August 29, 2025 / 1:00PM / Ann Rutkowski / new customer" at bounding box center [163, 15] width 172 height 9
drag, startPoint x: 173, startPoint y: 18, endPoint x: 149, endPoint y: 17, distance: 23.8
click at [149, 17] on small "/ August 29, 2025 / 1:00PM / Ann Rutkowski / new customer" at bounding box center [163, 15] width 172 height 9
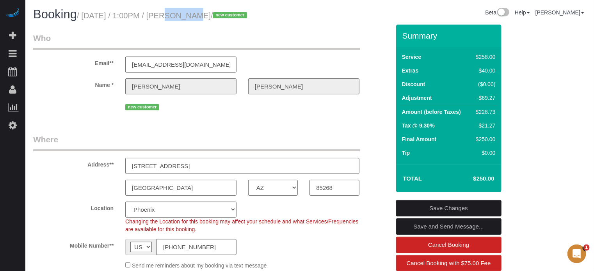
drag, startPoint x: 149, startPoint y: 17, endPoint x: 173, endPoint y: 20, distance: 23.7
click at [173, 20] on h1 "Booking / August 29, 2025 / 1:00PM / Ann Rutkowski / new customer" at bounding box center [168, 14] width 271 height 13
drag, startPoint x: 174, startPoint y: 15, endPoint x: 150, endPoint y: 16, distance: 24.2
click at [150, 16] on small "/ August 29, 2025 / 1:00PM / Ann Rutkowski / new customer" at bounding box center [163, 15] width 172 height 9
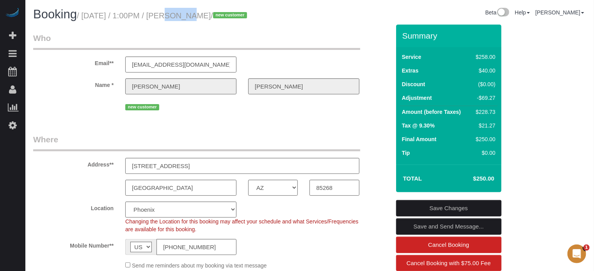
click at [150, 16] on small "/ August 29, 2025 / 1:00PM / Ann Rutkowski / new customer" at bounding box center [163, 15] width 172 height 9
drag, startPoint x: 150, startPoint y: 16, endPoint x: 167, endPoint y: 16, distance: 17.2
click at [167, 16] on small "/ August 29, 2025 / 1:00PM / Ann Rutkowski / new customer" at bounding box center [163, 15] width 172 height 9
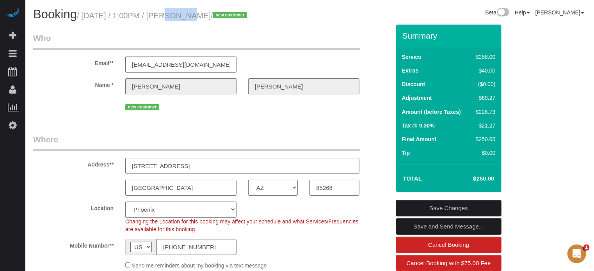
drag, startPoint x: 174, startPoint y: 15, endPoint x: 148, endPoint y: 15, distance: 25.4
click at [148, 15] on small "/ August 29, 2025 / 1:00PM / Ann Rutkowski / new customer" at bounding box center [163, 15] width 172 height 9
drag, startPoint x: 148, startPoint y: 15, endPoint x: 170, endPoint y: 18, distance: 22.0
click at [170, 18] on small "/ August 29, 2025 / 1:00PM / Ann Rutkowski / new customer" at bounding box center [163, 15] width 172 height 9
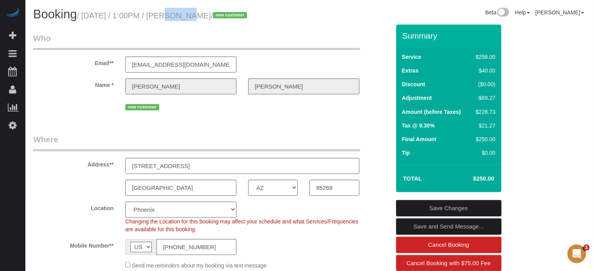
click at [170, 18] on small "/ August 29, 2025 / 1:00PM / Ann Rutkowski / new customer" at bounding box center [163, 15] width 172 height 9
drag, startPoint x: 174, startPoint y: 18, endPoint x: 150, endPoint y: 18, distance: 24.2
click at [150, 18] on small "/ August 29, 2025 / 1:00PM / Ann Rutkowski / new customer" at bounding box center [163, 15] width 172 height 9
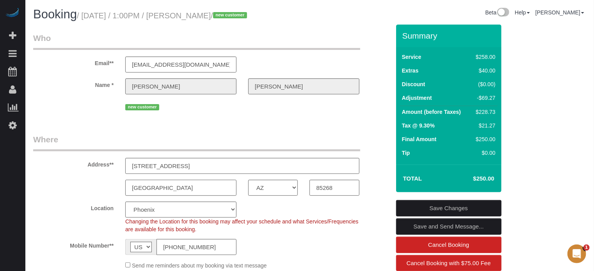
click at [199, 192] on input "[GEOGRAPHIC_DATA]" at bounding box center [180, 188] width 111 height 16
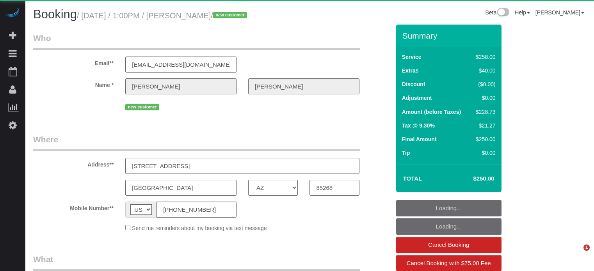
select select "AZ"
select select "object:830"
select select "5"
select select "number:9"
